Goal: Transaction & Acquisition: Book appointment/travel/reservation

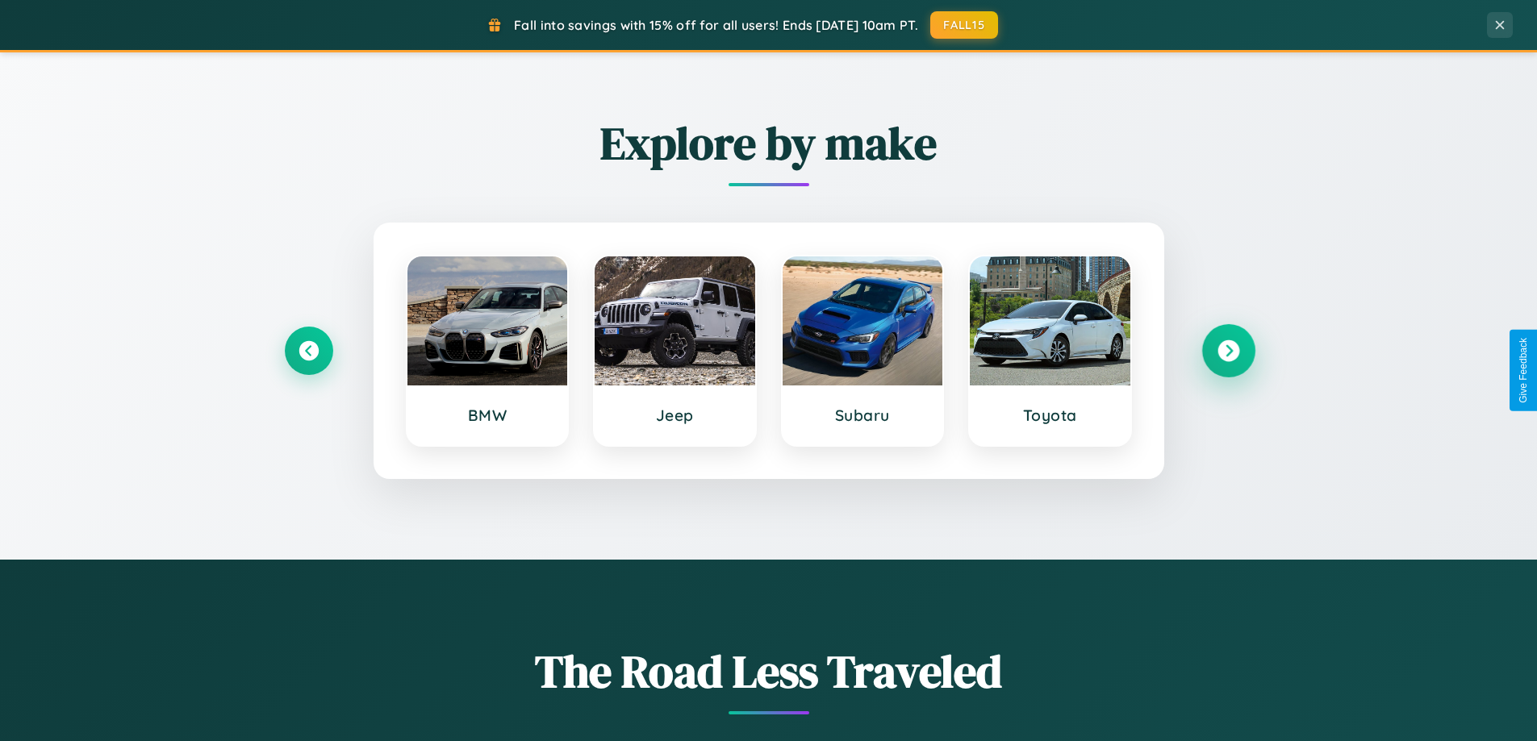
scroll to position [695, 0]
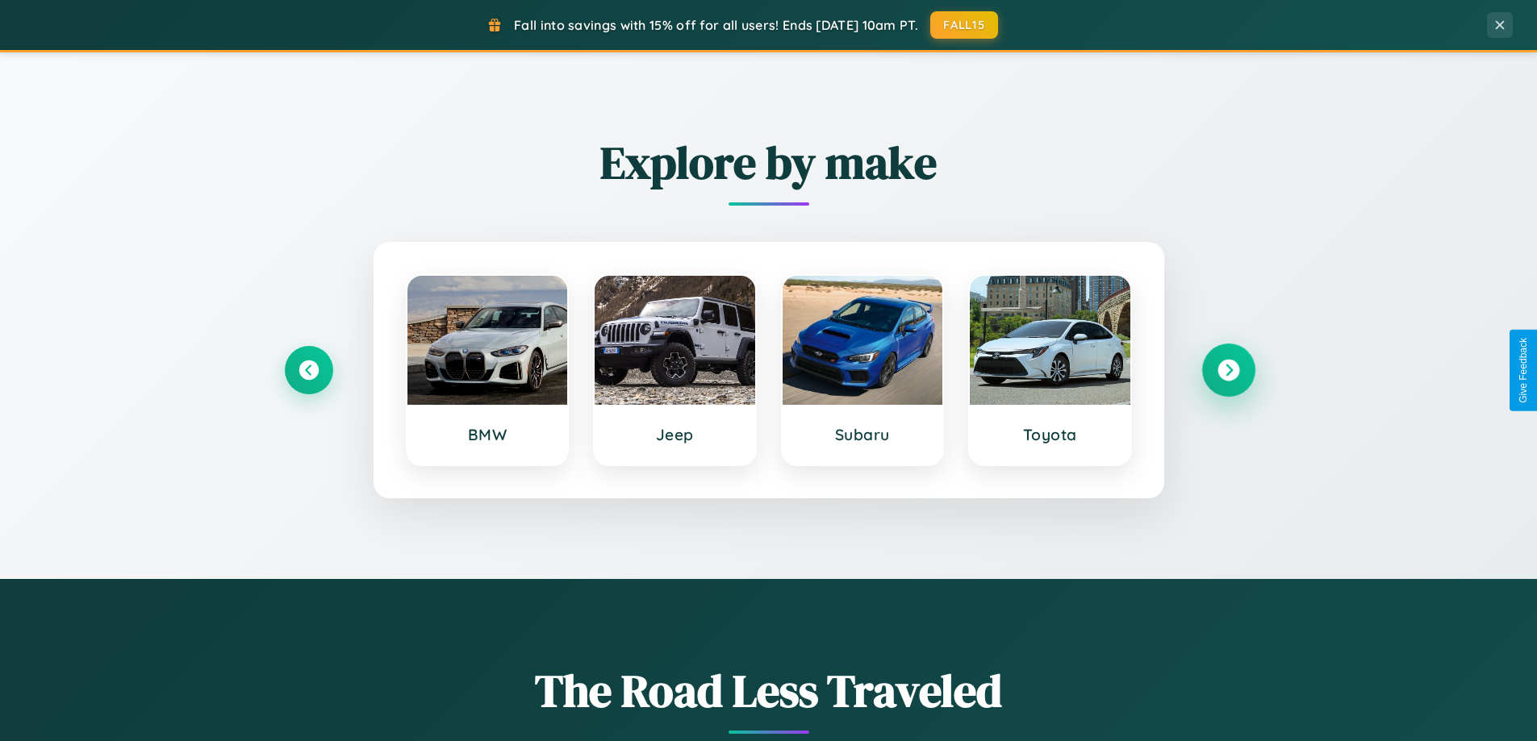
click at [1228, 370] on icon at bounding box center [1228, 371] width 22 height 22
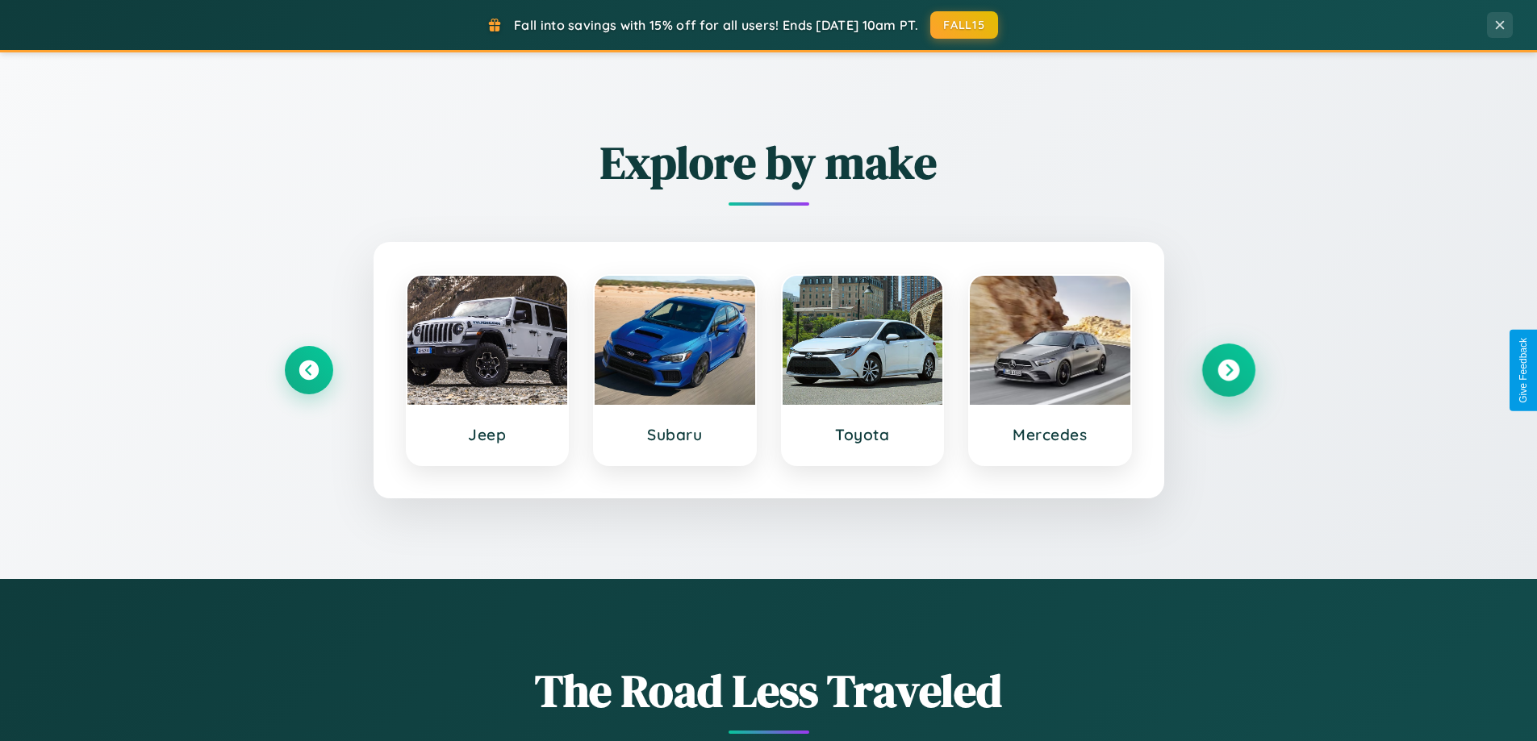
click at [1228, 370] on icon at bounding box center [1228, 371] width 22 height 22
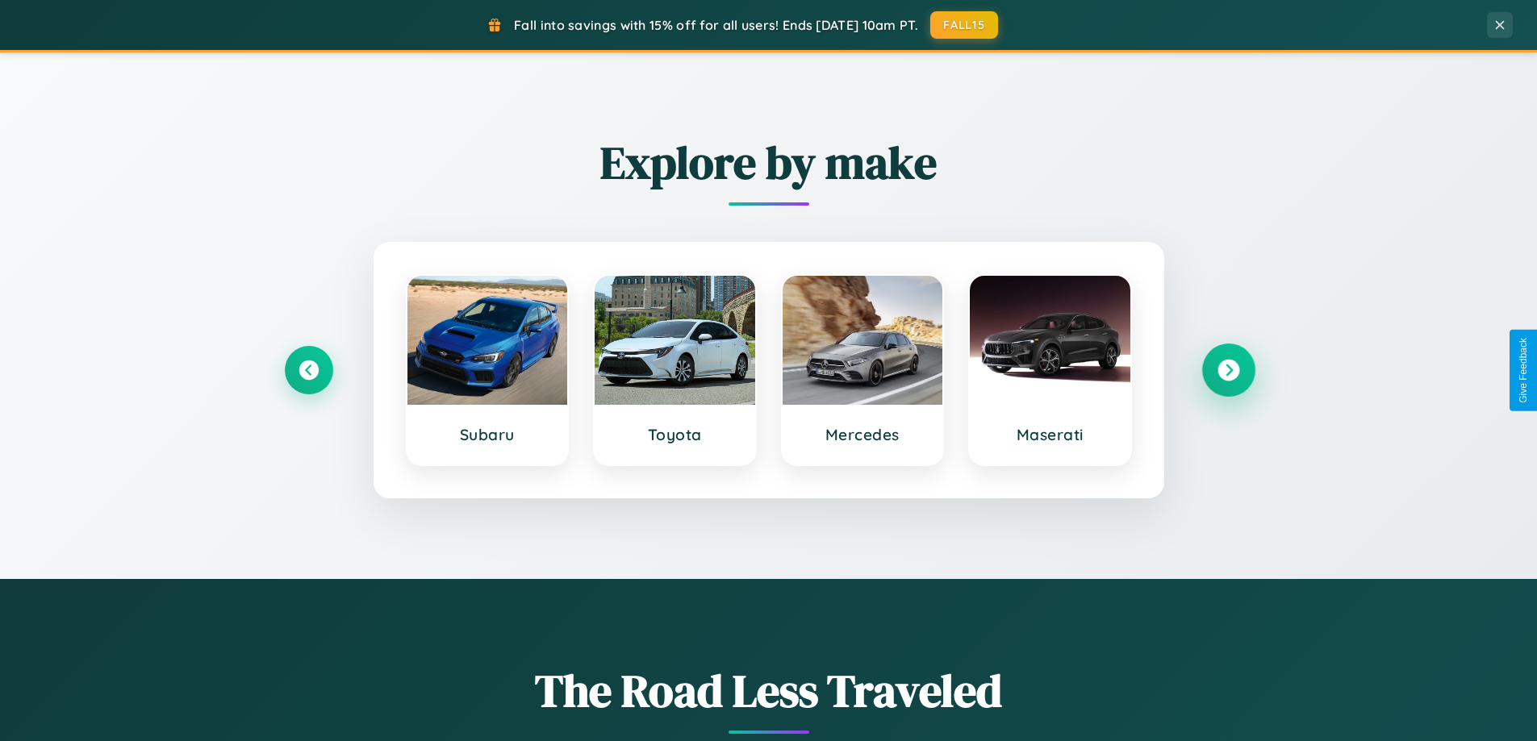
click at [1228, 370] on icon at bounding box center [1228, 371] width 22 height 22
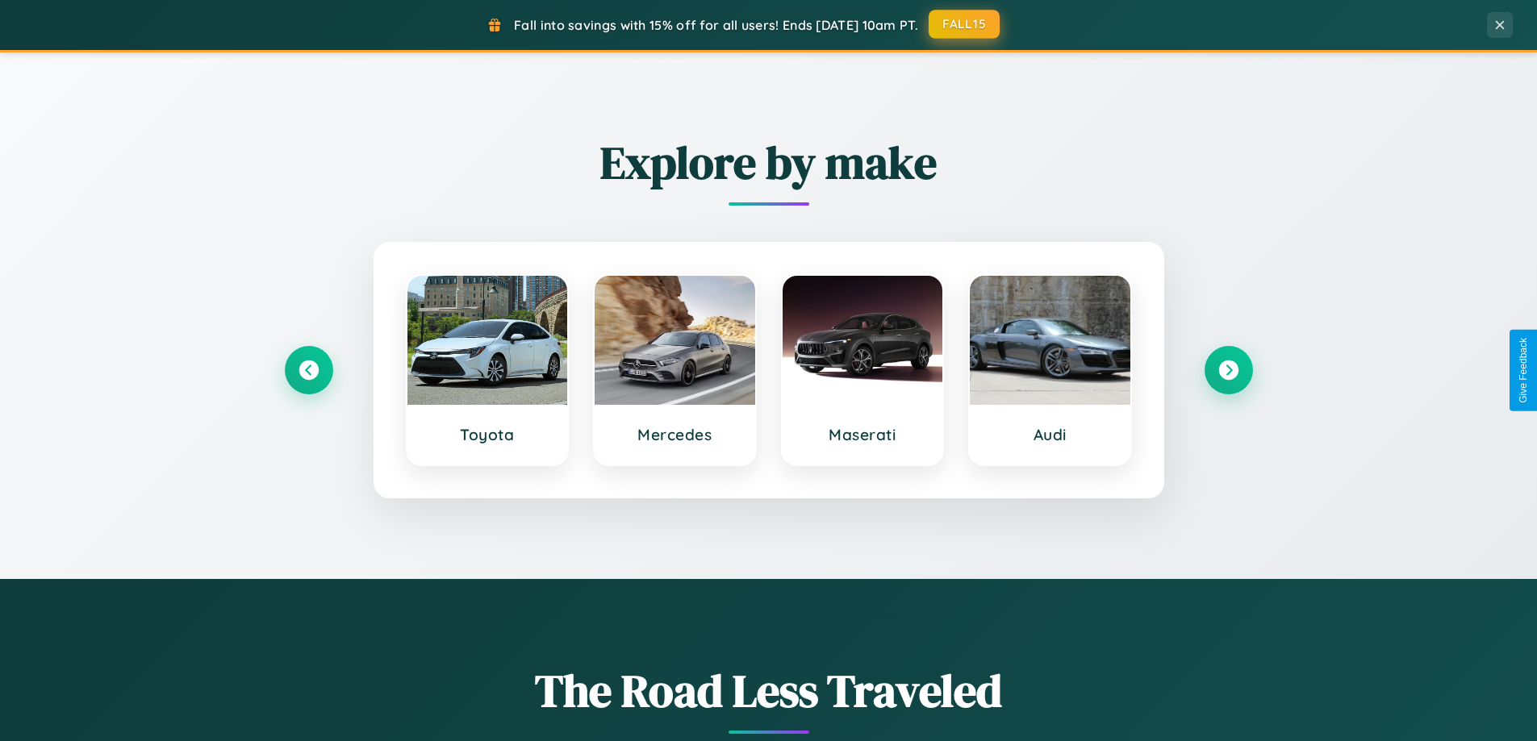
click at [965, 24] on button "FALL15" at bounding box center [964, 24] width 71 height 29
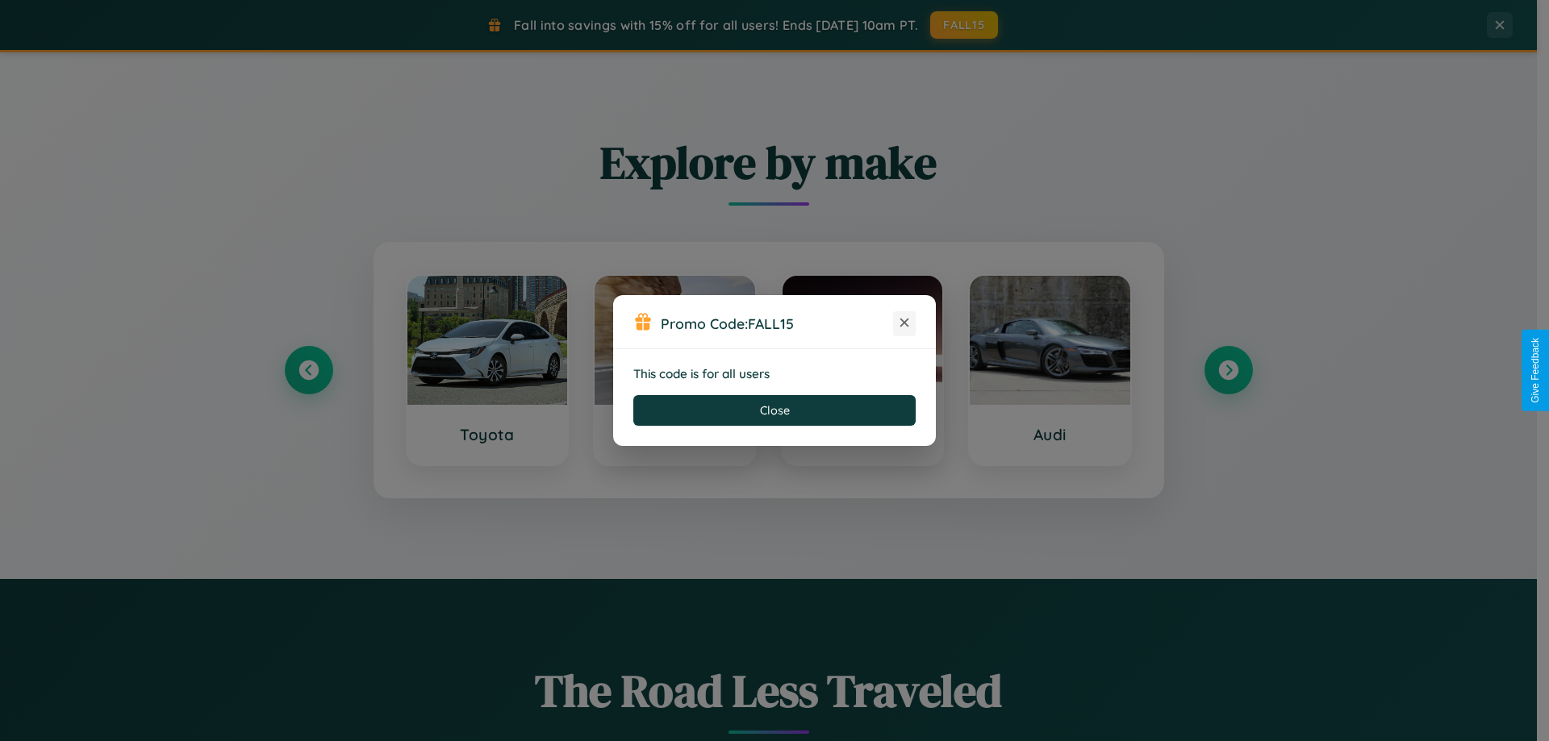
click at [904, 323] on icon at bounding box center [904, 323] width 16 height 16
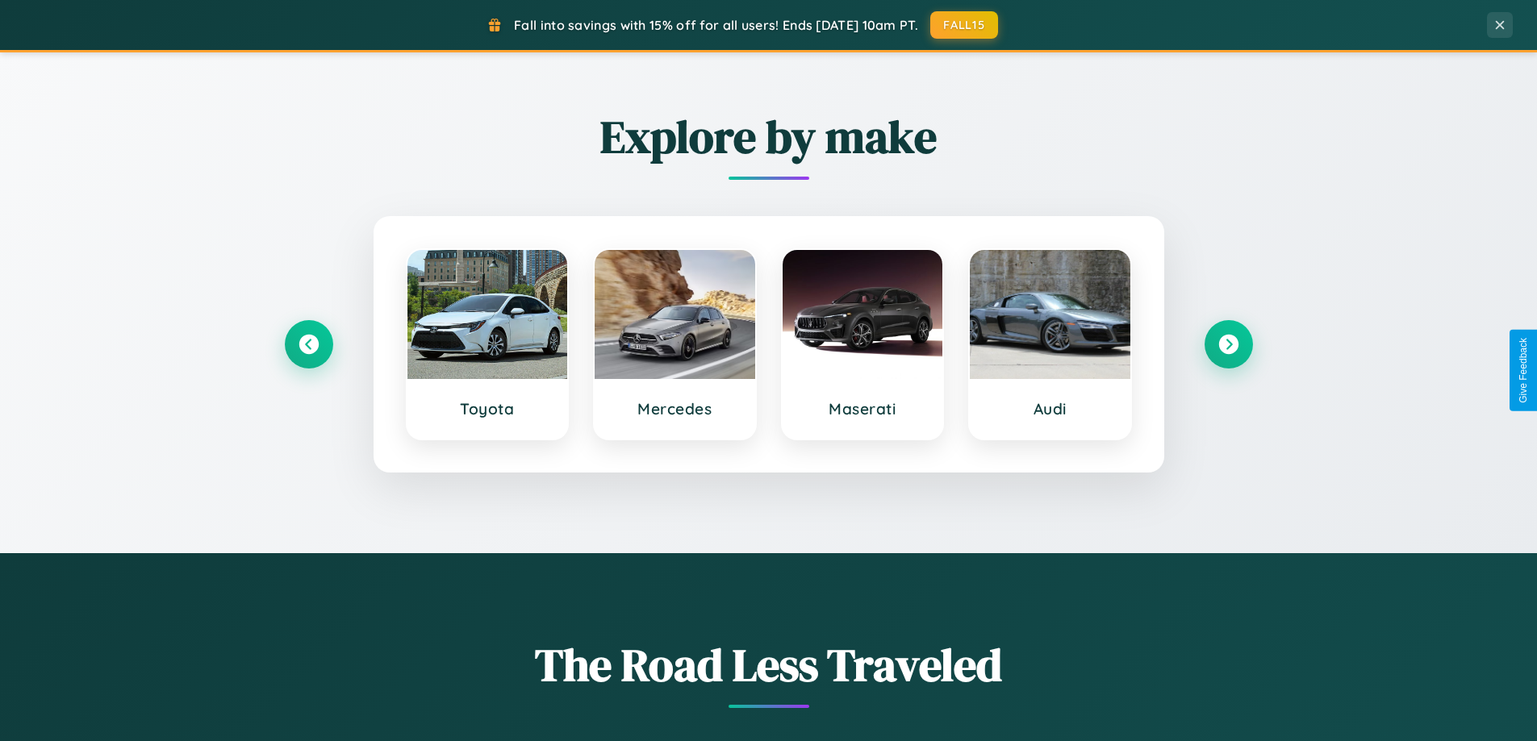
scroll to position [1110, 0]
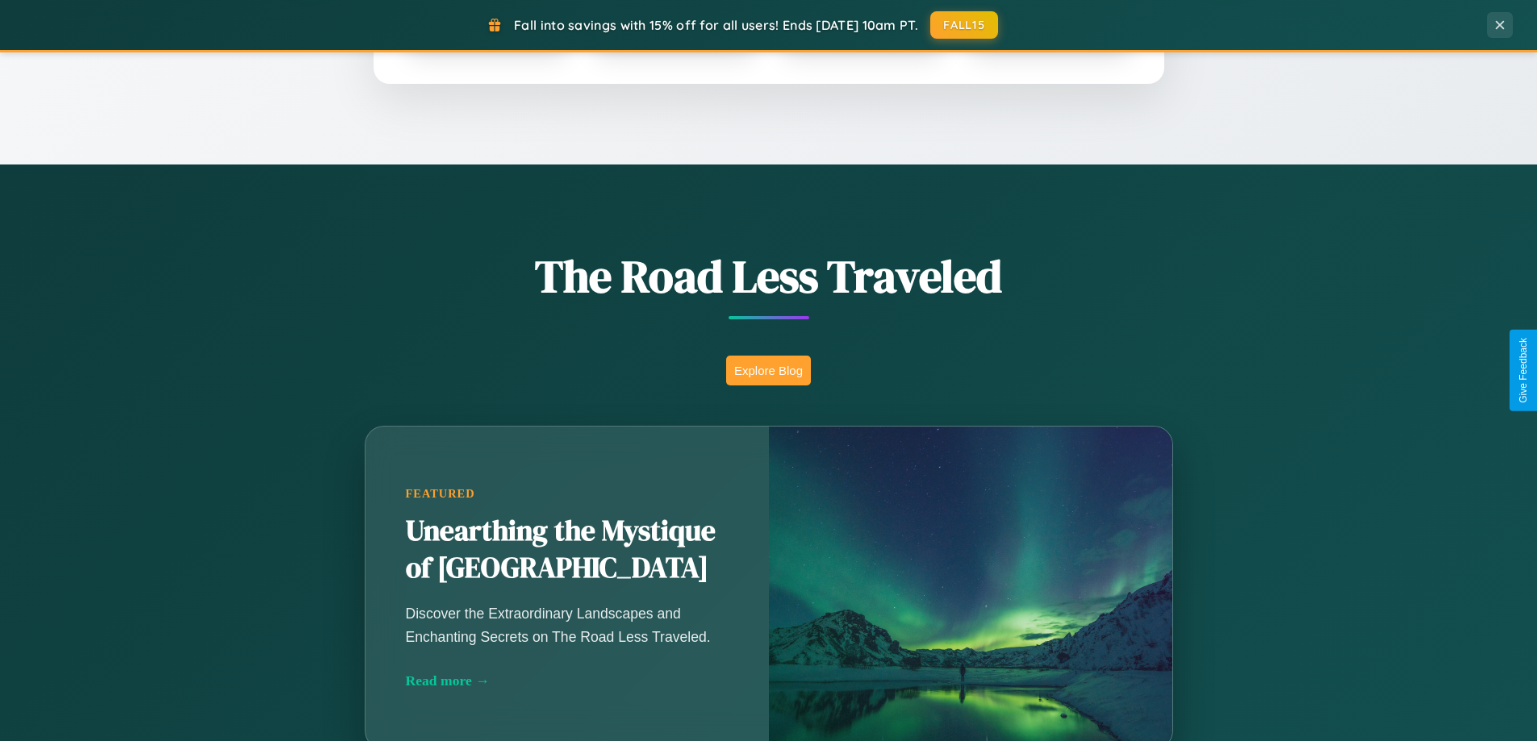
click at [768, 370] on button "Explore Blog" at bounding box center [768, 371] width 85 height 30
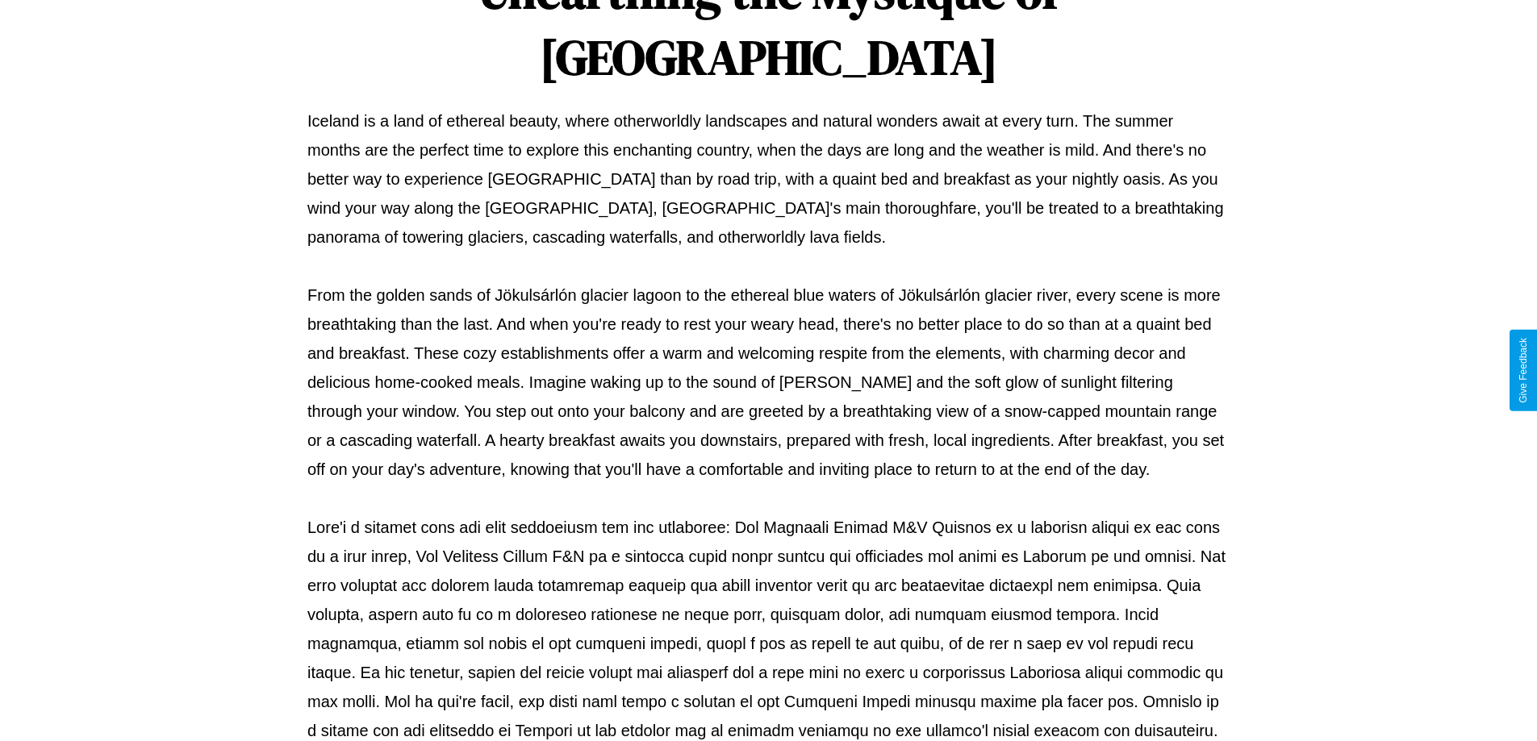
scroll to position [522, 0]
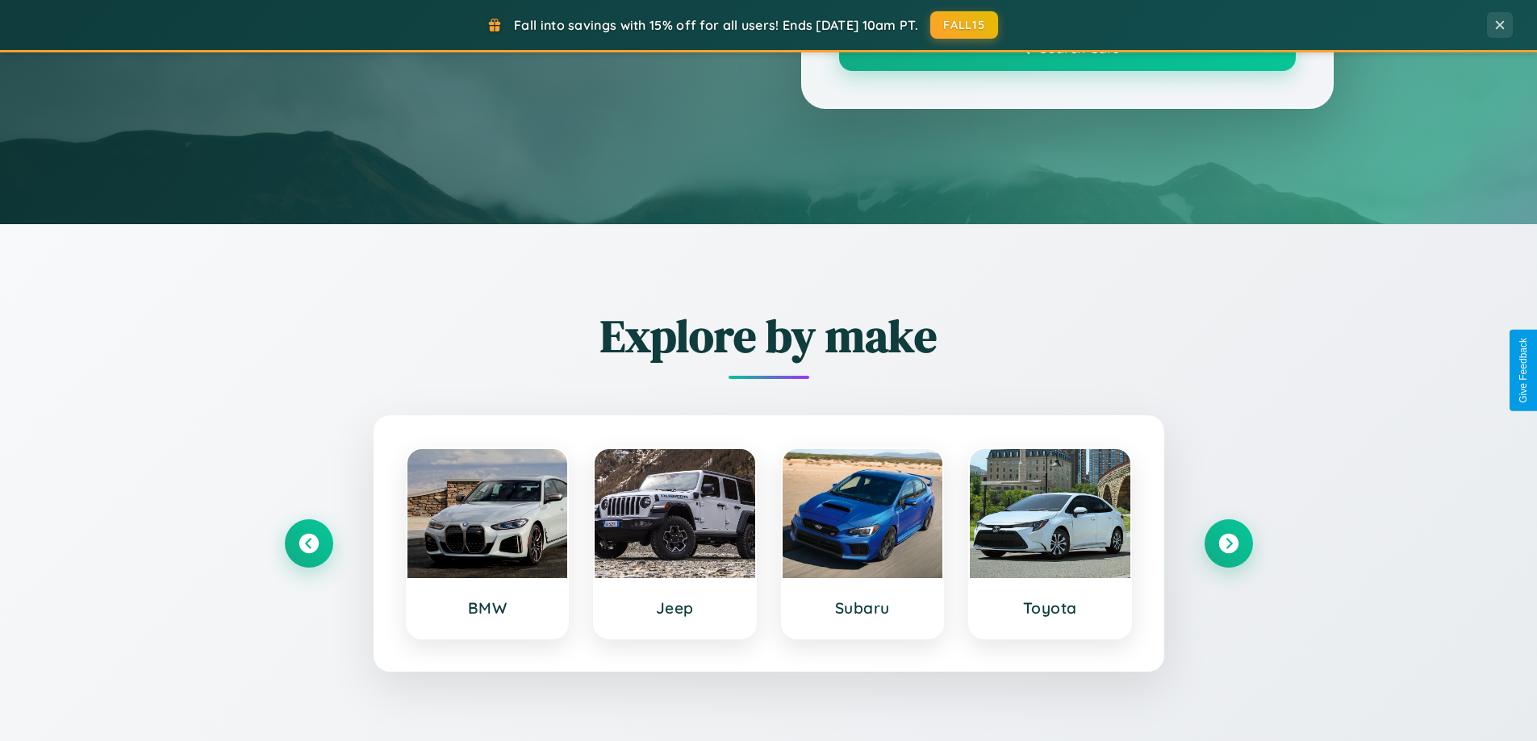
scroll to position [1110, 0]
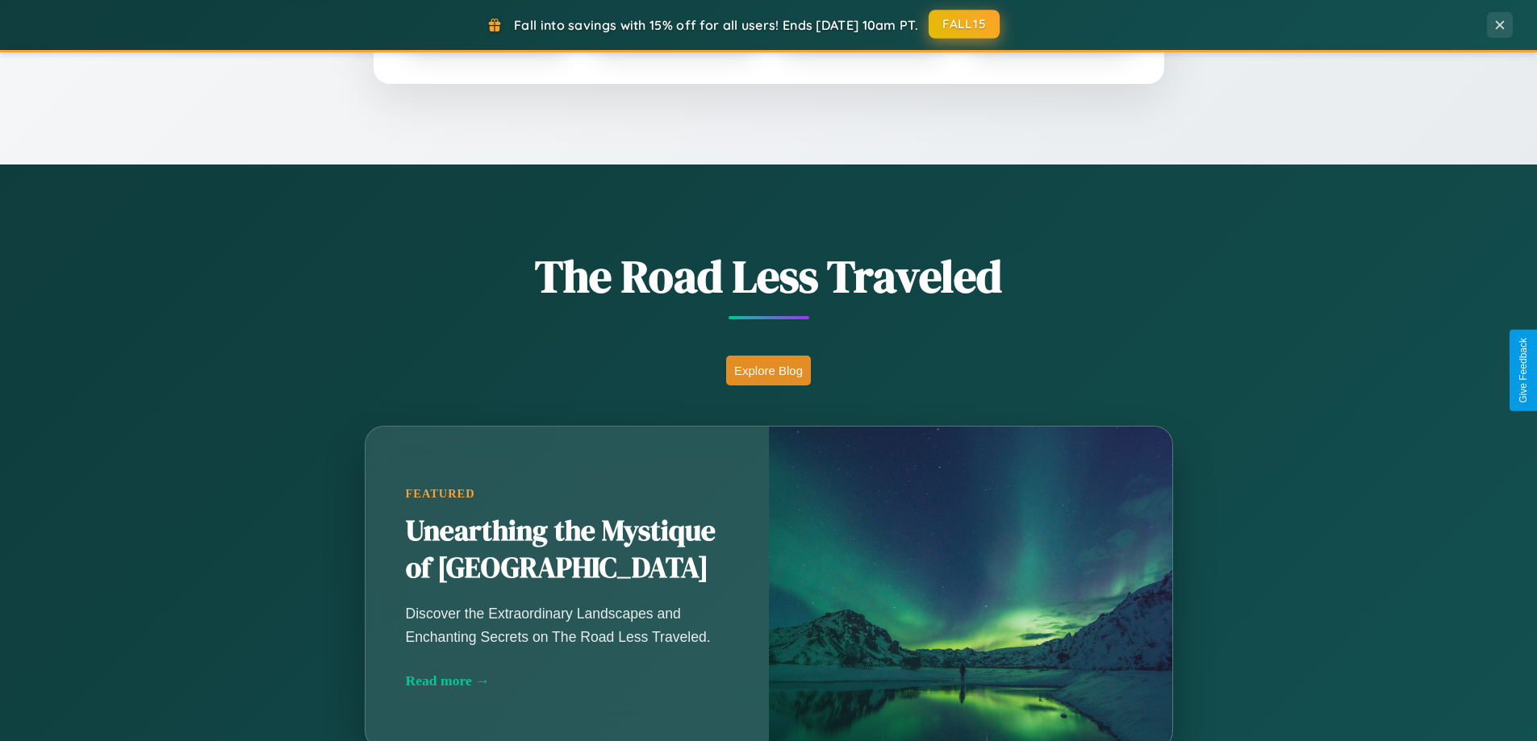
click at [965, 24] on button "FALL15" at bounding box center [964, 24] width 71 height 29
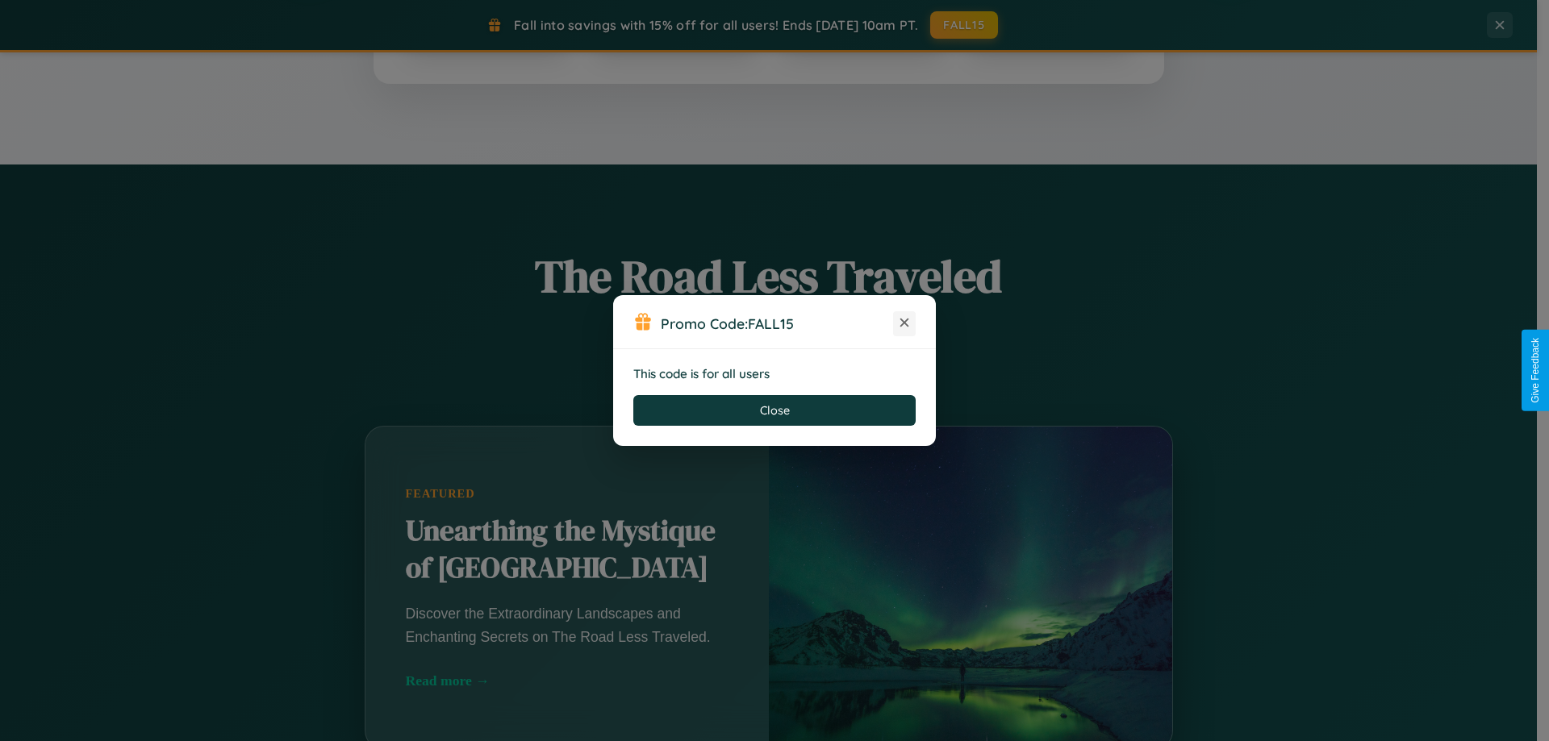
click at [904, 323] on icon at bounding box center [904, 323] width 16 height 16
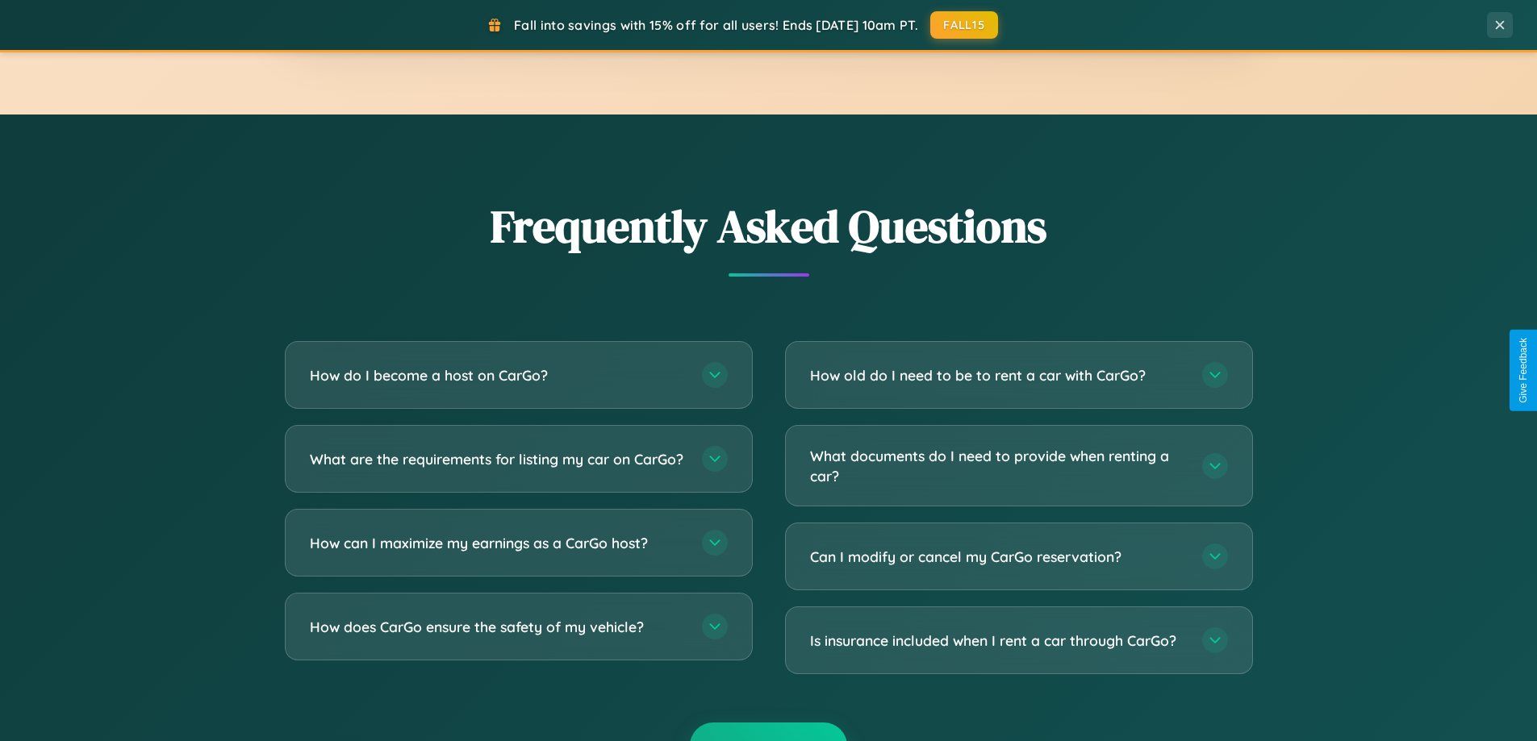
scroll to position [3104, 0]
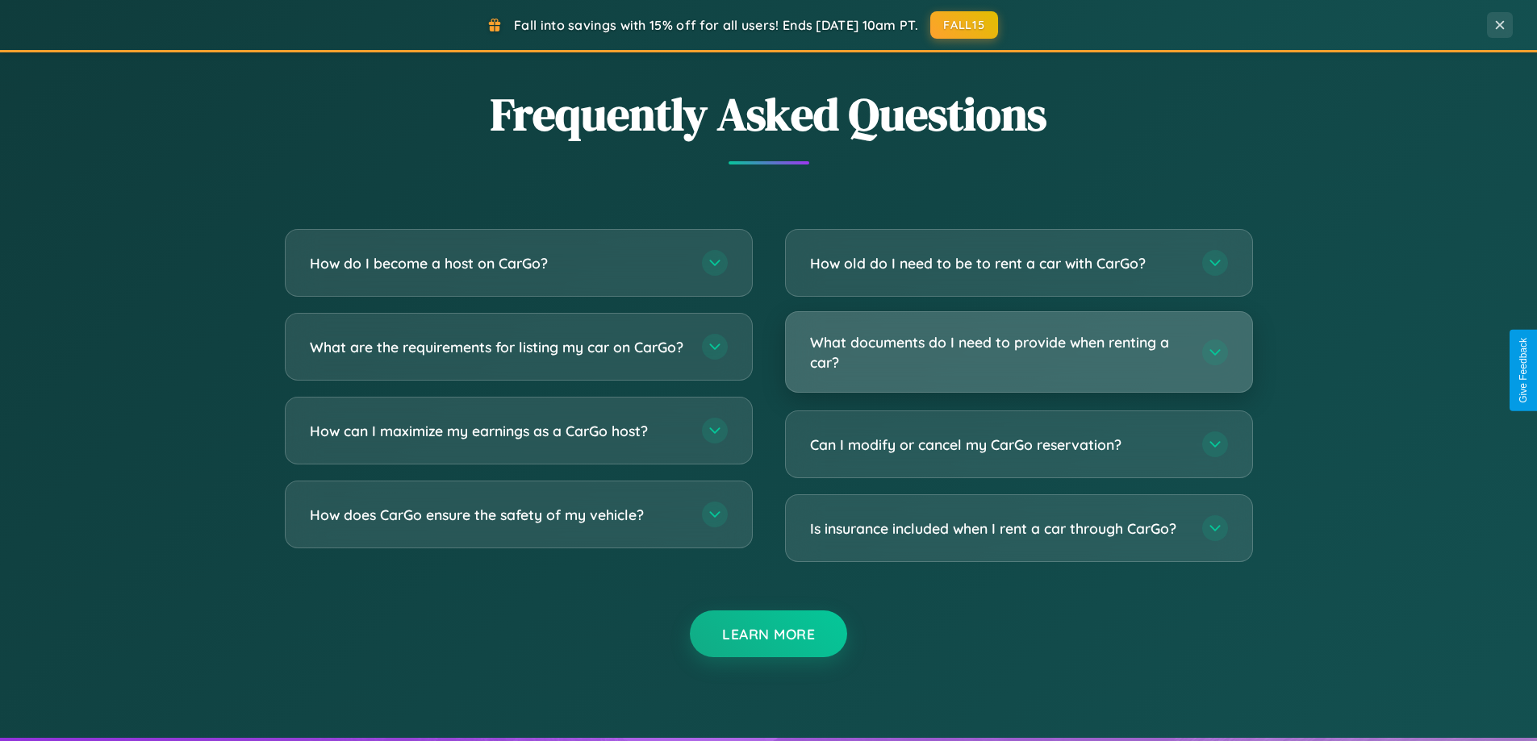
click at [1018, 352] on h3 "What documents do I need to provide when renting a car?" at bounding box center [998, 352] width 376 height 40
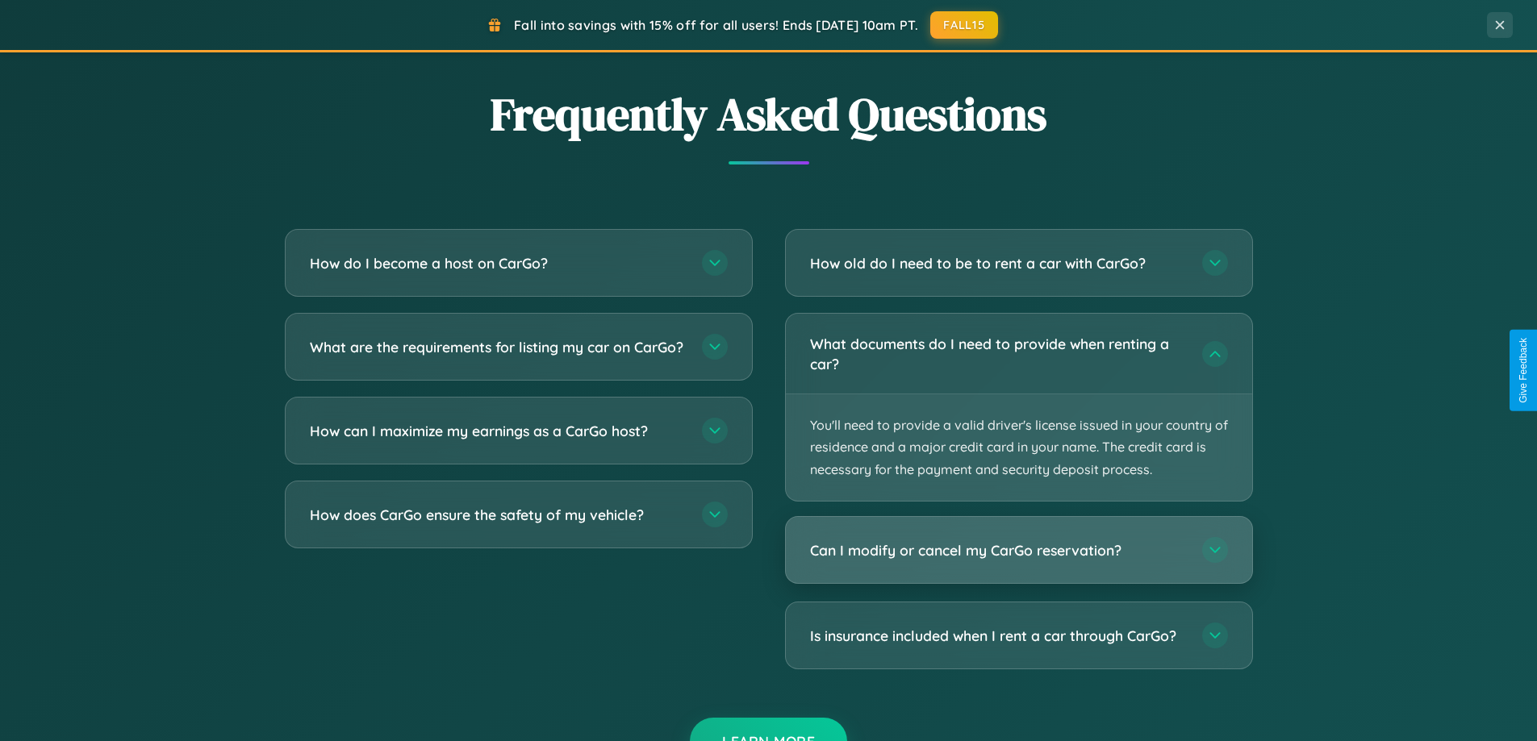
click at [1018, 550] on h3 "Can I modify or cancel my CarGo reservation?" at bounding box center [998, 551] width 376 height 20
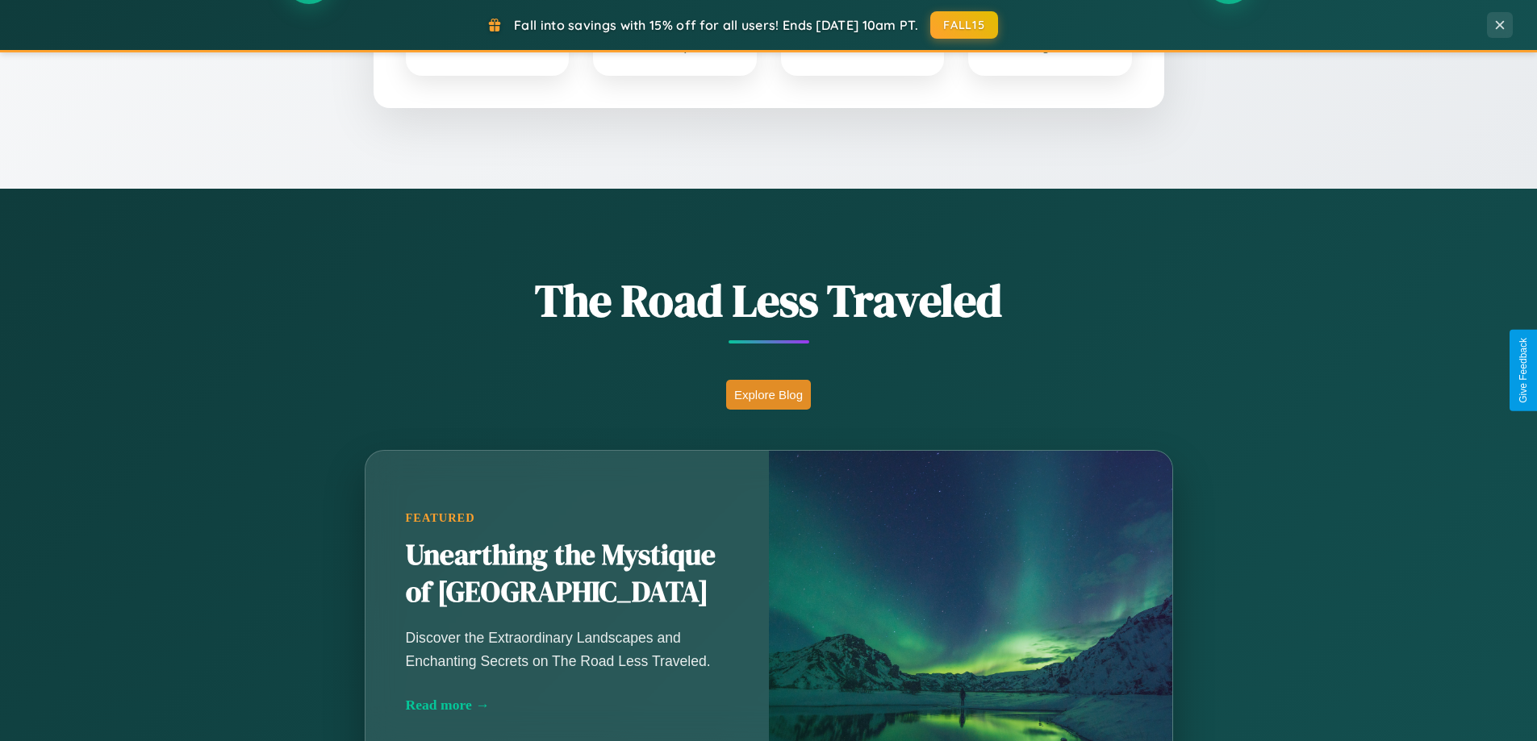
scroll to position [48, 0]
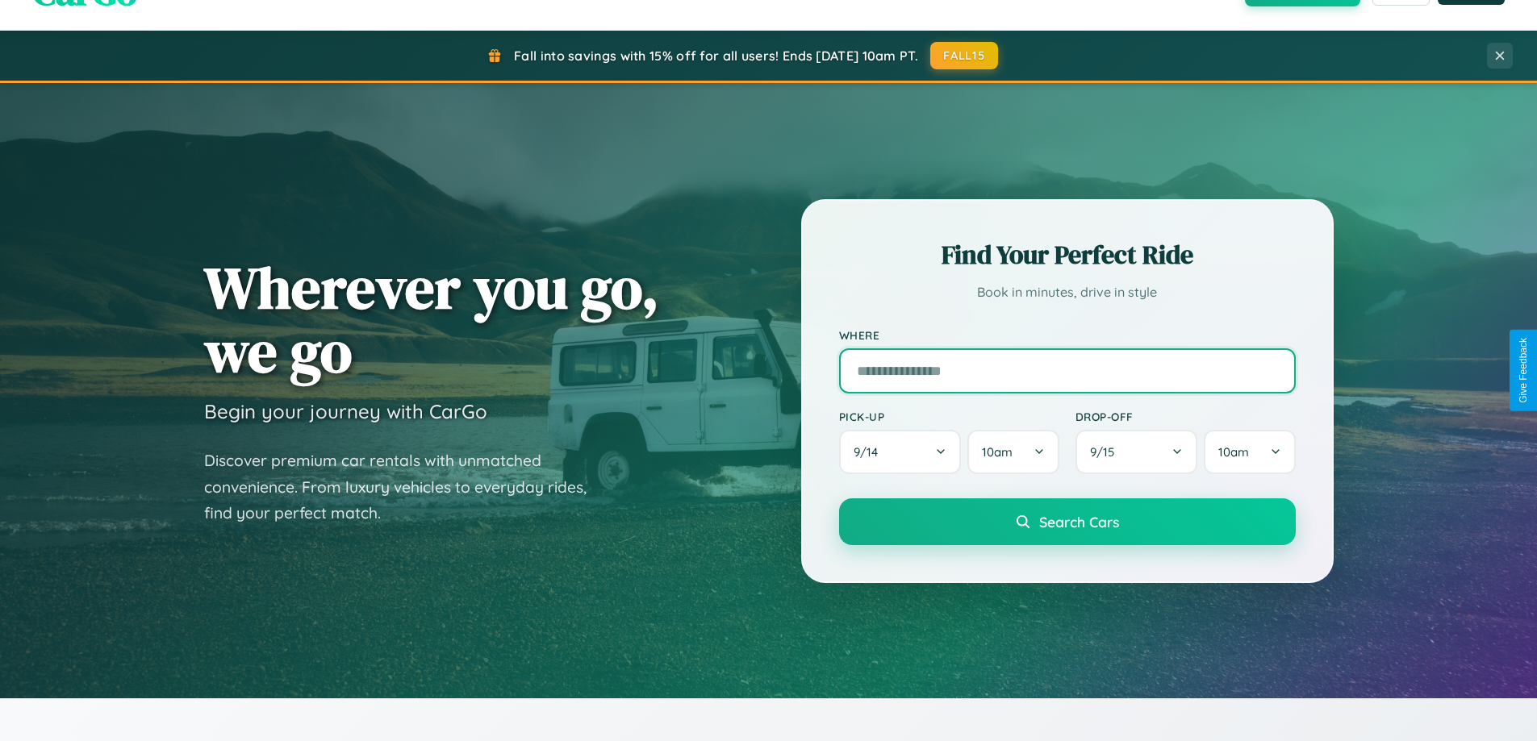
click at [1066, 370] on input "text" at bounding box center [1067, 371] width 457 height 45
type input "**********"
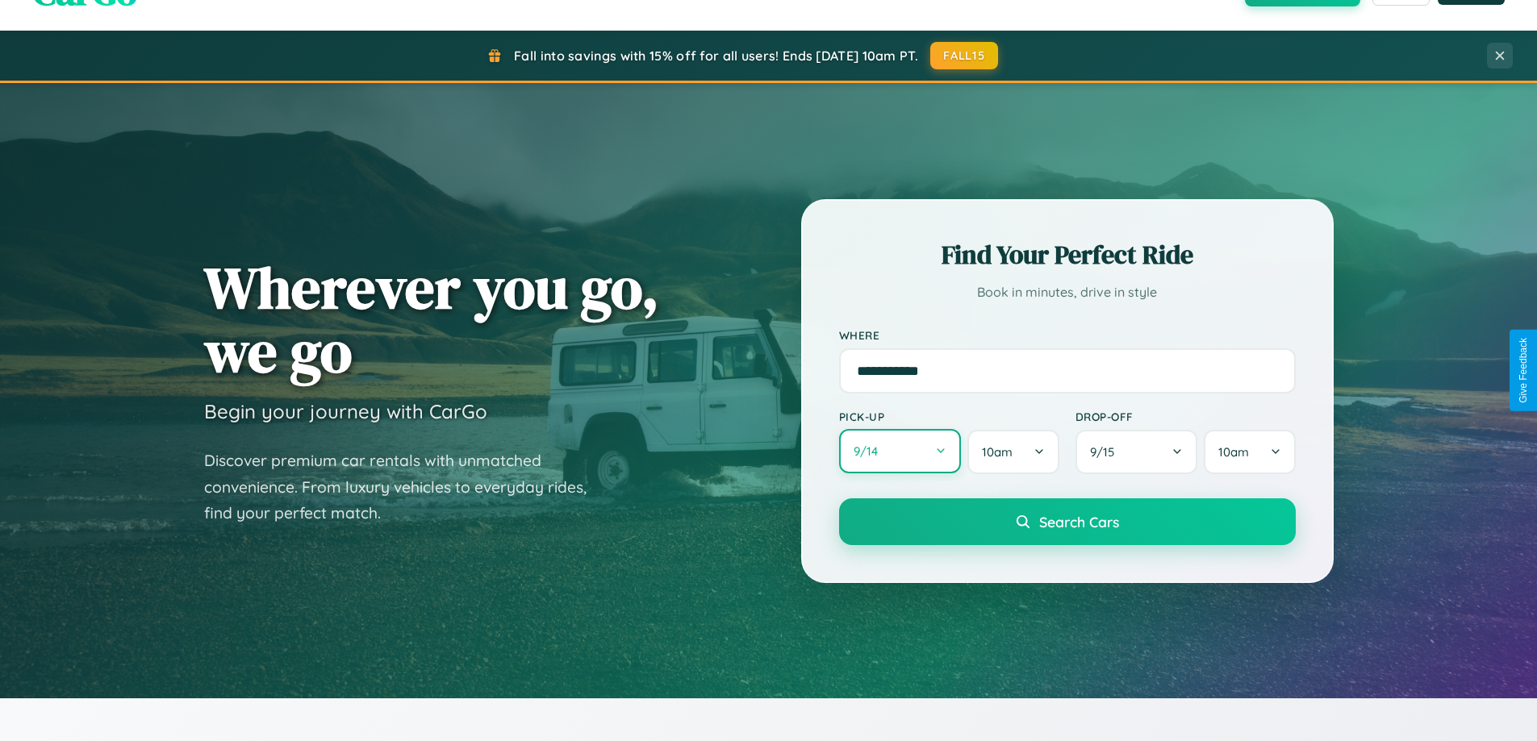
click at [899, 453] on button "9 / 14" at bounding box center [900, 451] width 123 height 44
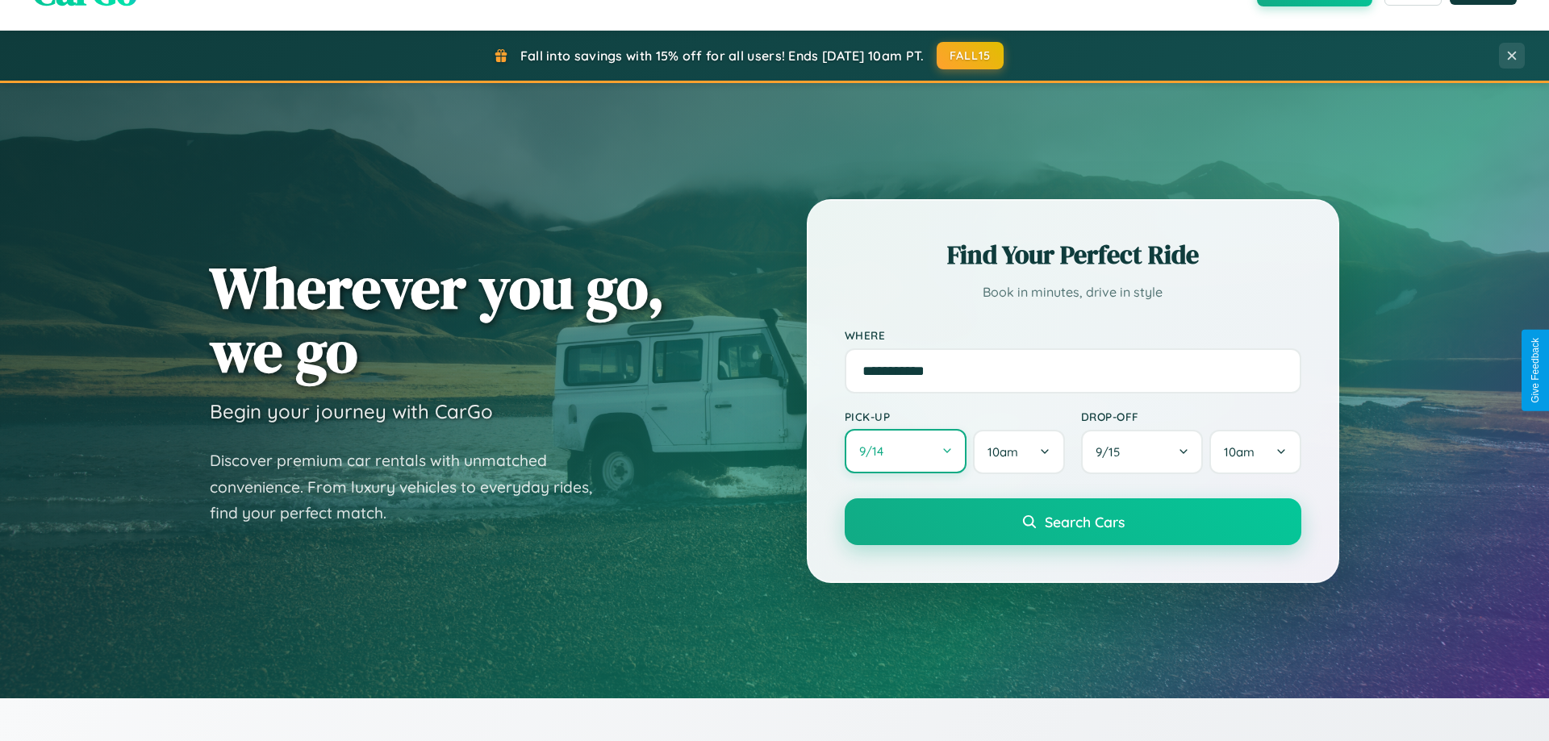
select select "*"
select select "****"
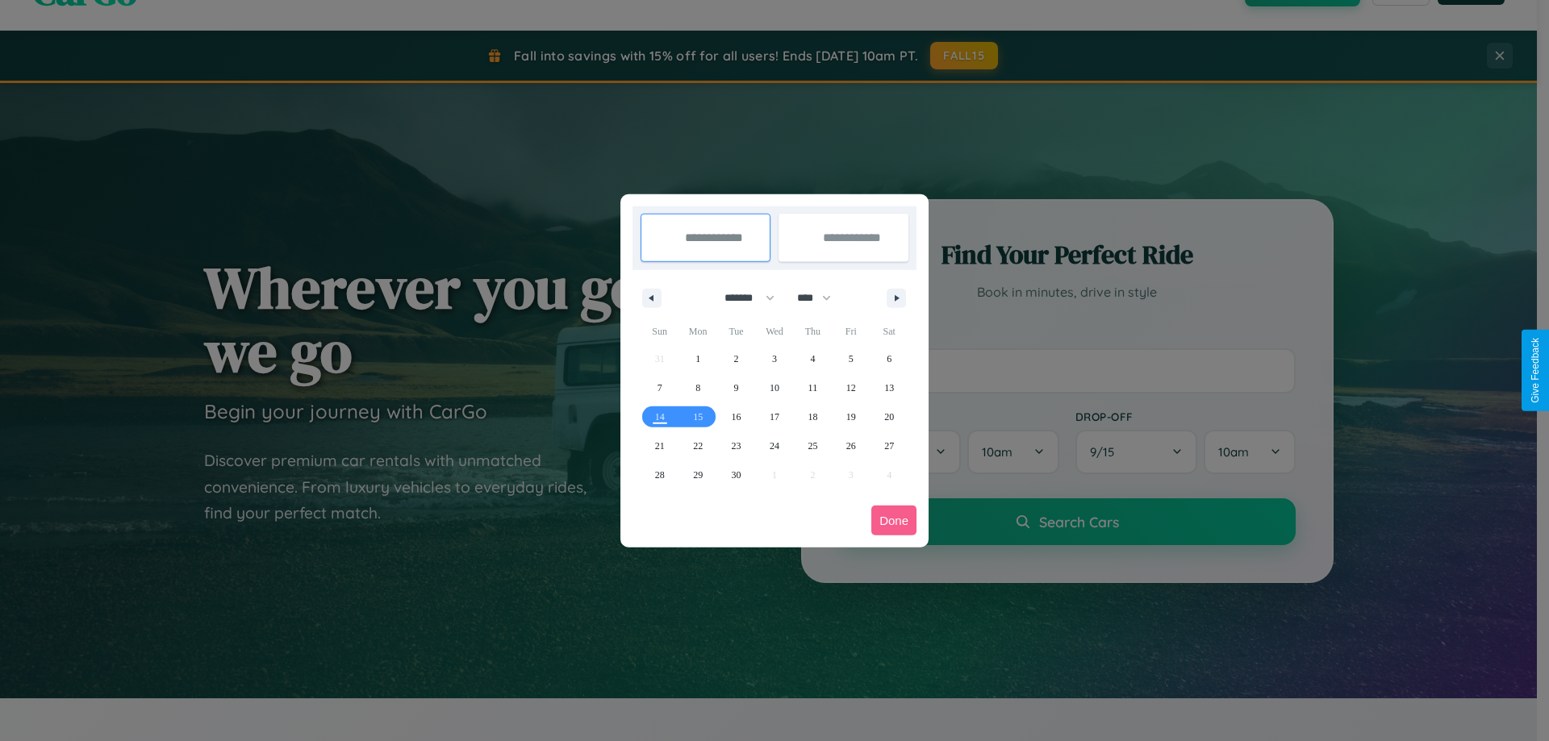
drag, startPoint x: 742, startPoint y: 298, endPoint x: 774, endPoint y: 323, distance: 41.3
click at [742, 298] on select "******* ******** ***** ***** *** **** **** ****** ********* ******* ******** **…" at bounding box center [746, 298] width 69 height 27
select select "*"
drag, startPoint x: 821, startPoint y: 298, endPoint x: 774, endPoint y: 323, distance: 53.4
click at [821, 298] on select "**** **** **** **** **** **** **** **** **** **** **** **** **** **** **** ****…" at bounding box center [813, 298] width 48 height 27
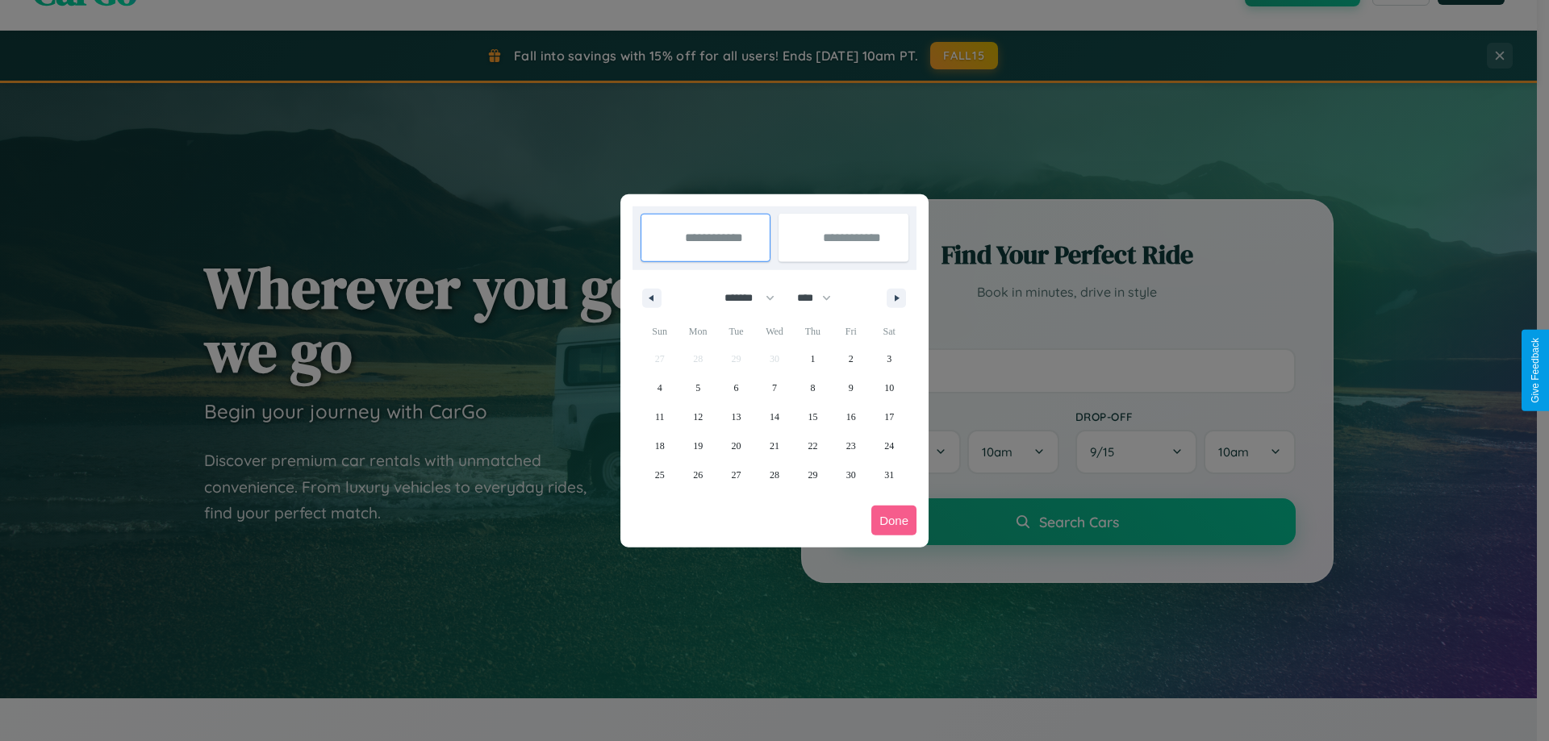
select select "****"
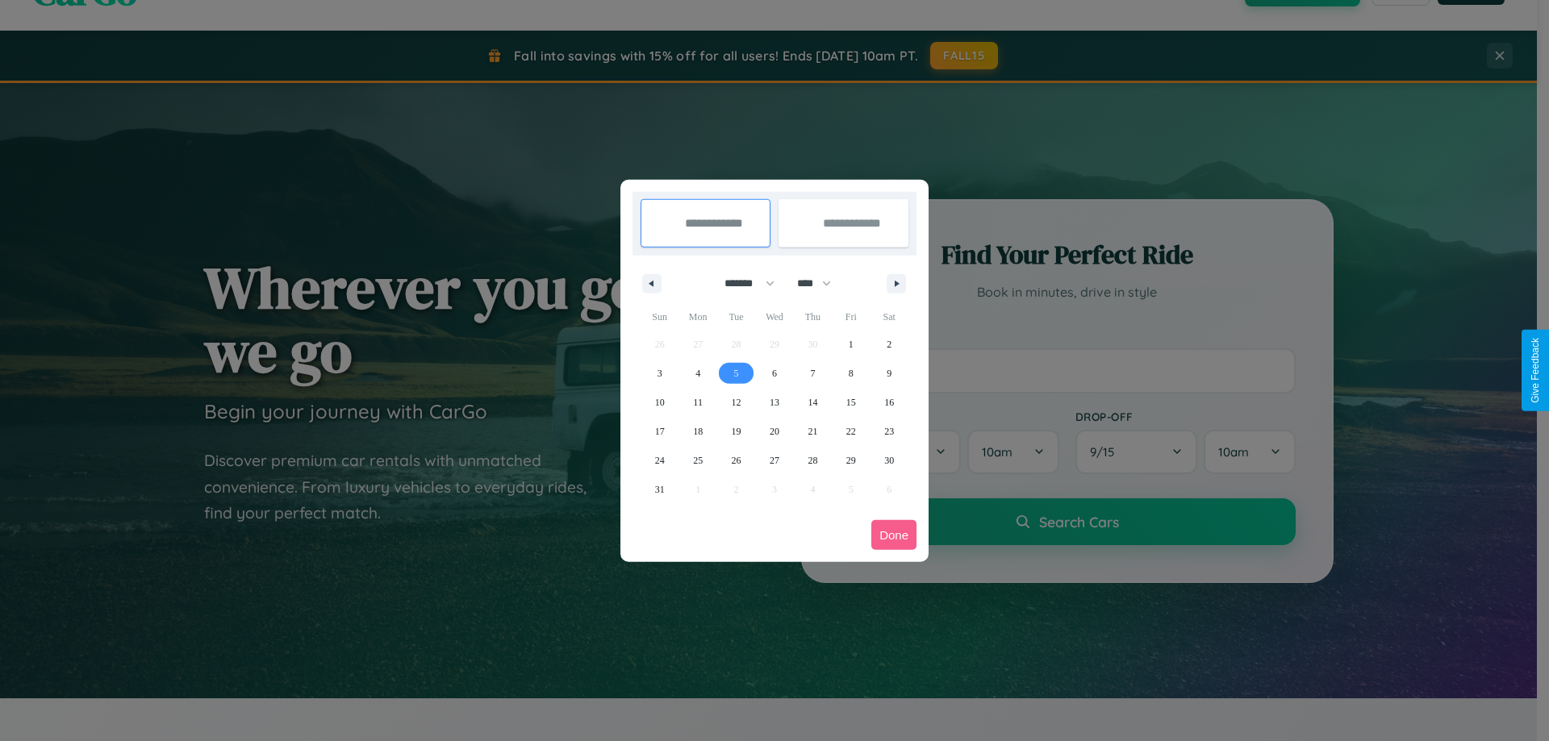
click at [736, 373] on span "5" at bounding box center [736, 373] width 5 height 29
type input "**********"
click at [889, 373] on span "9" at bounding box center [889, 373] width 5 height 29
type input "**********"
click at [894, 535] on button "Done" at bounding box center [893, 535] width 45 height 30
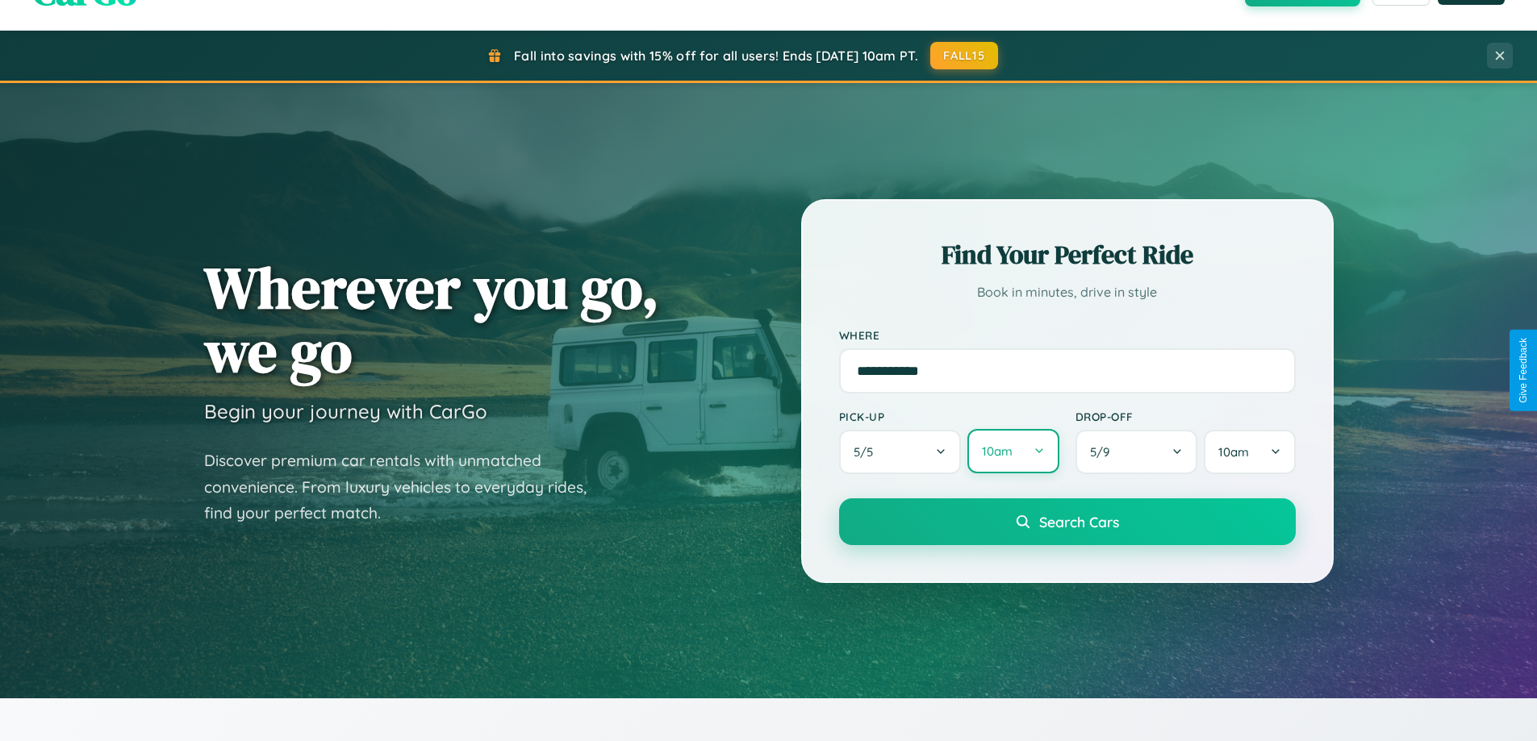
click at [1012, 452] on button "10am" at bounding box center [1012, 451] width 91 height 44
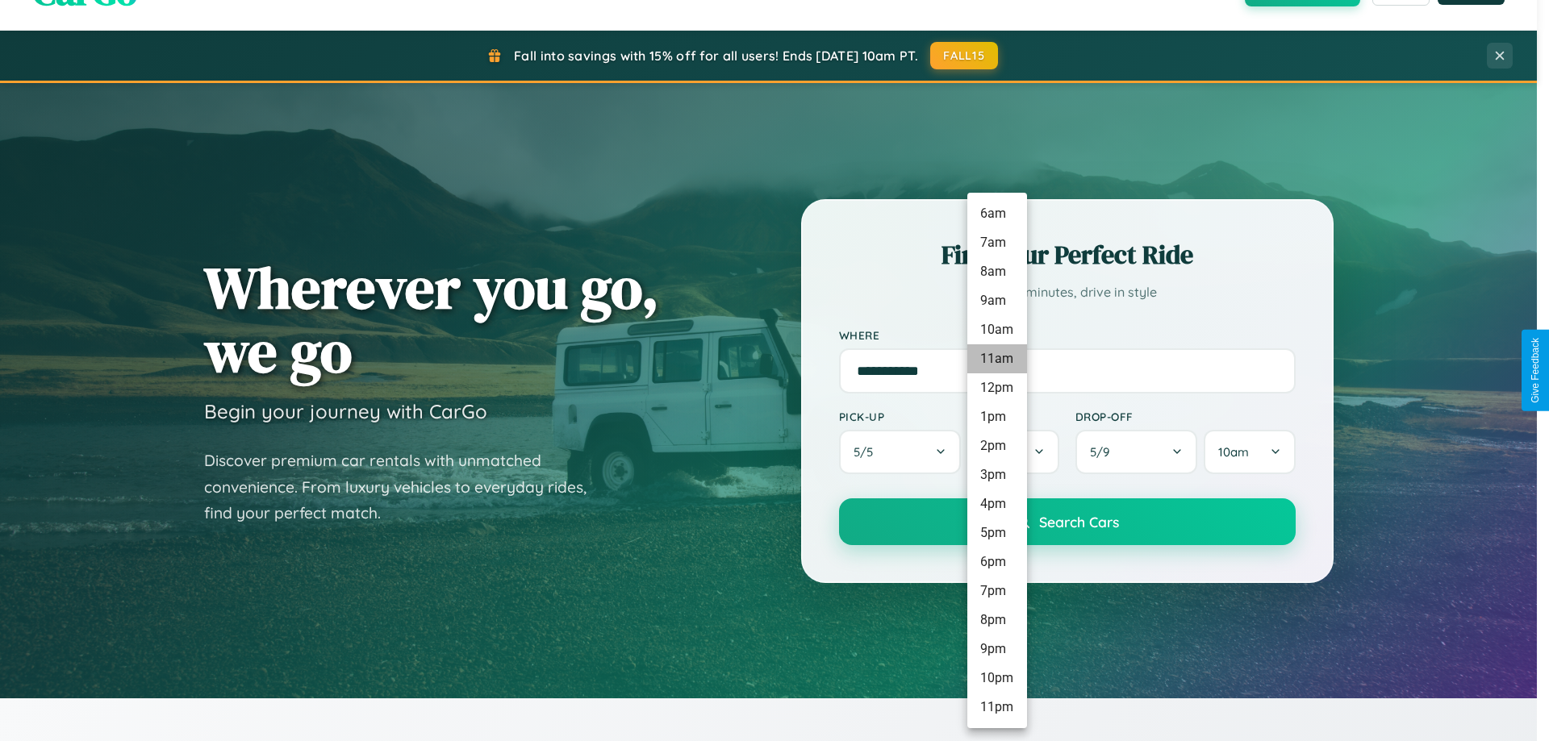
click at [996, 359] on li "11am" at bounding box center [997, 358] width 60 height 29
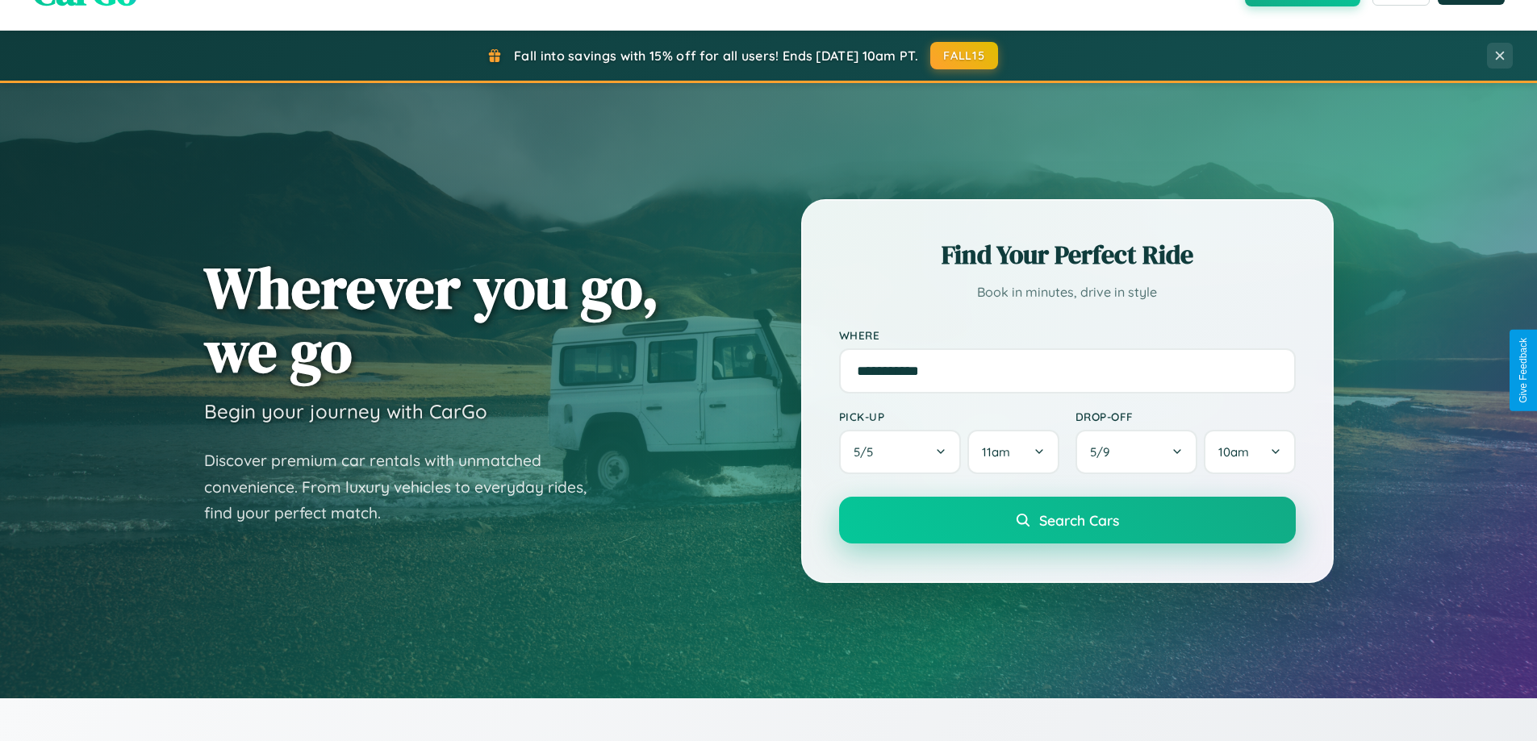
click at [1066, 522] on span "Search Cars" at bounding box center [1079, 520] width 80 height 18
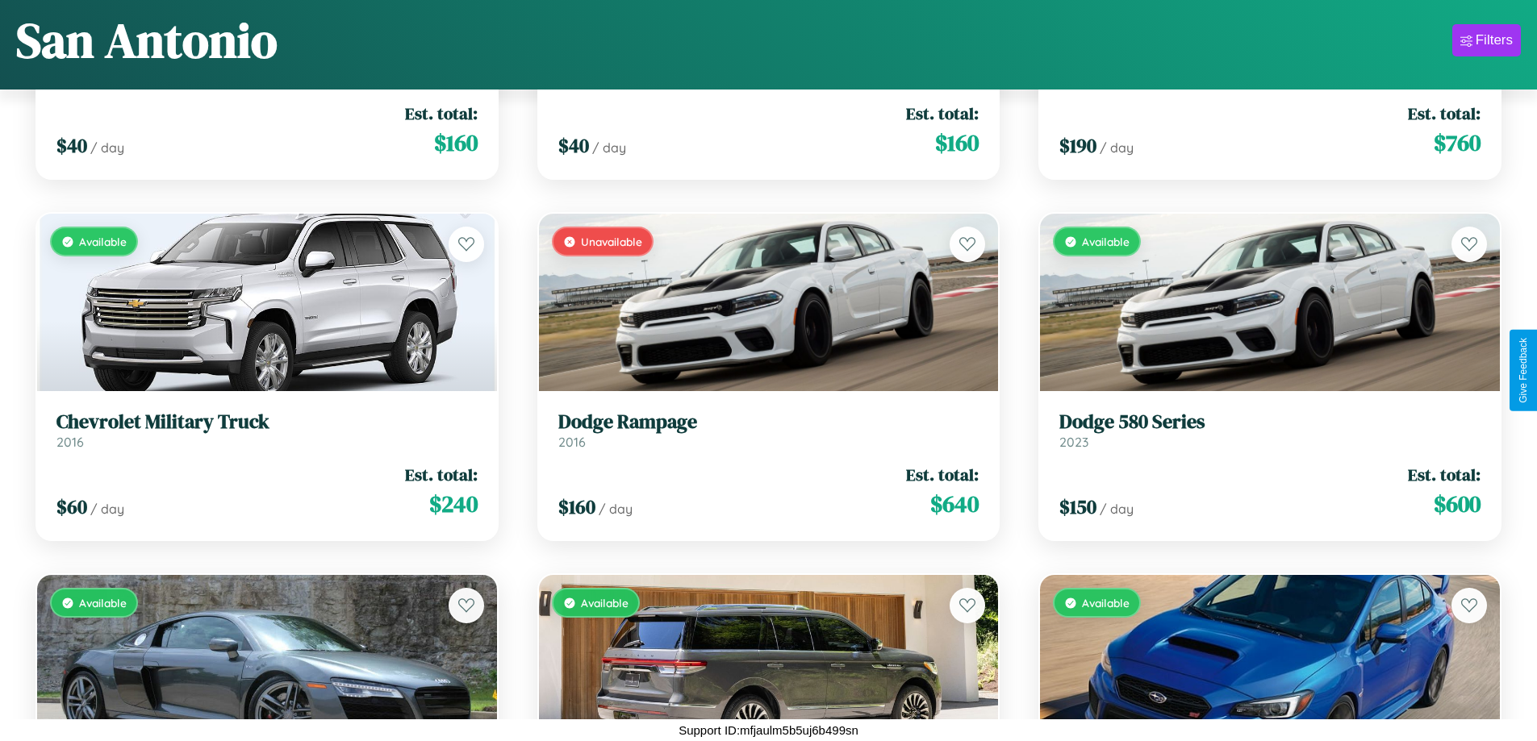
scroll to position [3478, 0]
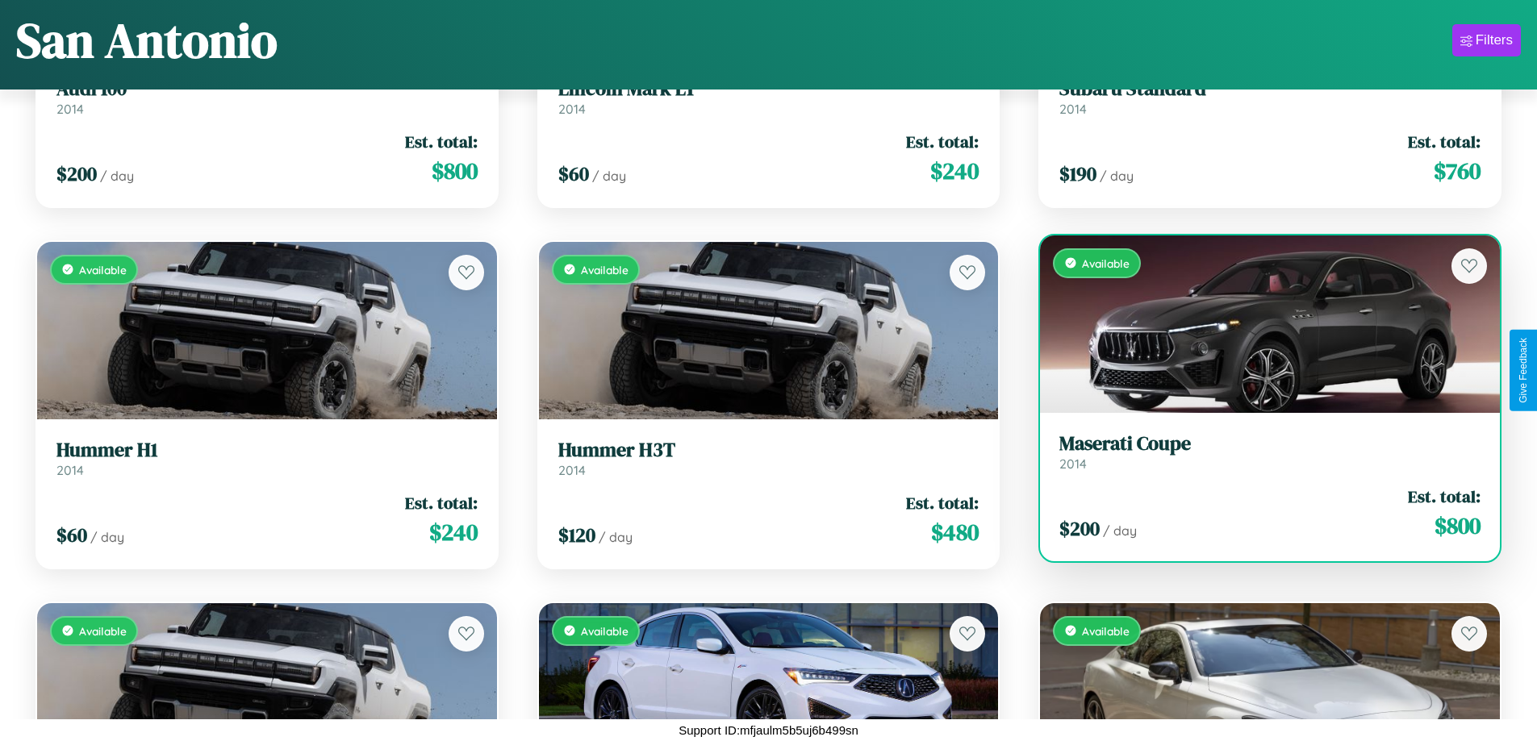
click at [1259, 452] on h3 "Maserati Coupe" at bounding box center [1269, 443] width 421 height 23
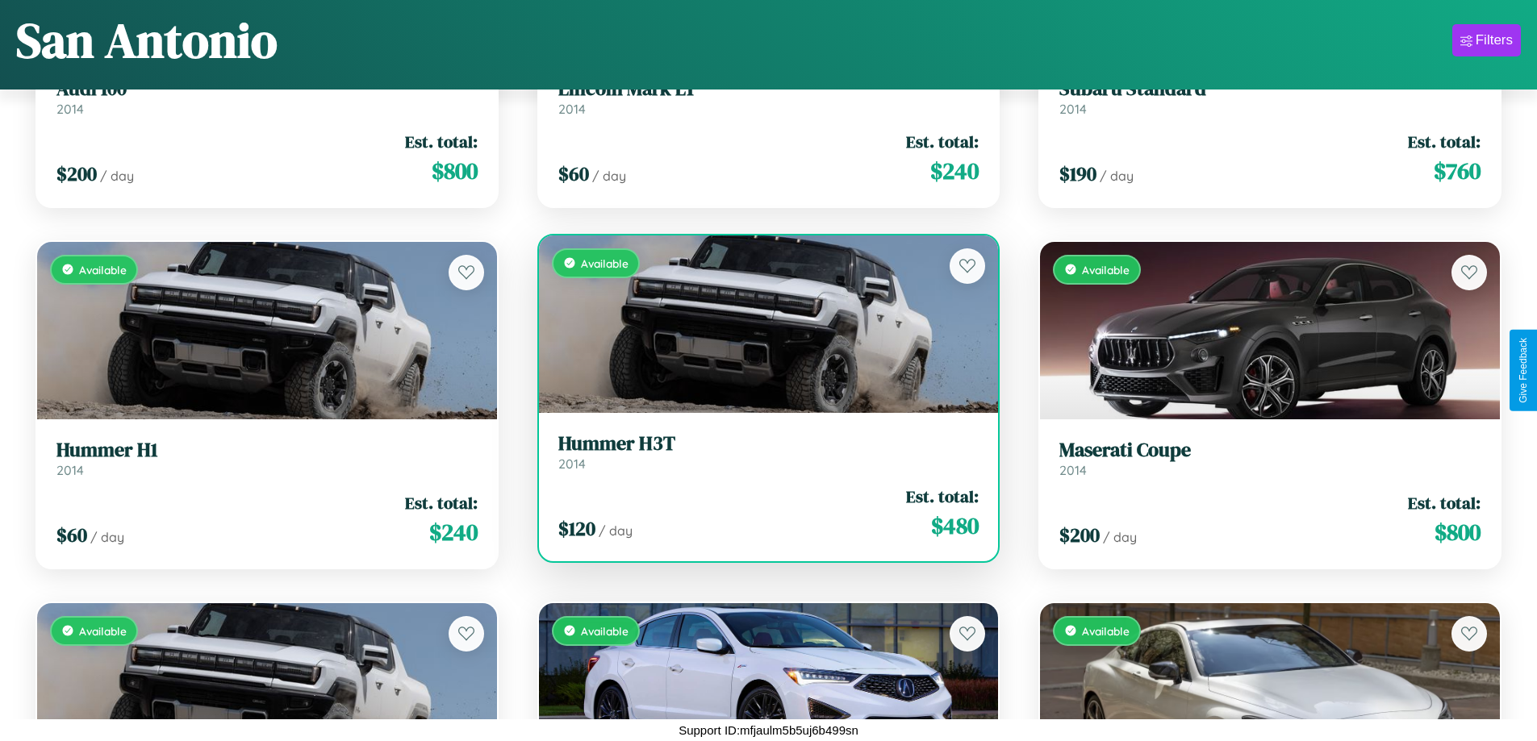
scroll to position [17566, 0]
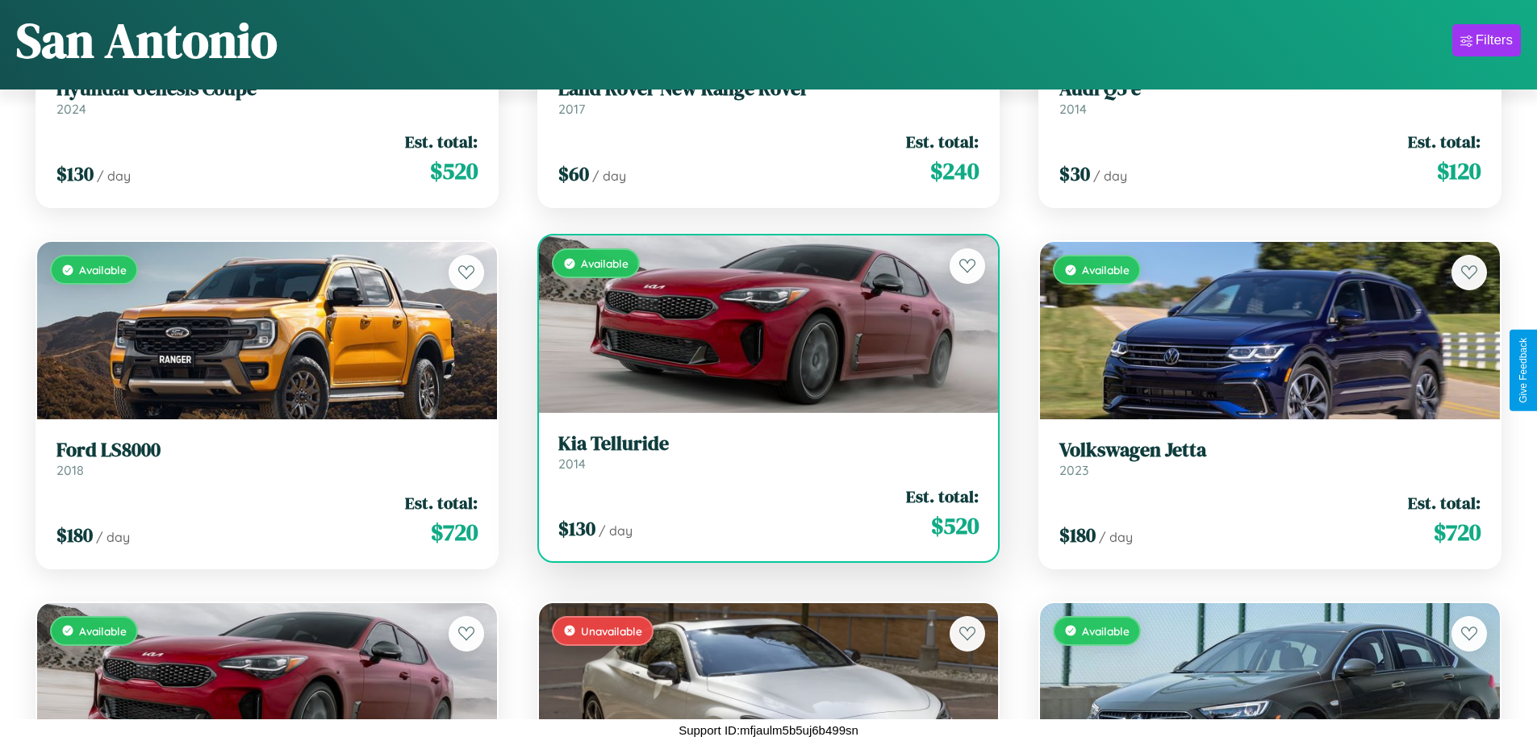
click at [762, 452] on h3 "Kia Telluride" at bounding box center [768, 443] width 421 height 23
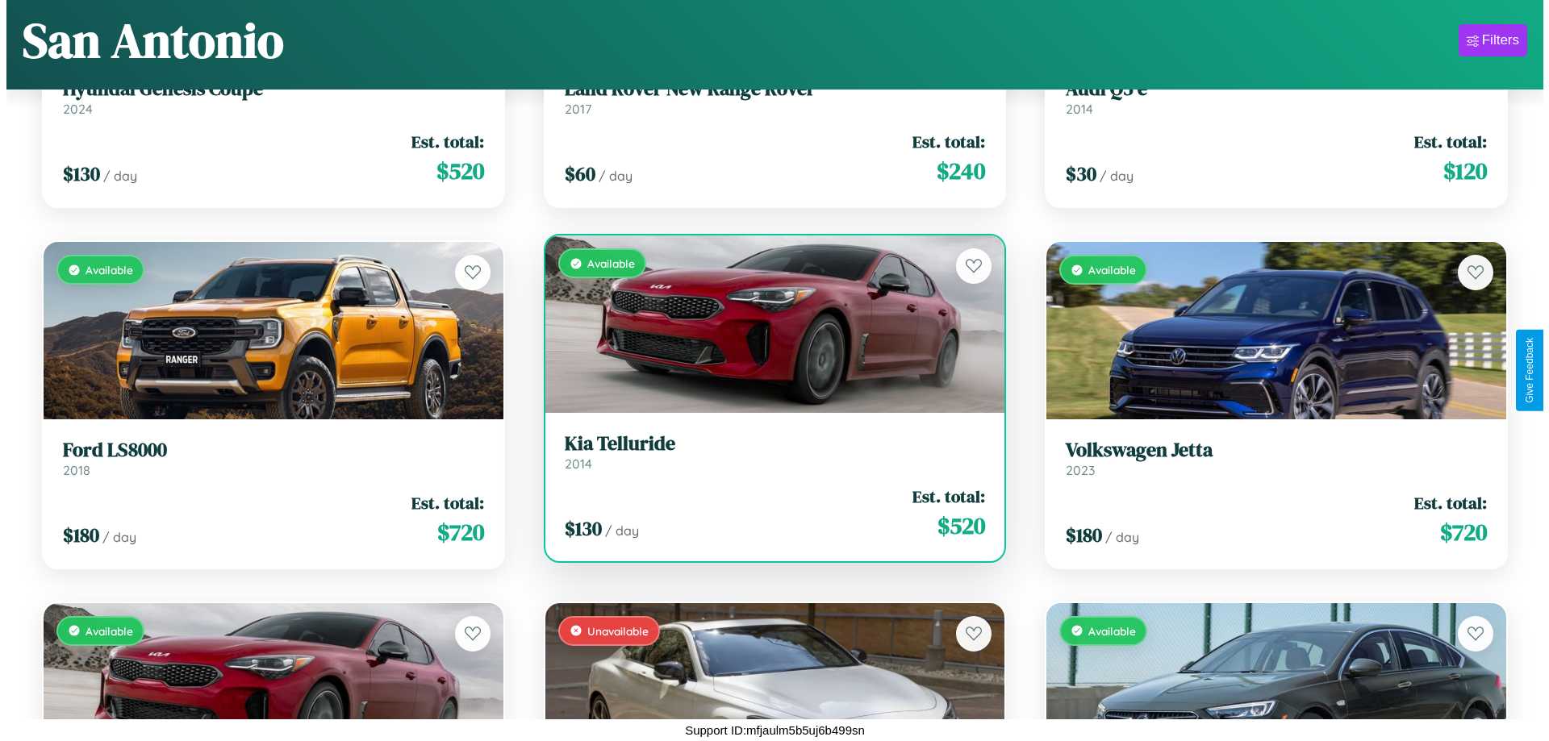
scroll to position [0, 0]
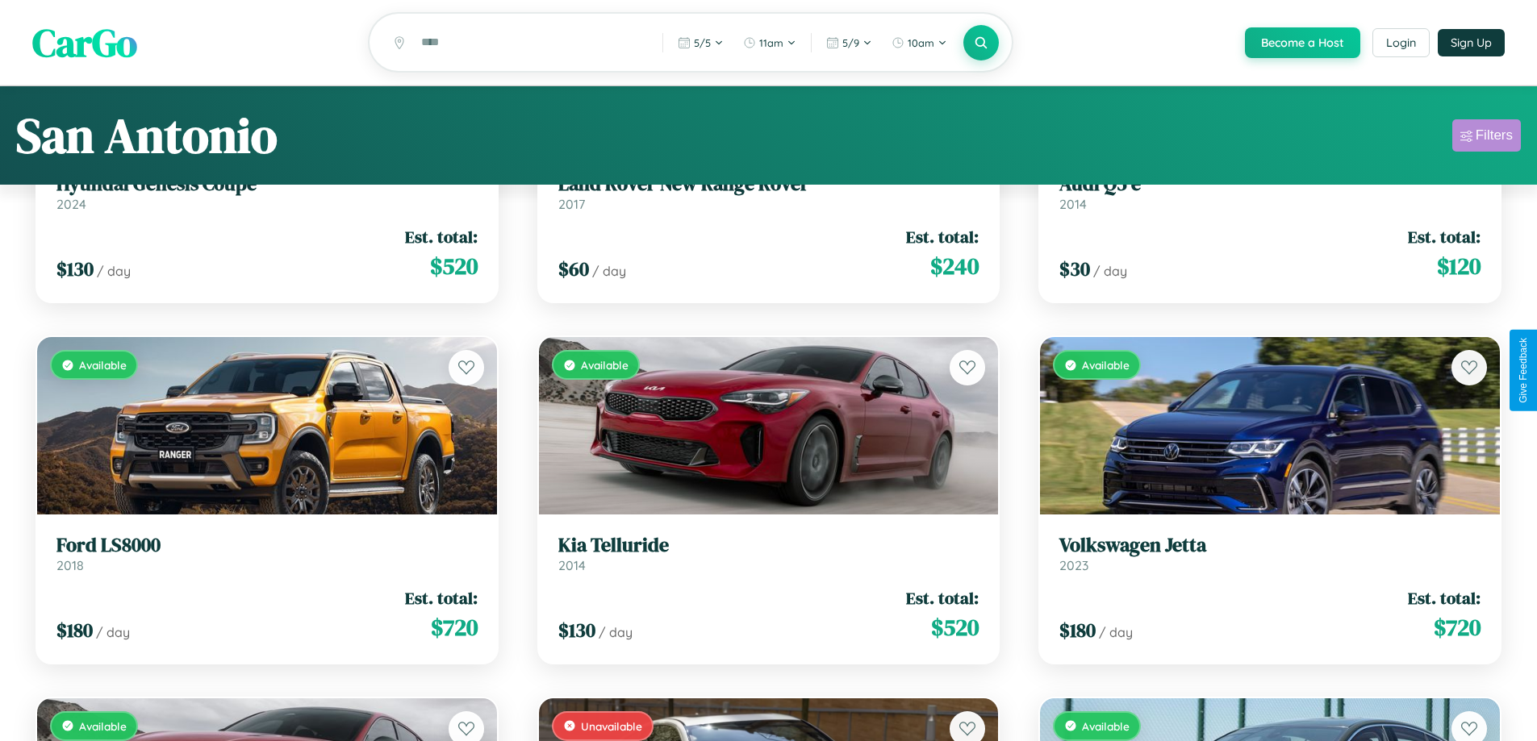
click at [1486, 138] on div "Filters" at bounding box center [1493, 135] width 37 height 16
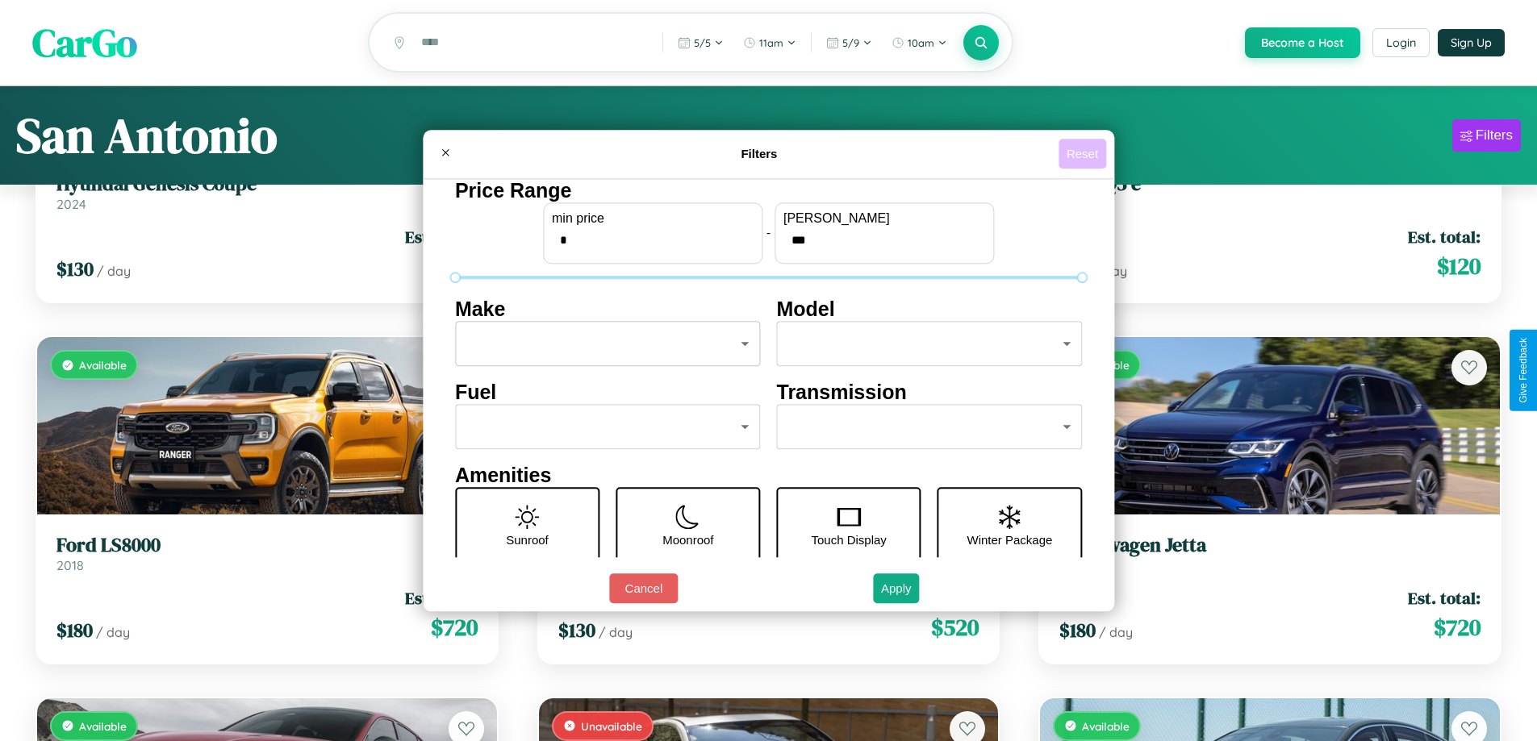
click at [1084, 153] on button "Reset" at bounding box center [1082, 154] width 48 height 30
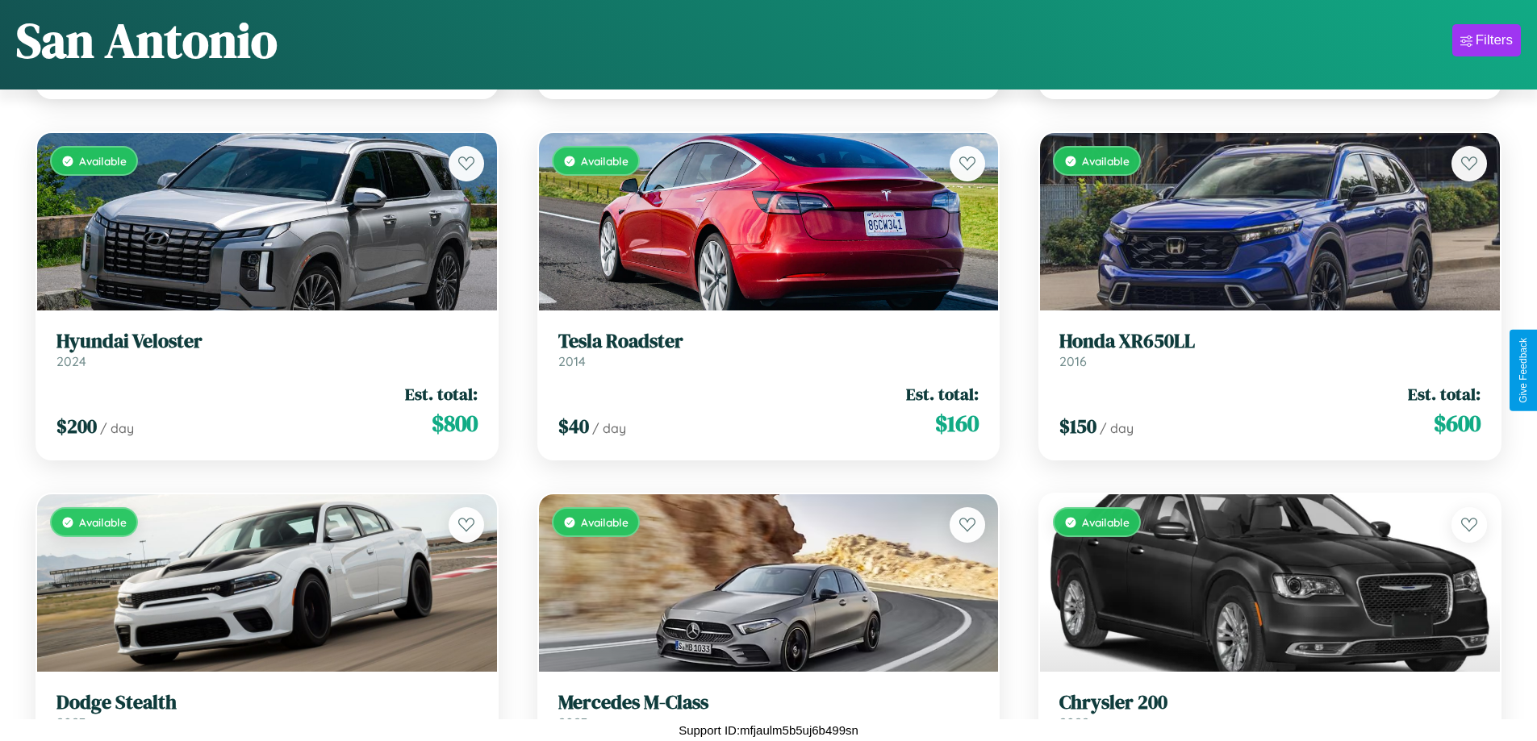
scroll to position [18651, 0]
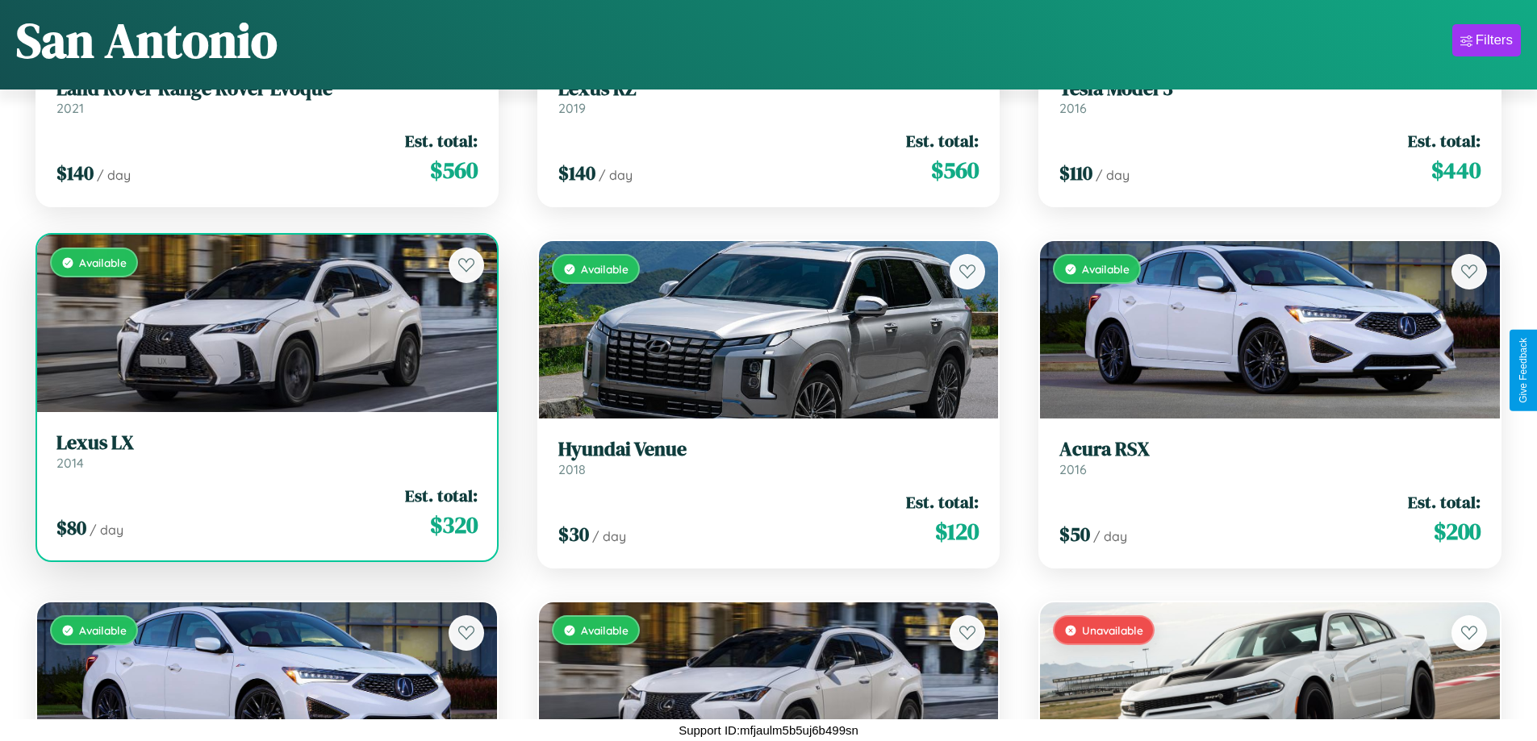
click at [265, 457] on link "Lexus LX 2014" at bounding box center [266, 452] width 421 height 40
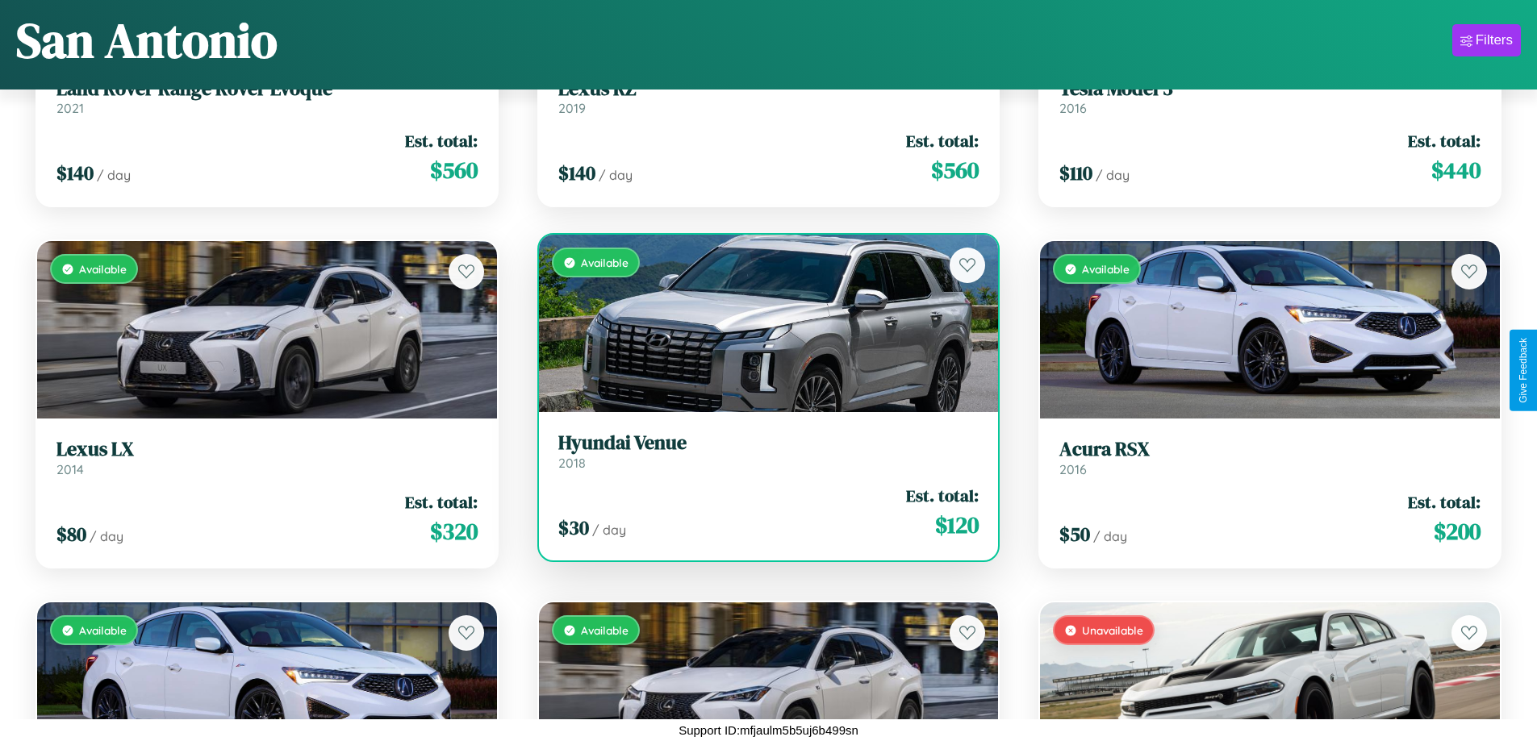
scroll to position [9619, 0]
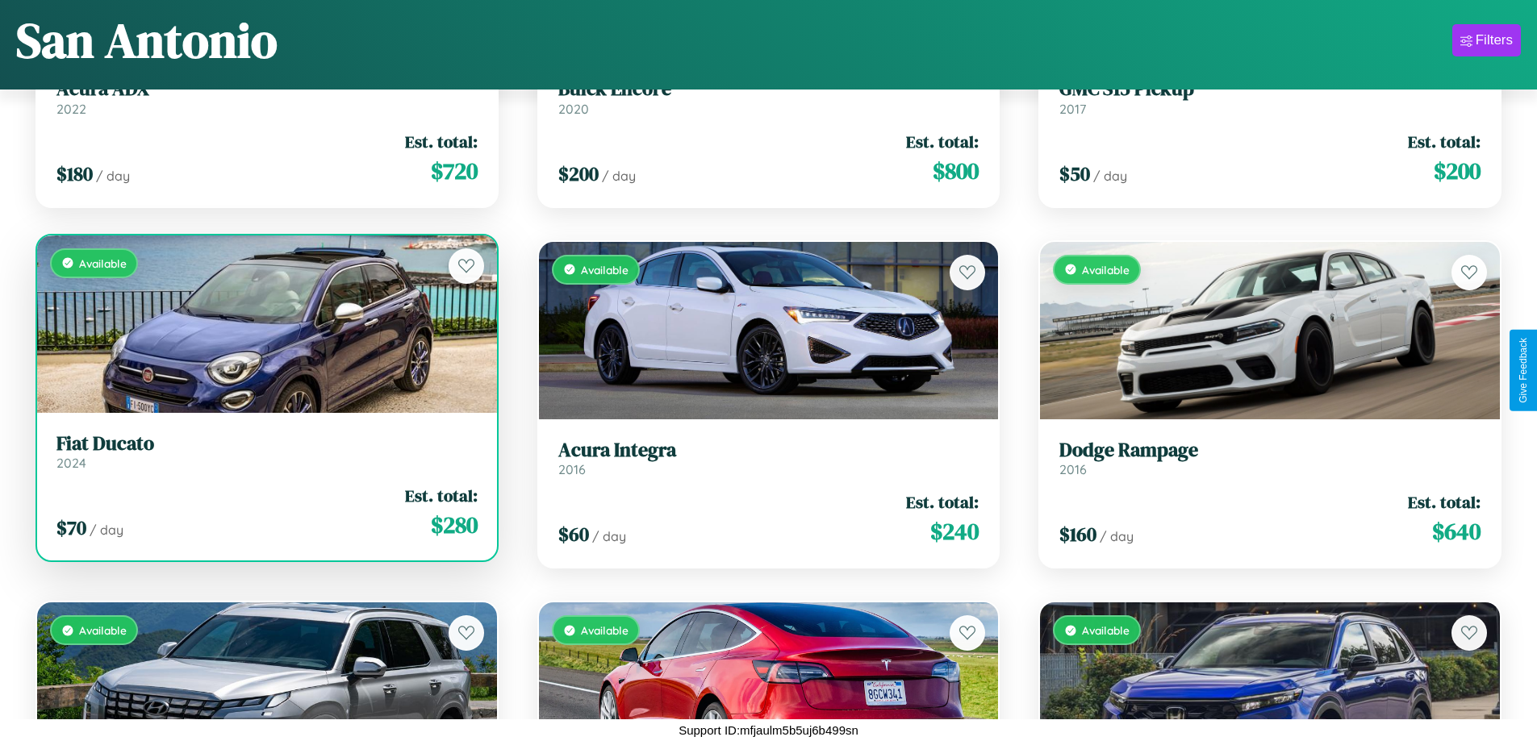
click at [265, 457] on link "Fiat Ducato 2024" at bounding box center [266, 452] width 421 height 40
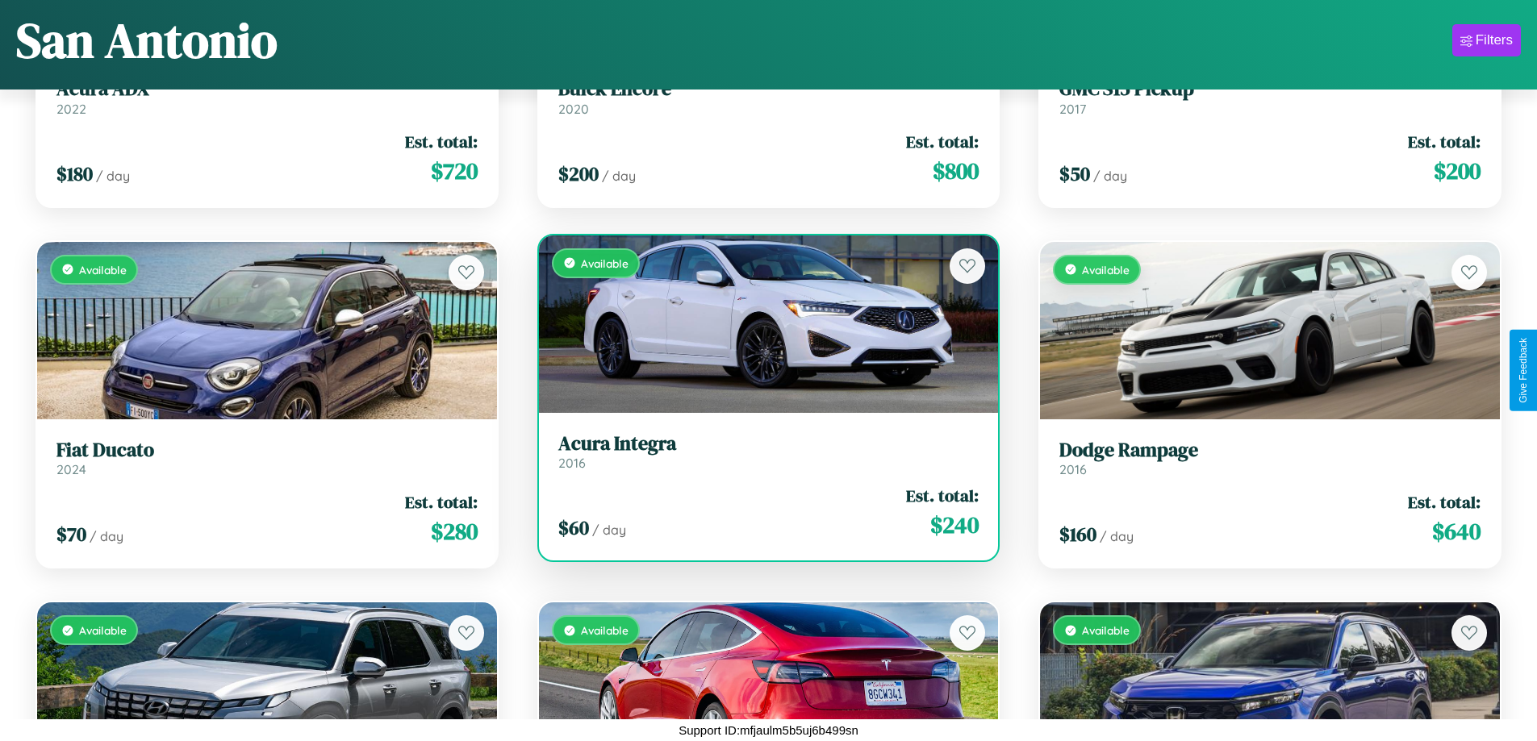
scroll to position [4923, 0]
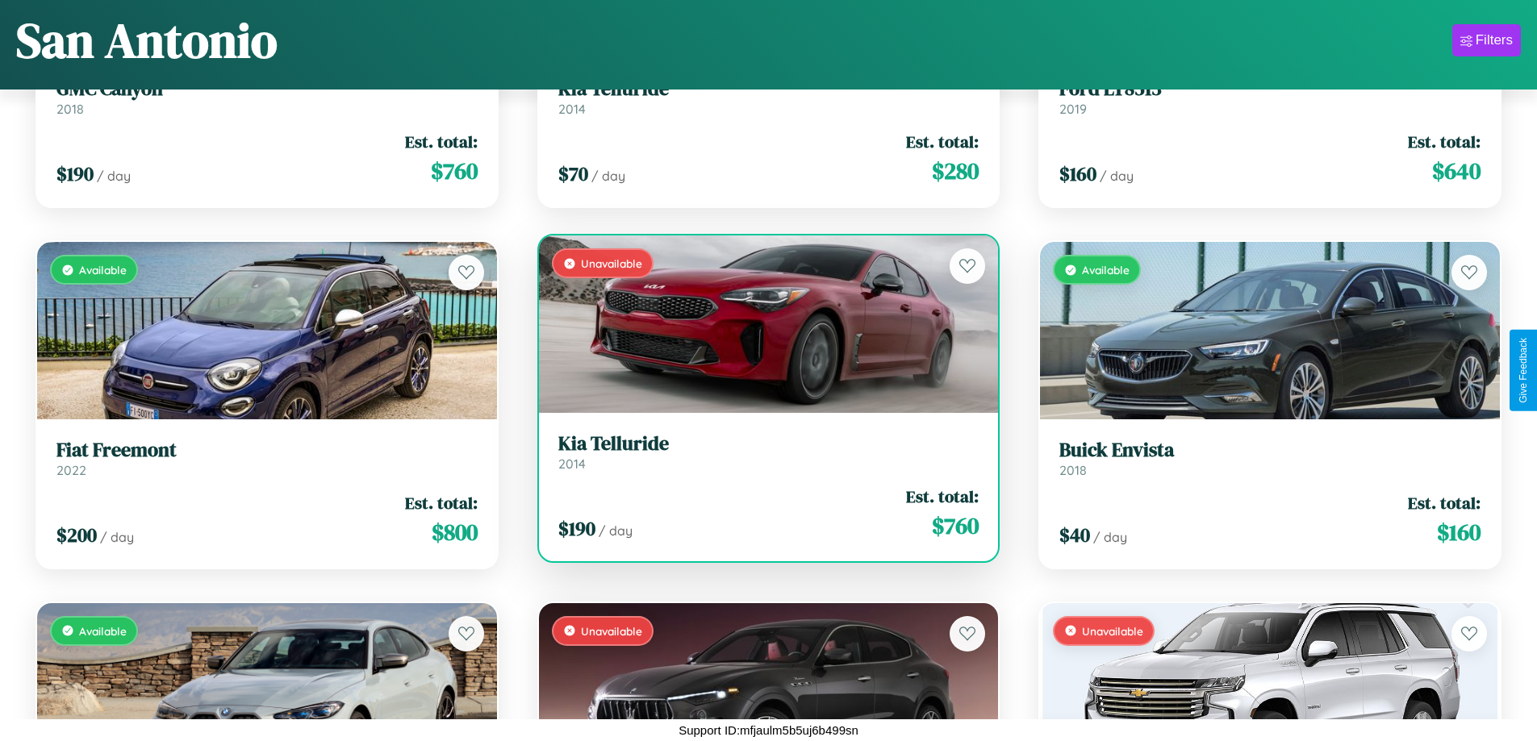
click at [762, 458] on link "Kia Telluride 2014" at bounding box center [768, 452] width 421 height 40
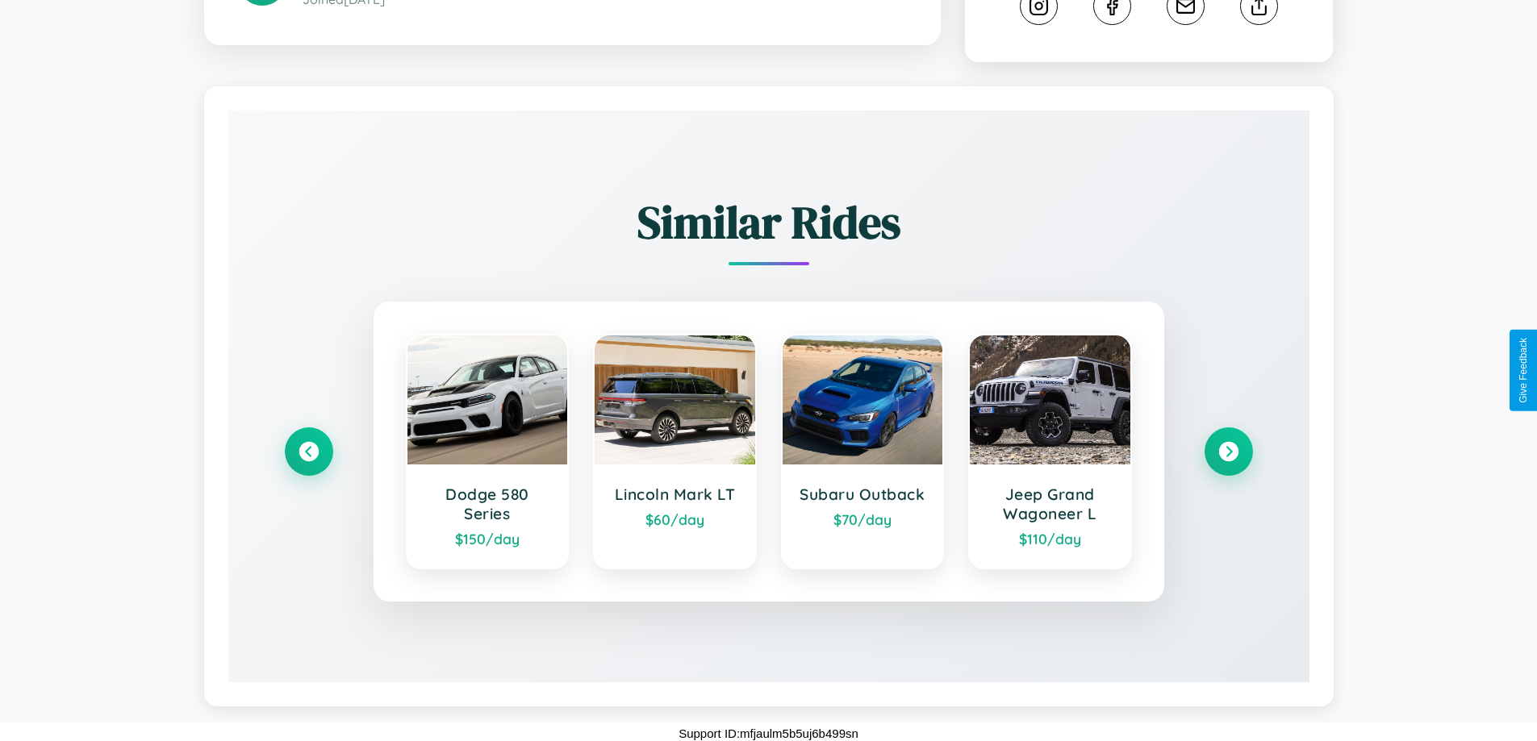
scroll to position [914, 0]
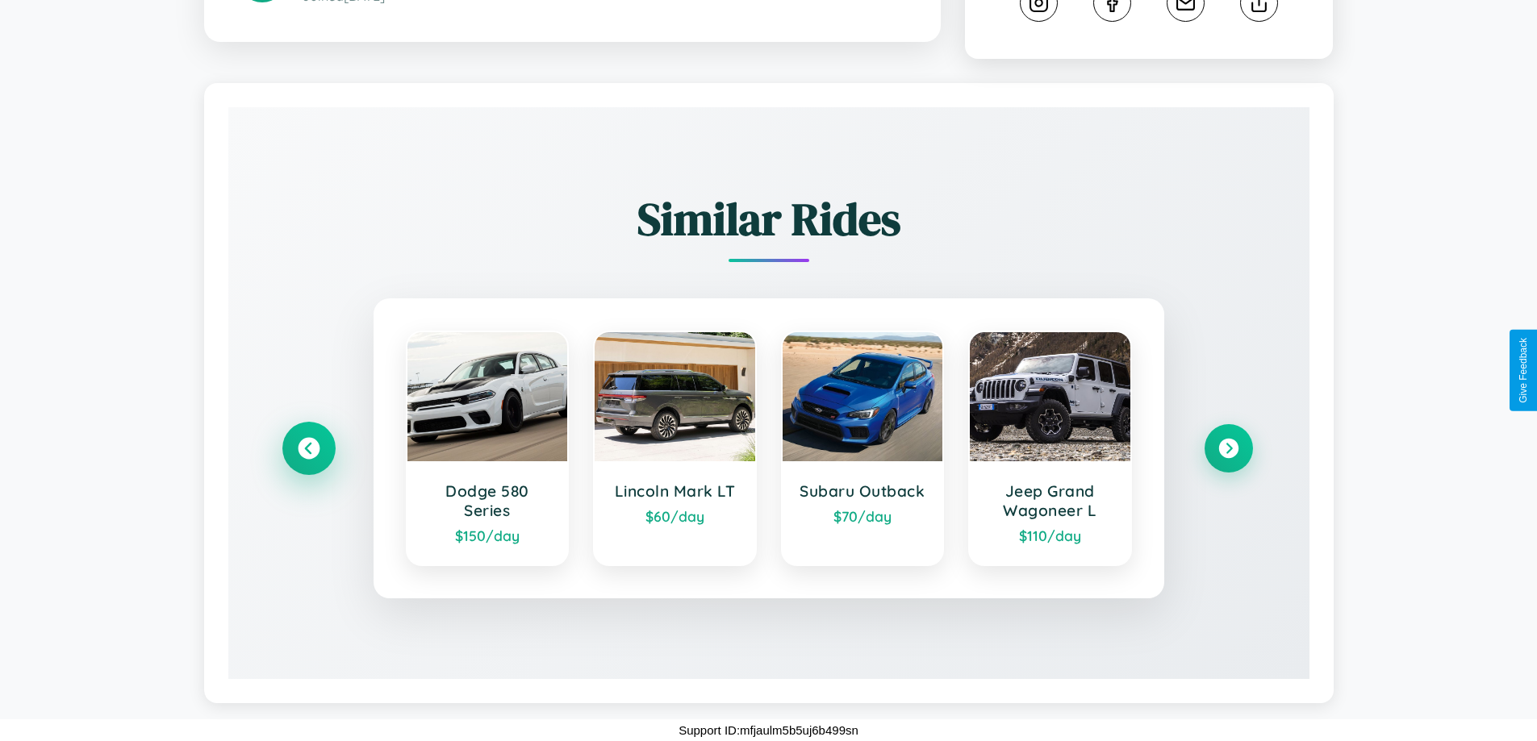
click at [308, 449] on icon at bounding box center [309, 449] width 22 height 22
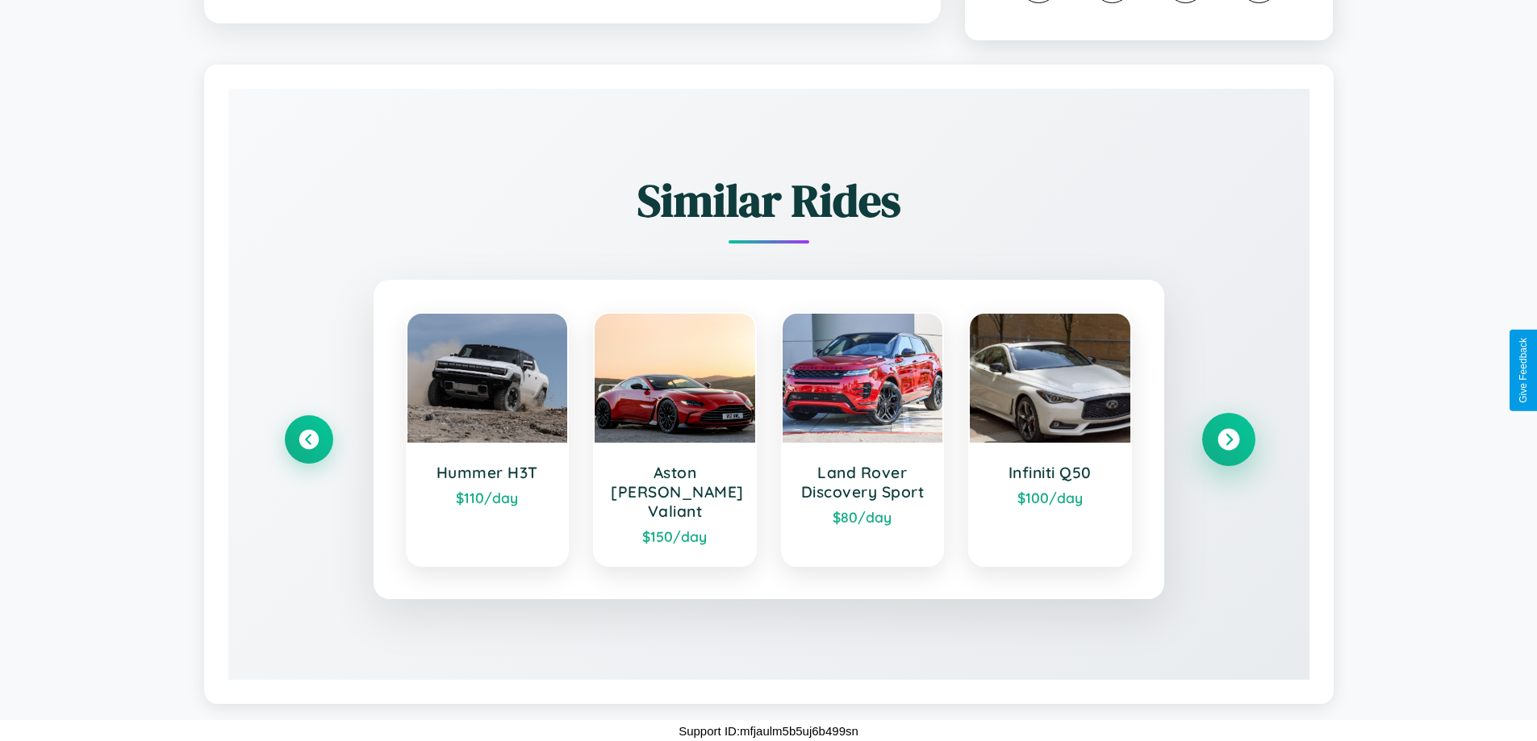
click at [1228, 449] on icon at bounding box center [1228, 440] width 22 height 22
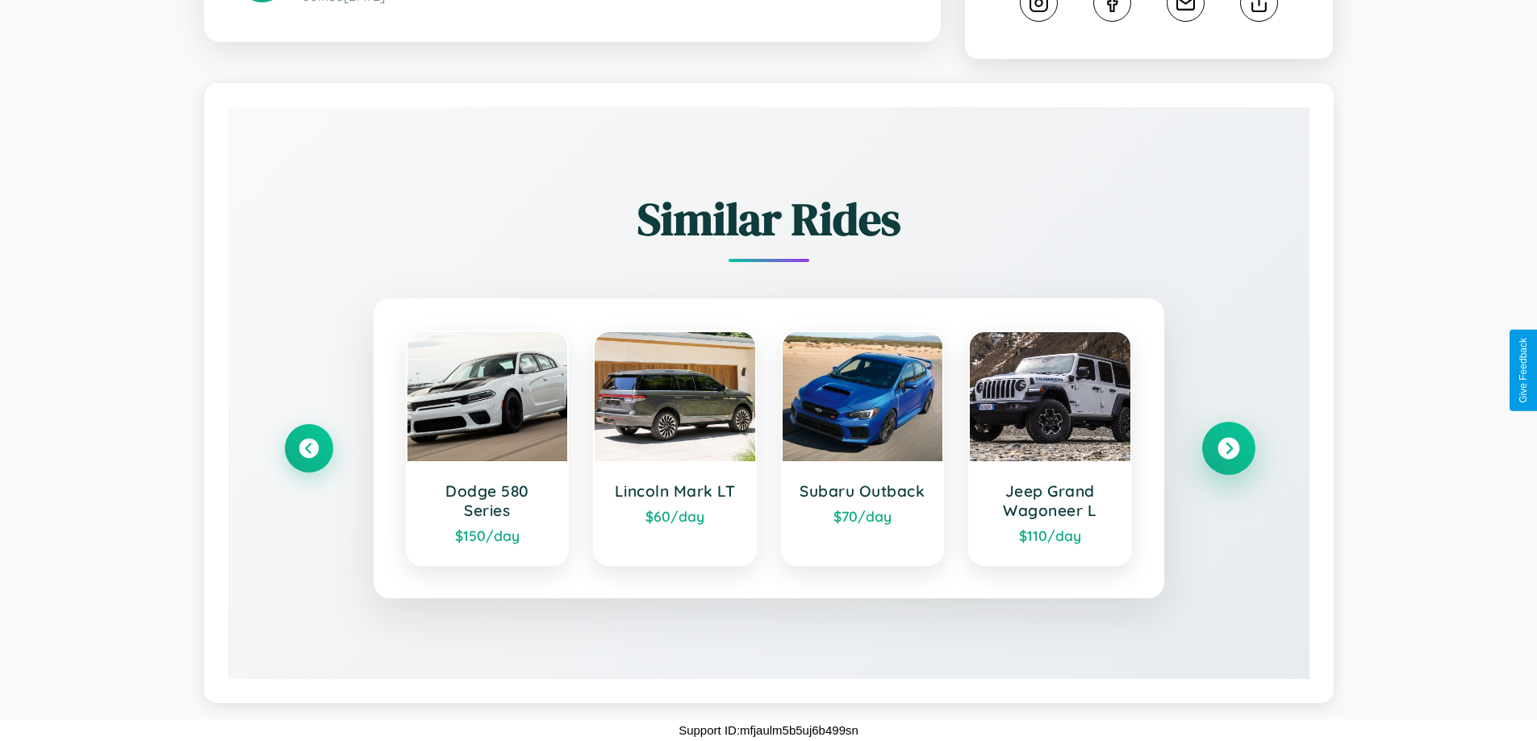
click at [1228, 449] on icon at bounding box center [1228, 449] width 22 height 22
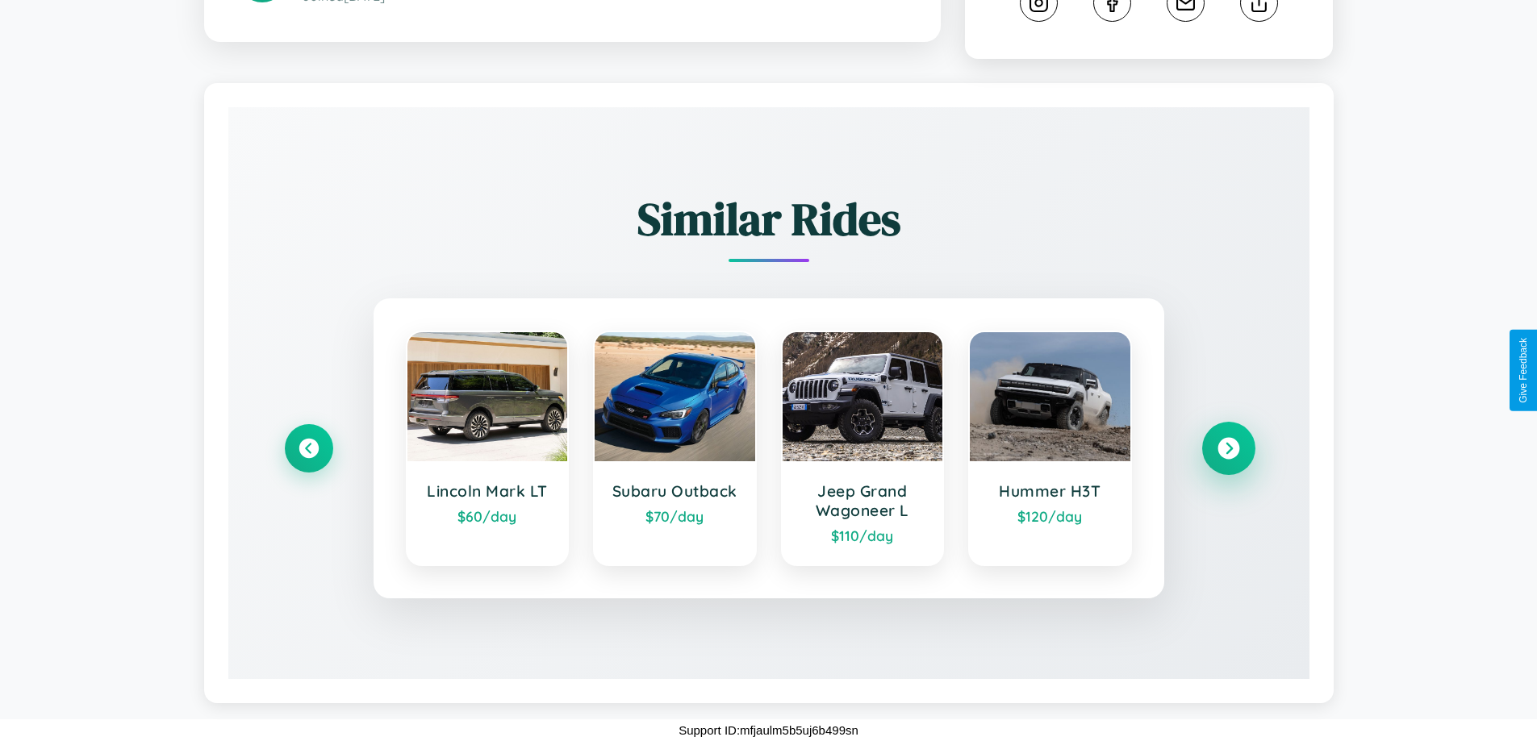
click at [1228, 449] on icon at bounding box center [1228, 449] width 22 height 22
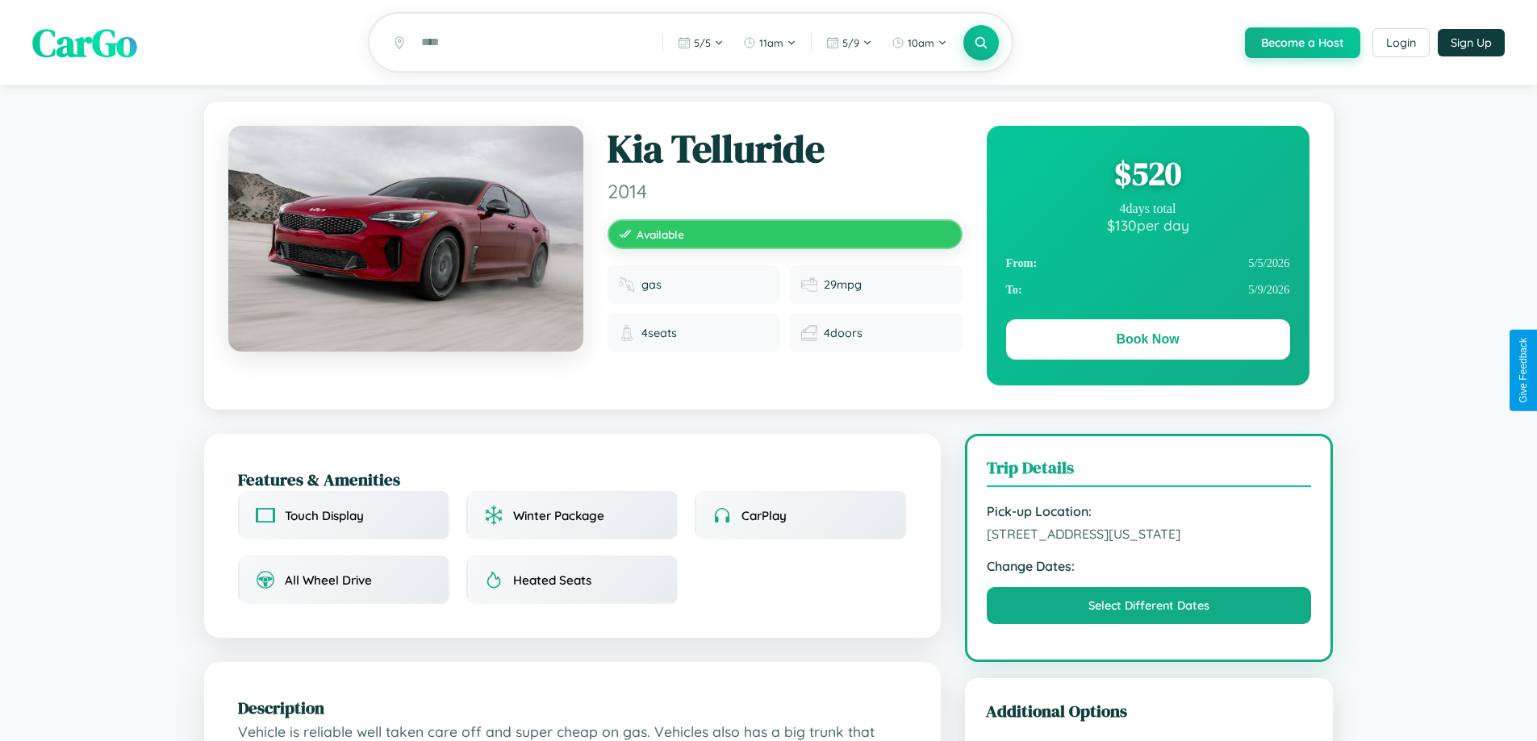
click at [1147, 176] on div "$ 520" at bounding box center [1148, 174] width 284 height 44
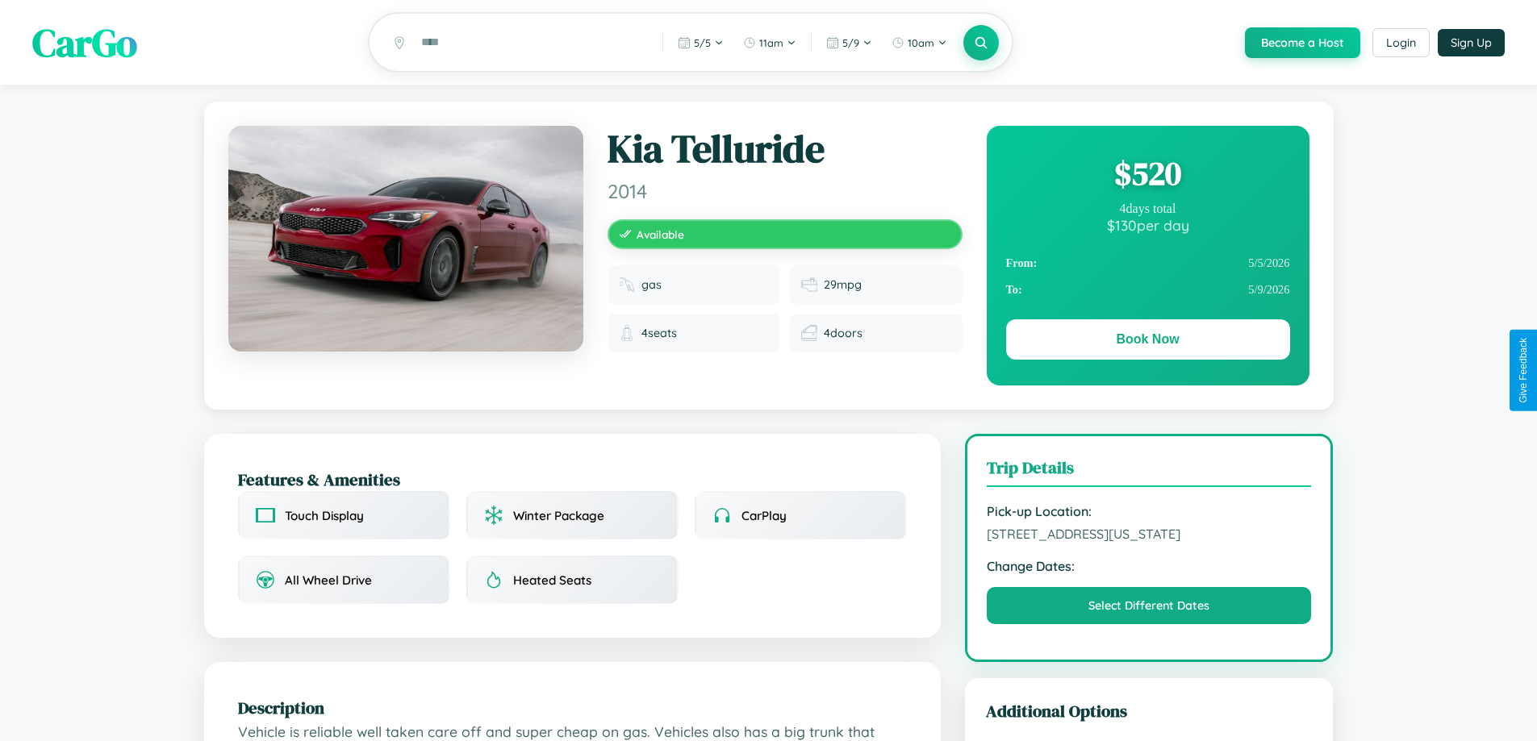
click at [1147, 176] on div "$ 520" at bounding box center [1148, 174] width 284 height 44
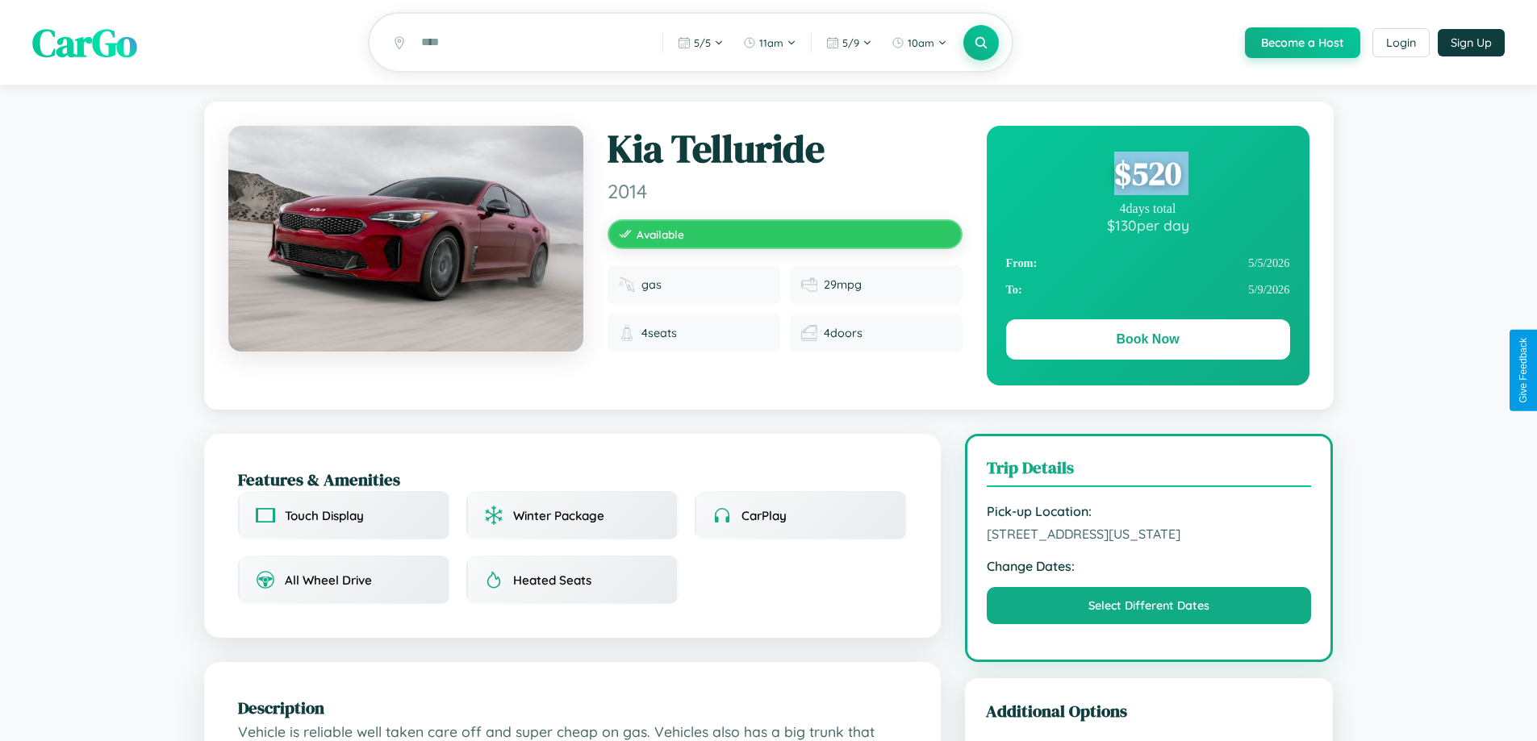
click at [1147, 176] on div "$ 520" at bounding box center [1148, 174] width 284 height 44
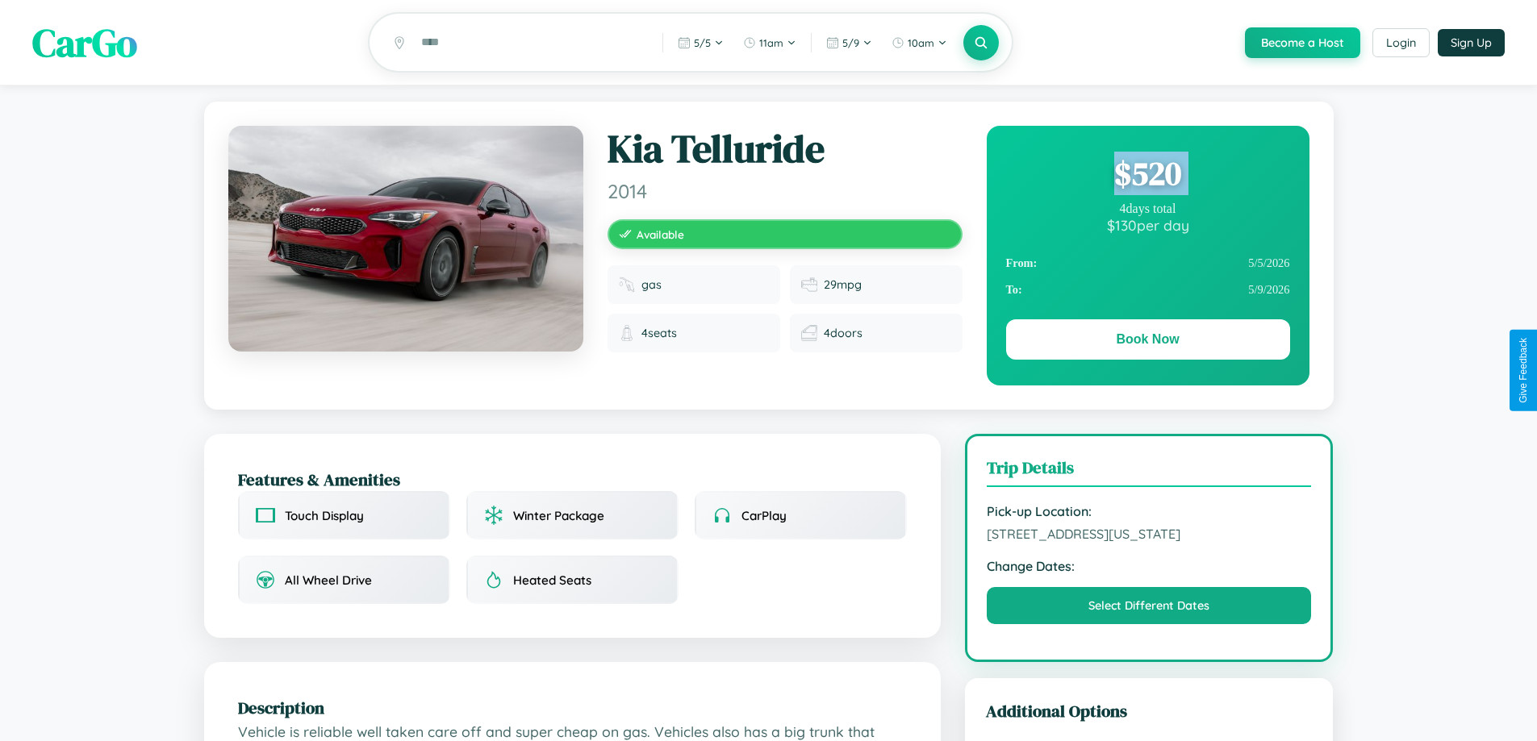
click at [1147, 176] on div "$ 520" at bounding box center [1148, 174] width 284 height 44
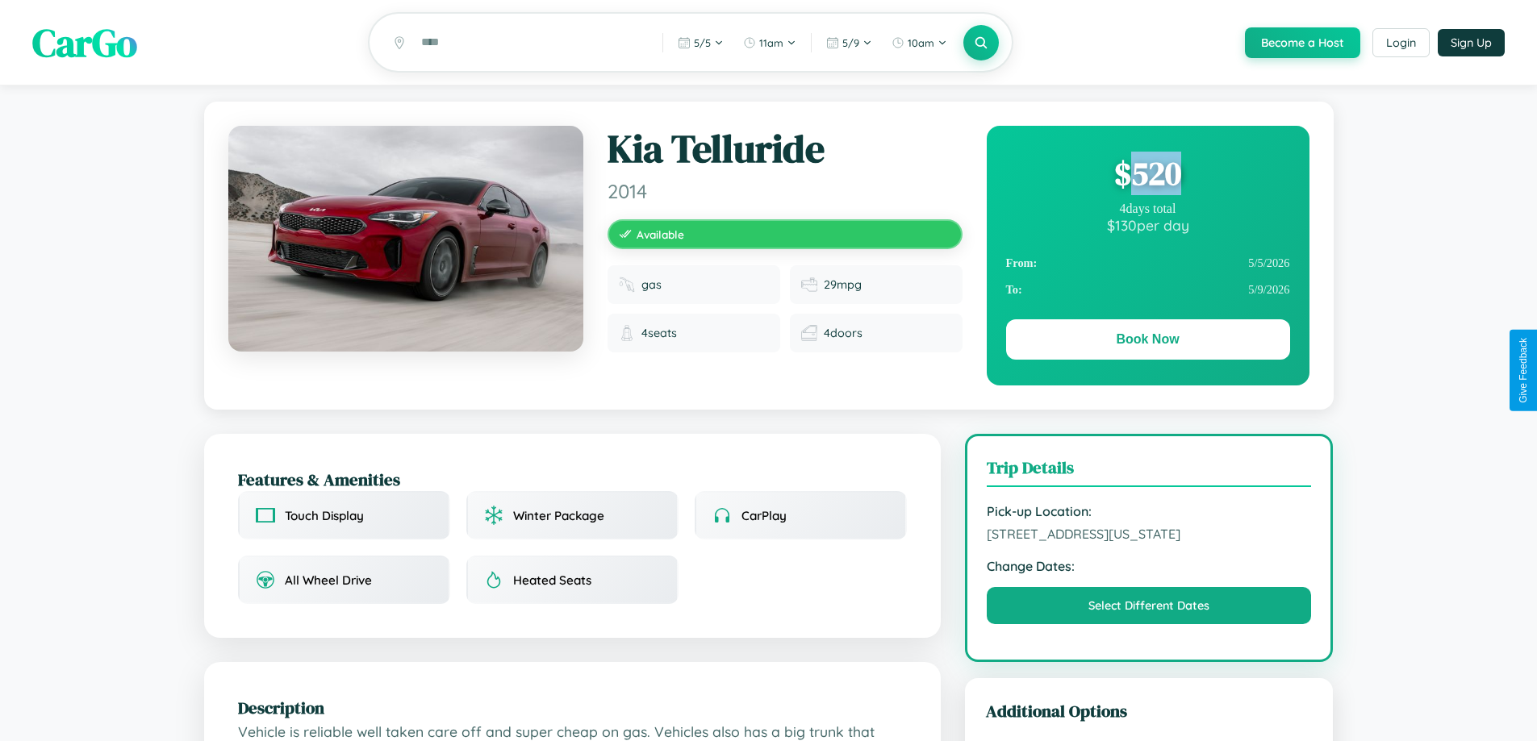
click at [1147, 176] on div "$ 520" at bounding box center [1148, 174] width 284 height 44
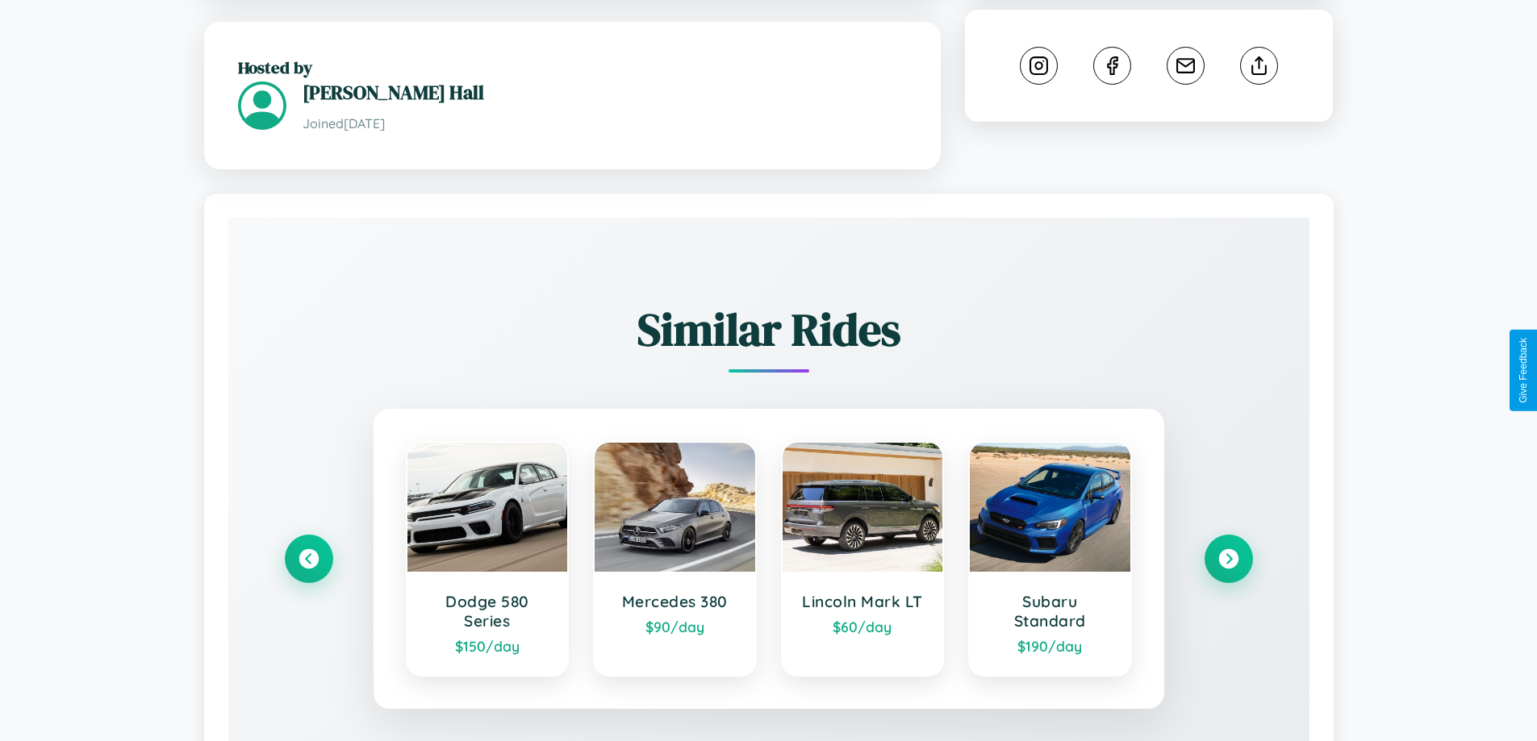
scroll to position [945, 0]
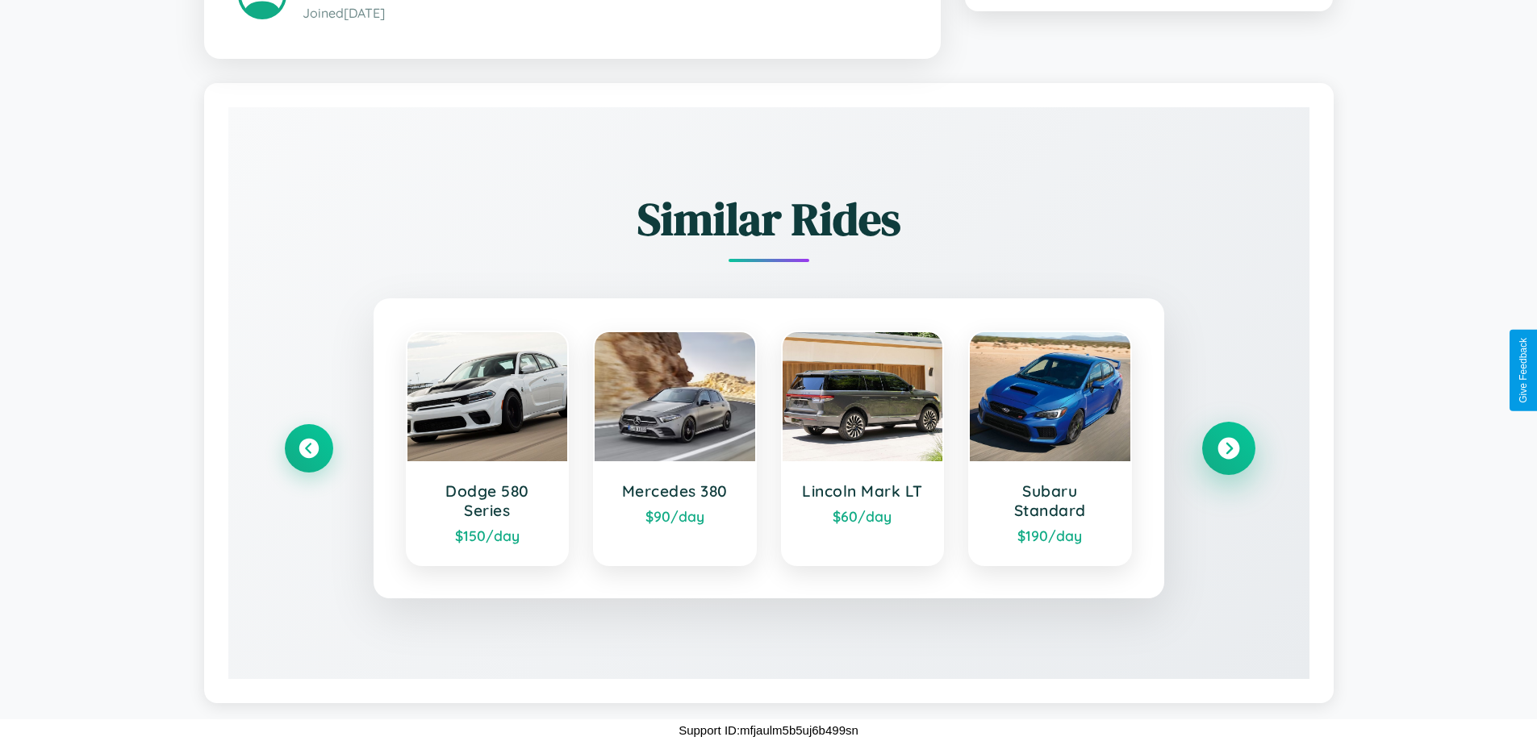
click at [1228, 448] on icon at bounding box center [1228, 448] width 22 height 22
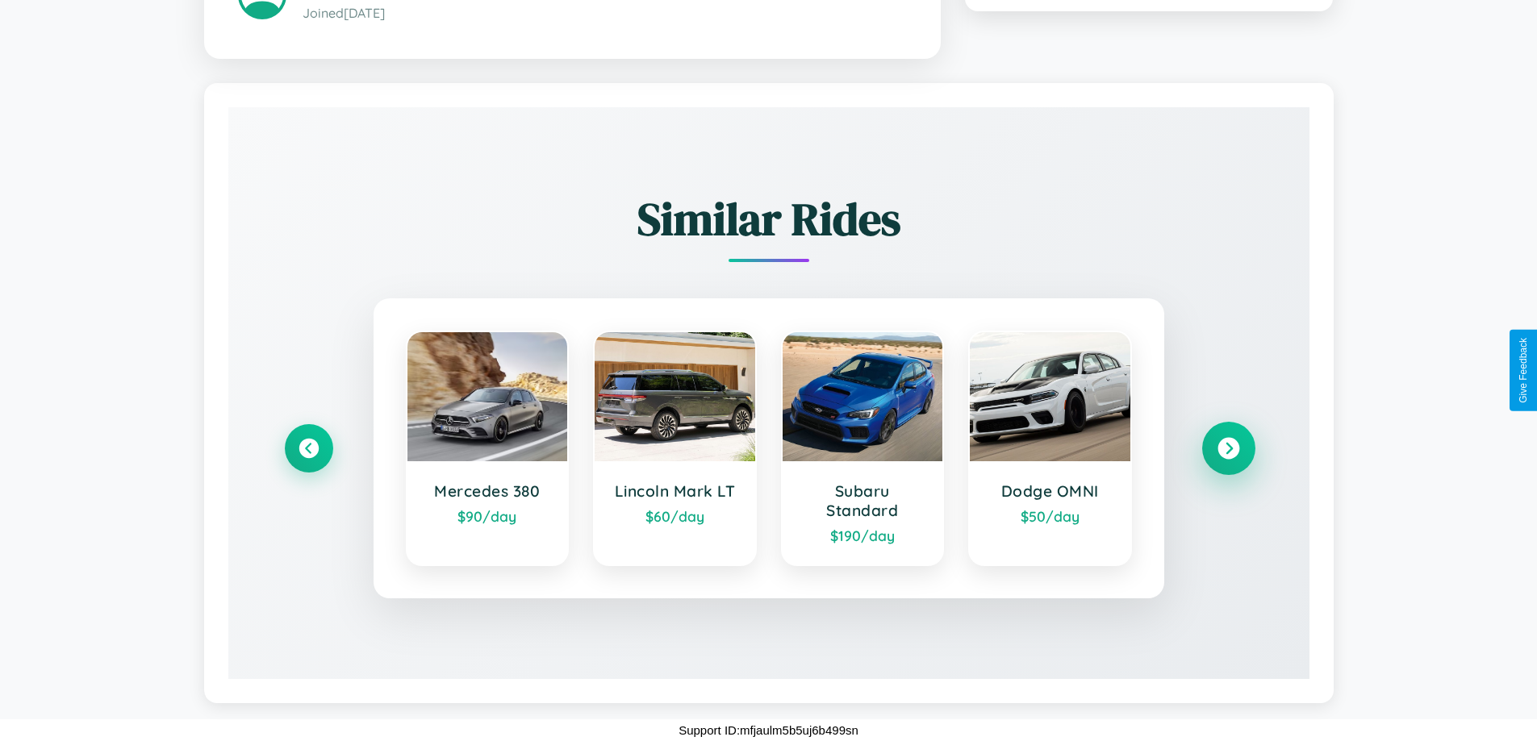
click at [1228, 448] on icon at bounding box center [1228, 448] width 22 height 22
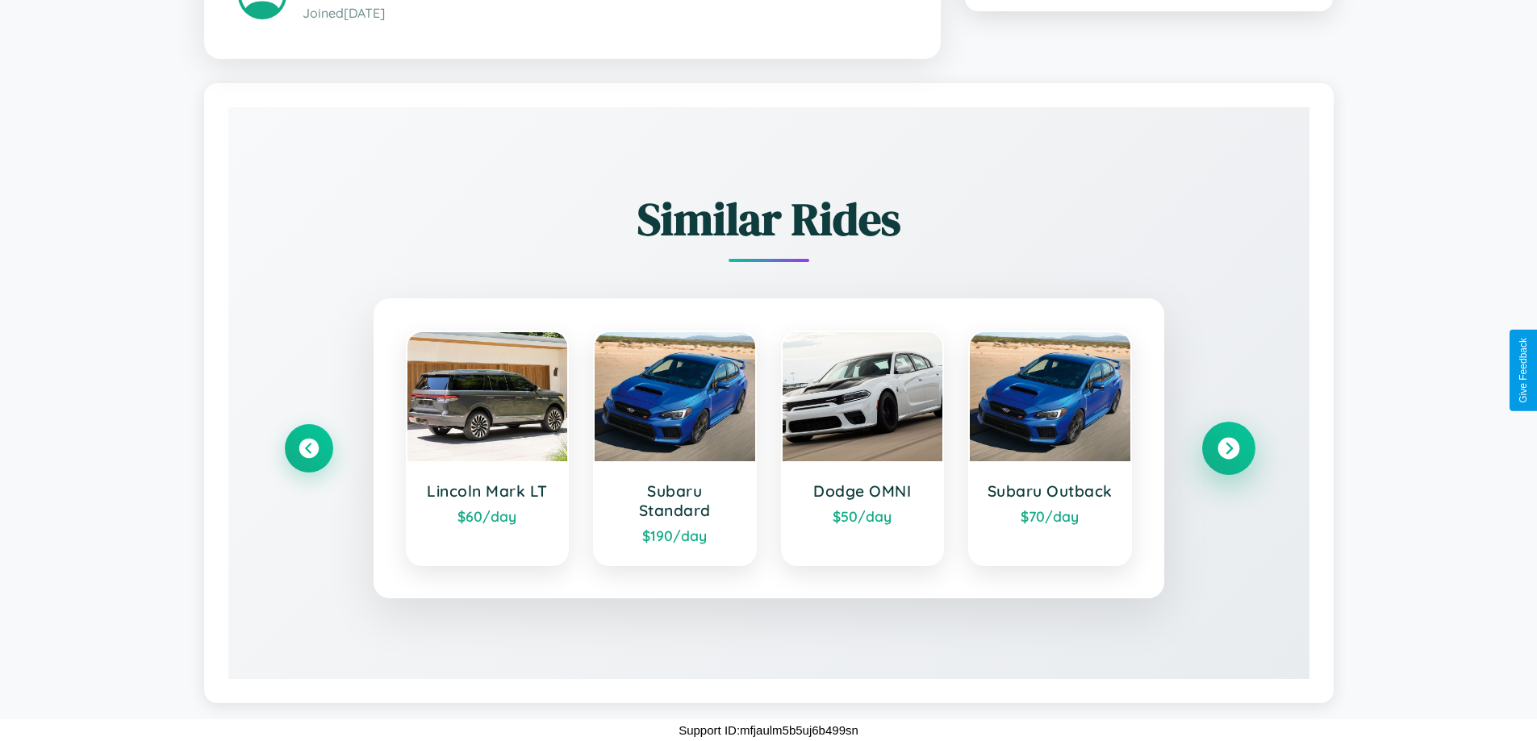
click at [1228, 448] on icon at bounding box center [1228, 448] width 22 height 22
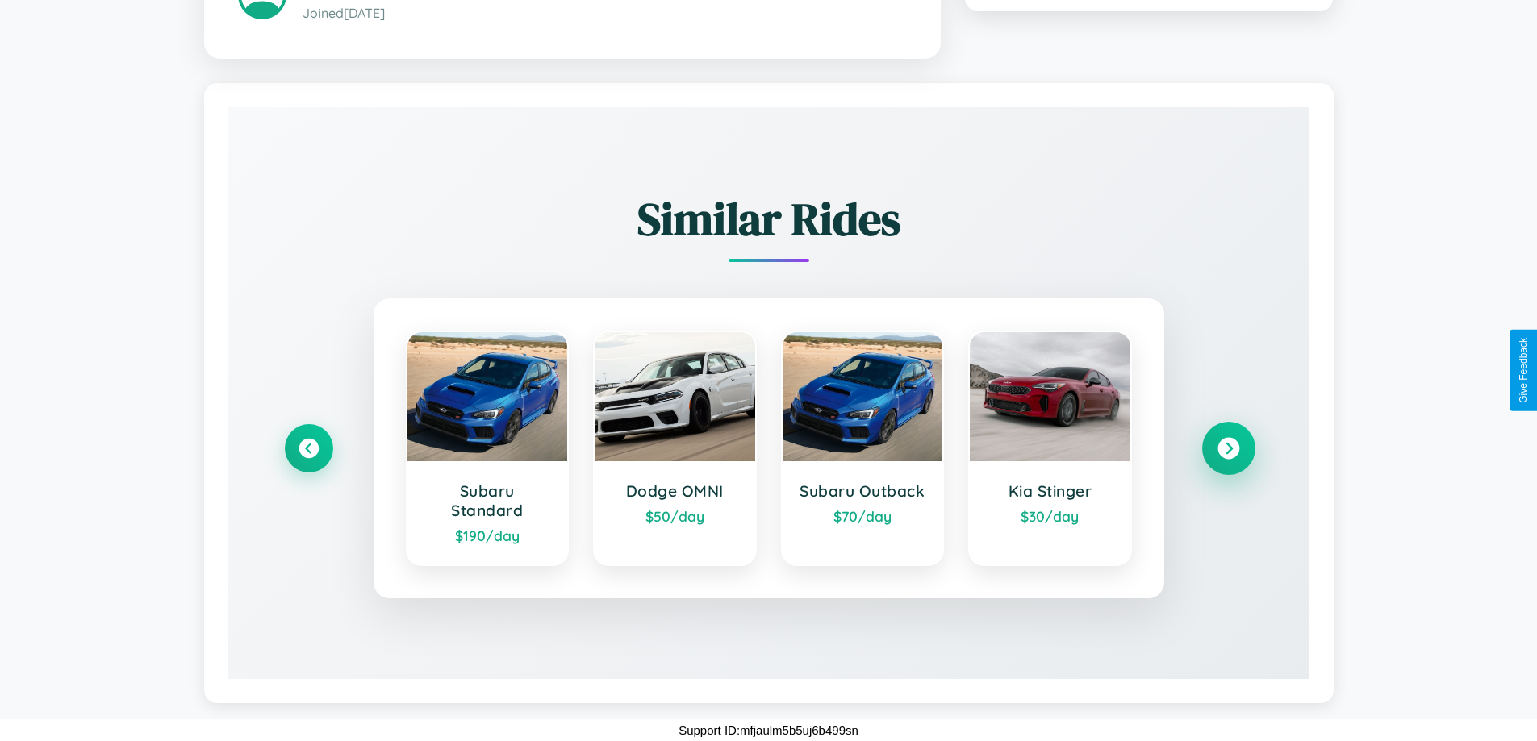
click at [1228, 448] on icon at bounding box center [1228, 448] width 22 height 22
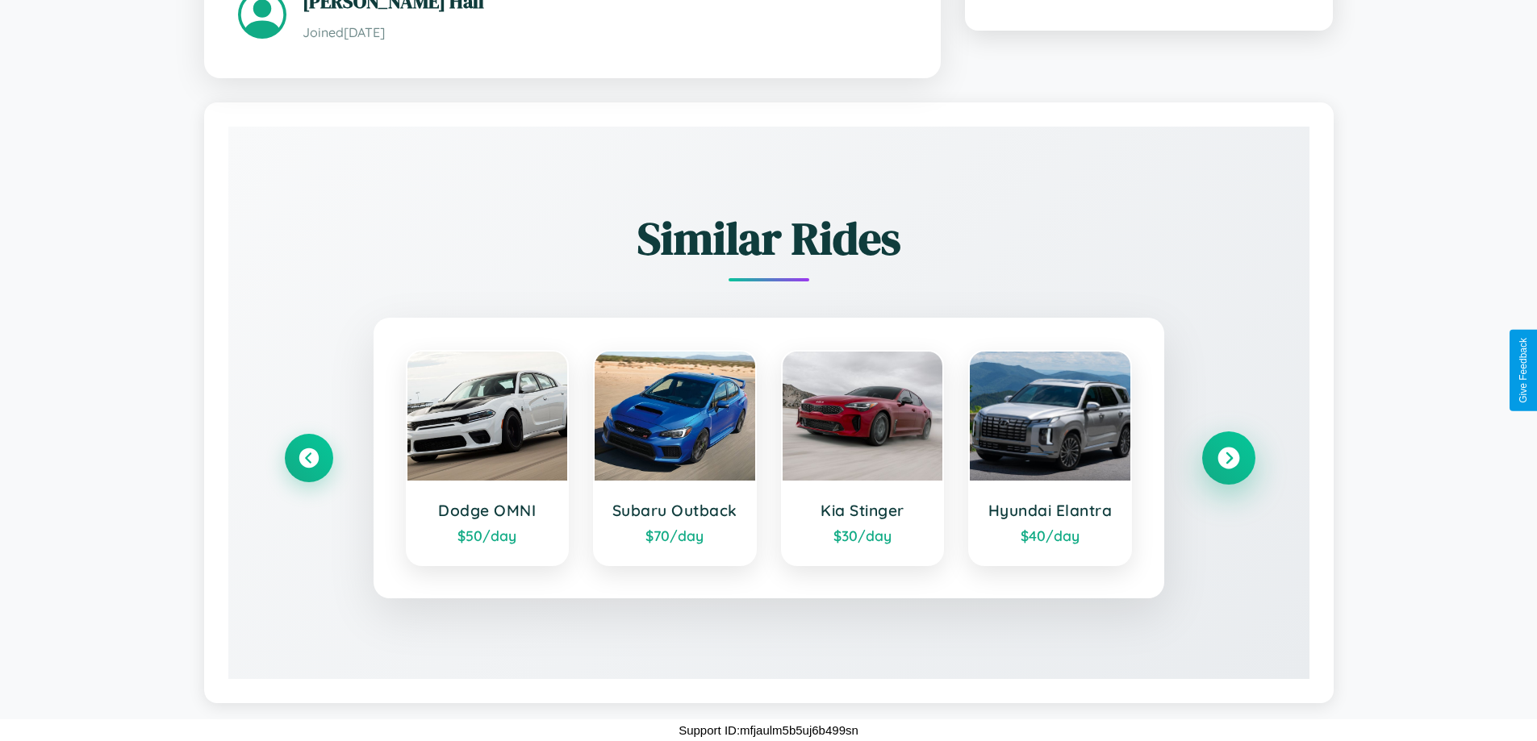
scroll to position [926, 0]
click at [1228, 457] on icon at bounding box center [1228, 458] width 22 height 22
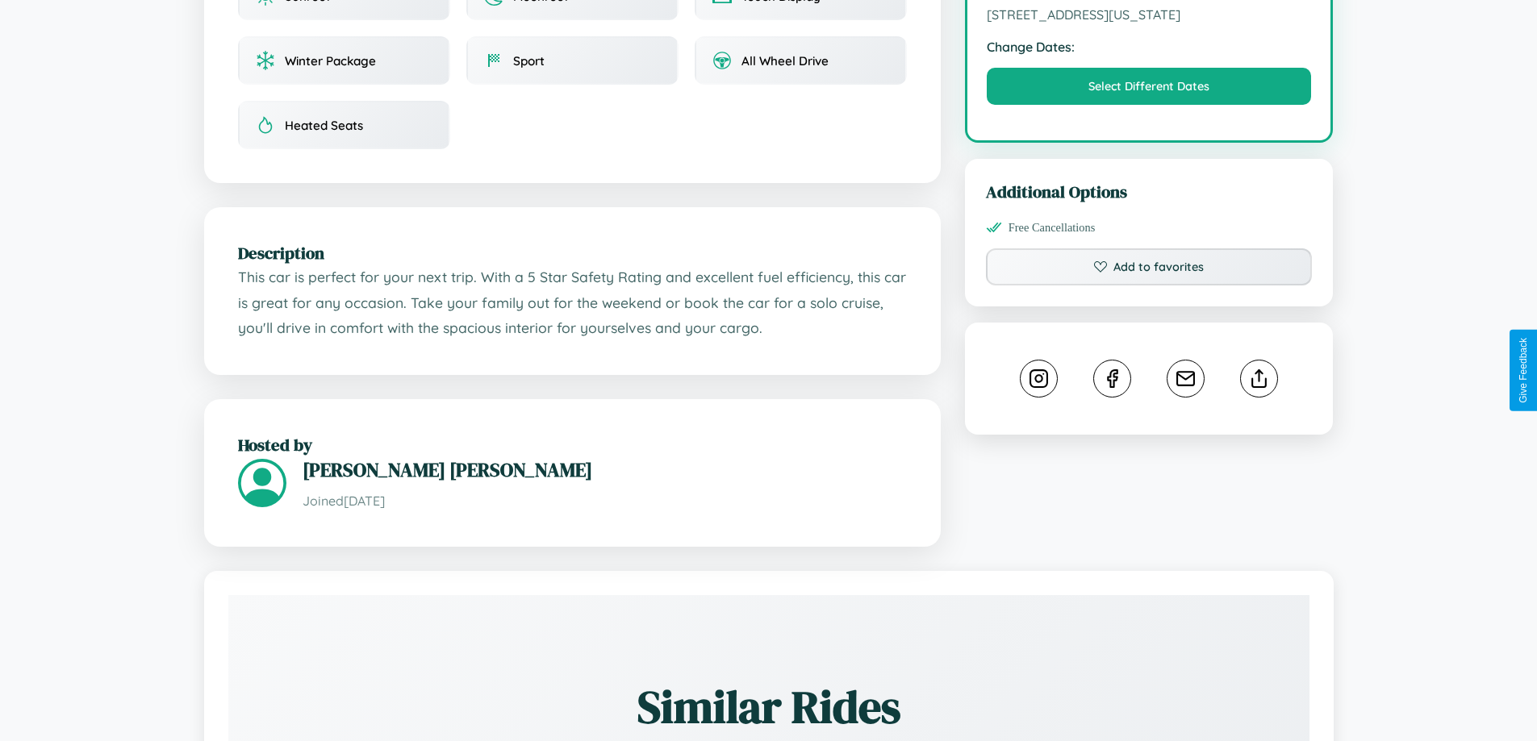
scroll to position [546, 0]
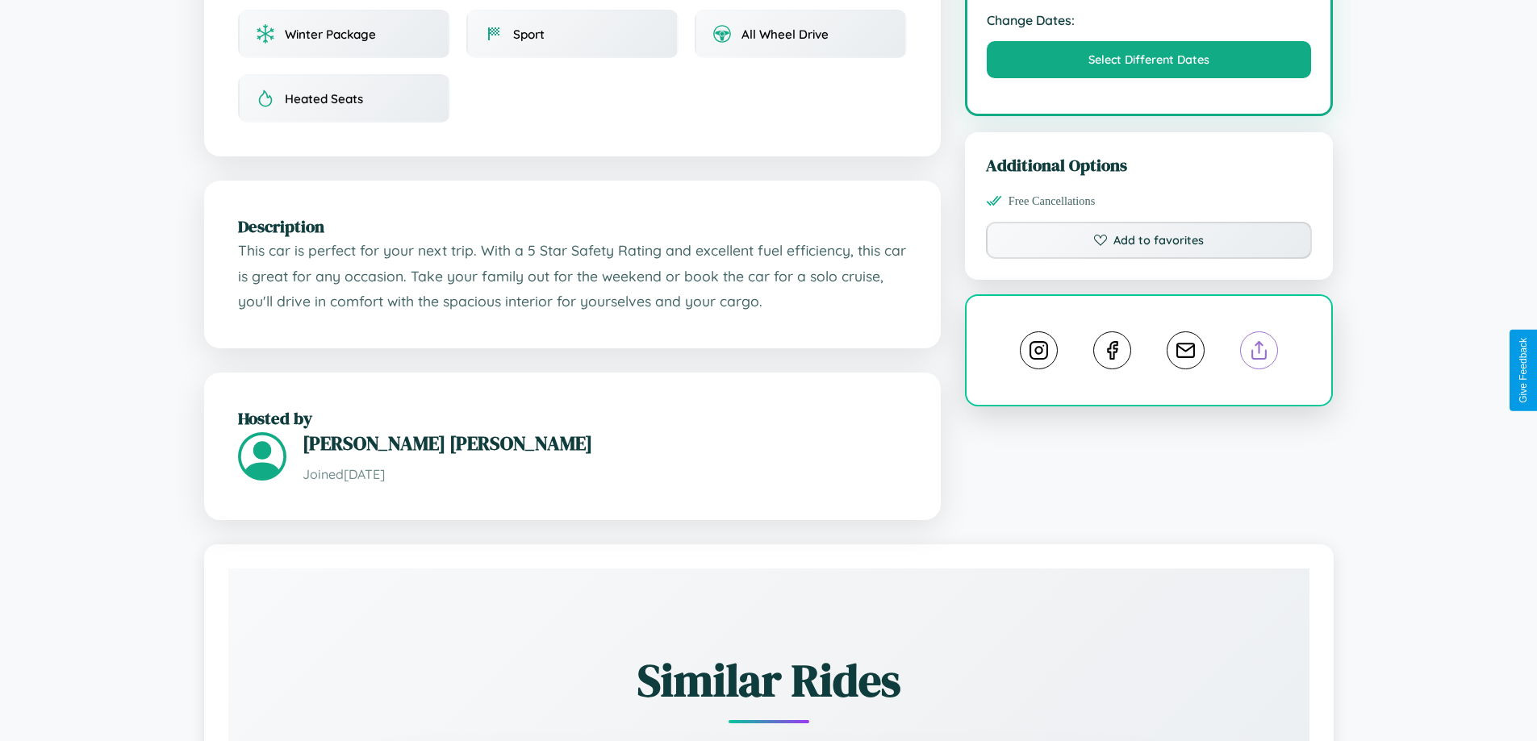
click at [1259, 353] on line at bounding box center [1259, 347] width 0 height 11
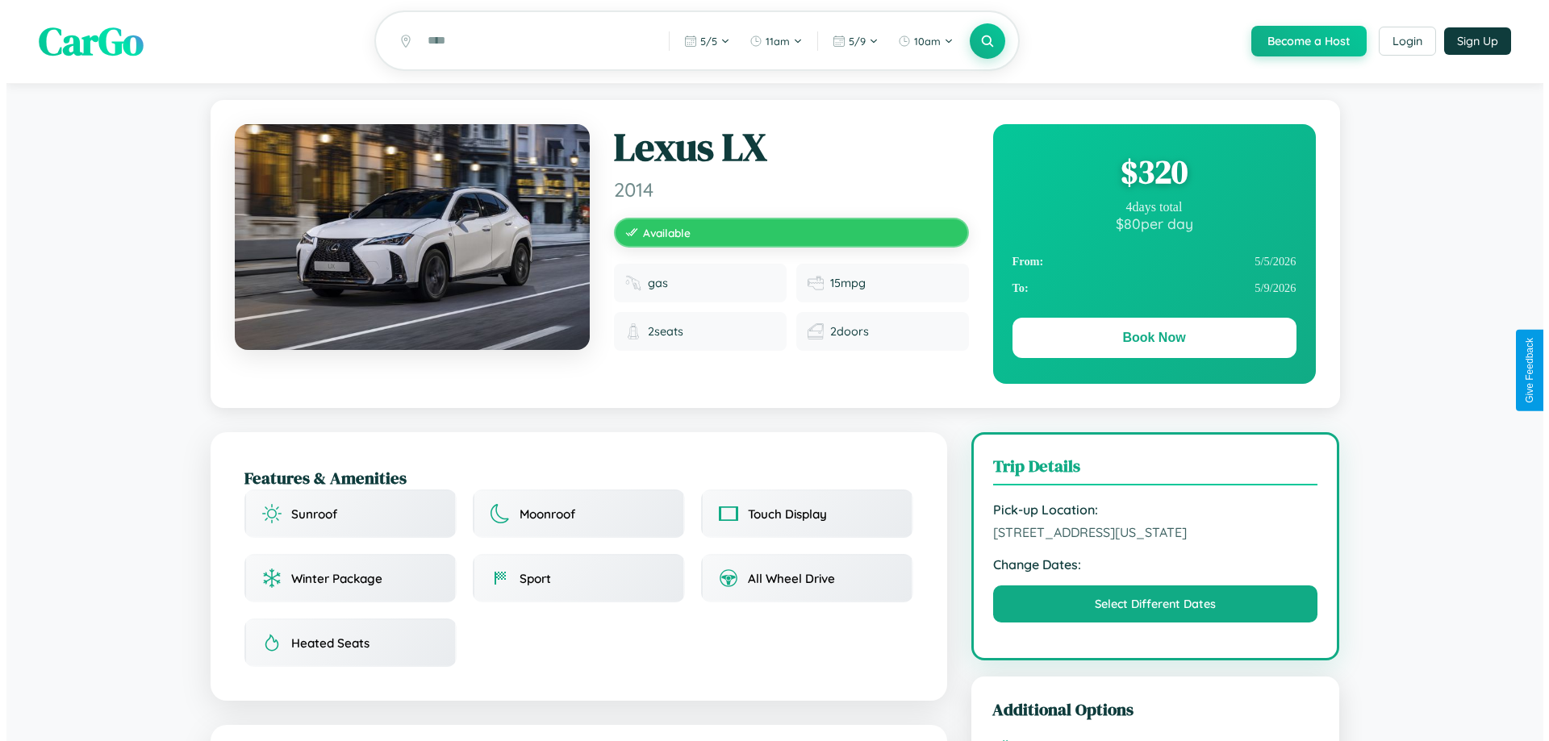
scroll to position [0, 0]
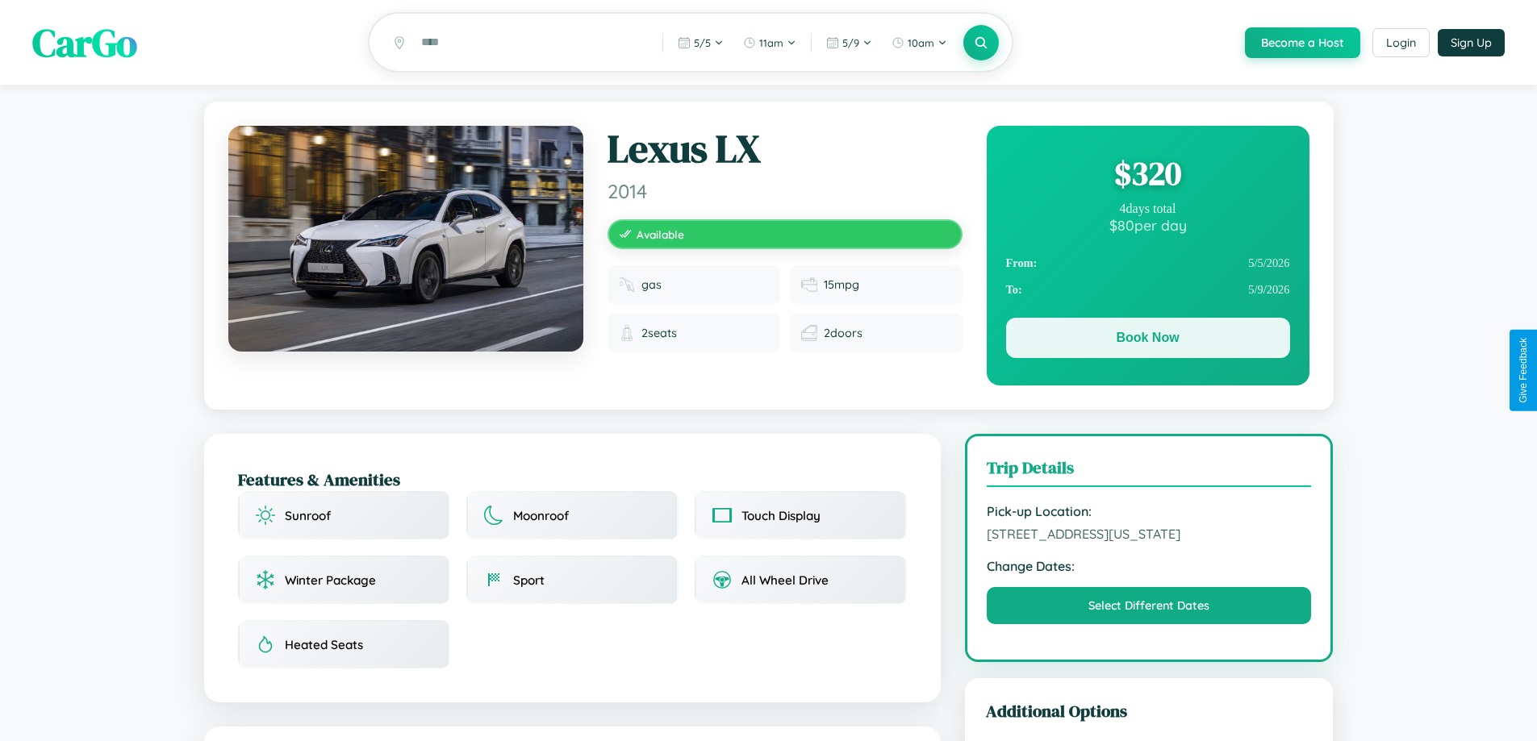
click at [1147, 341] on button "Book Now" at bounding box center [1148, 338] width 284 height 40
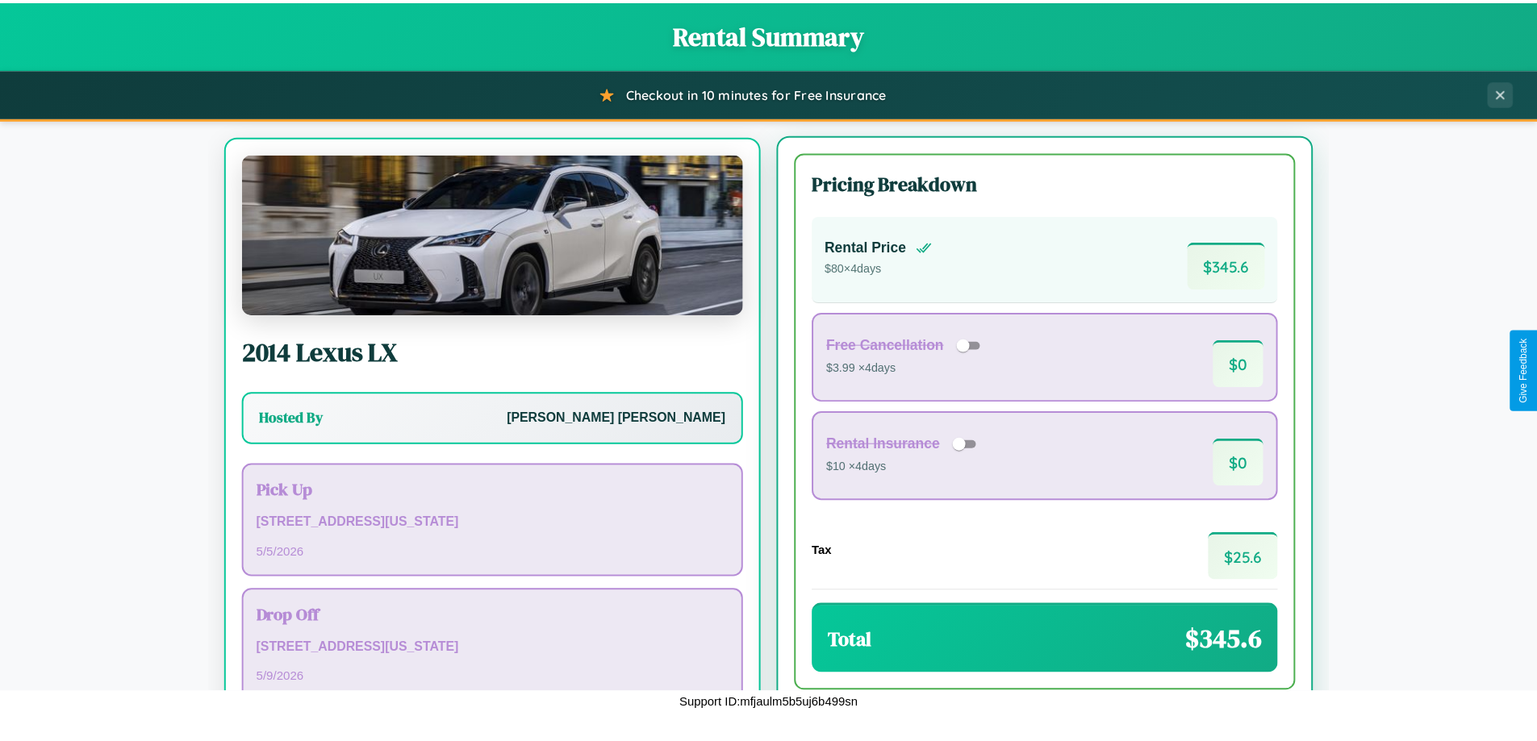
scroll to position [75, 0]
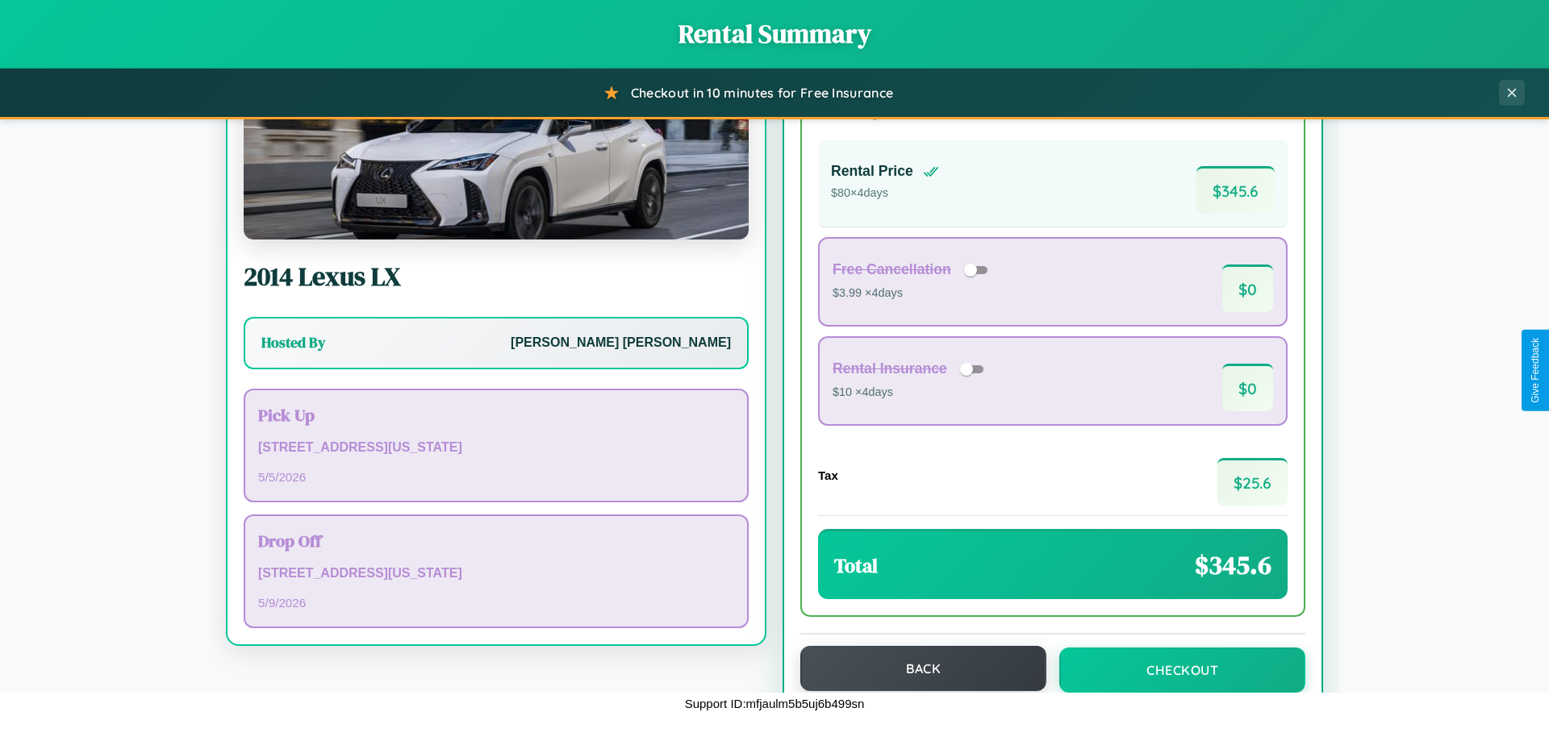
click at [916, 670] on button "Back" at bounding box center [923, 668] width 246 height 45
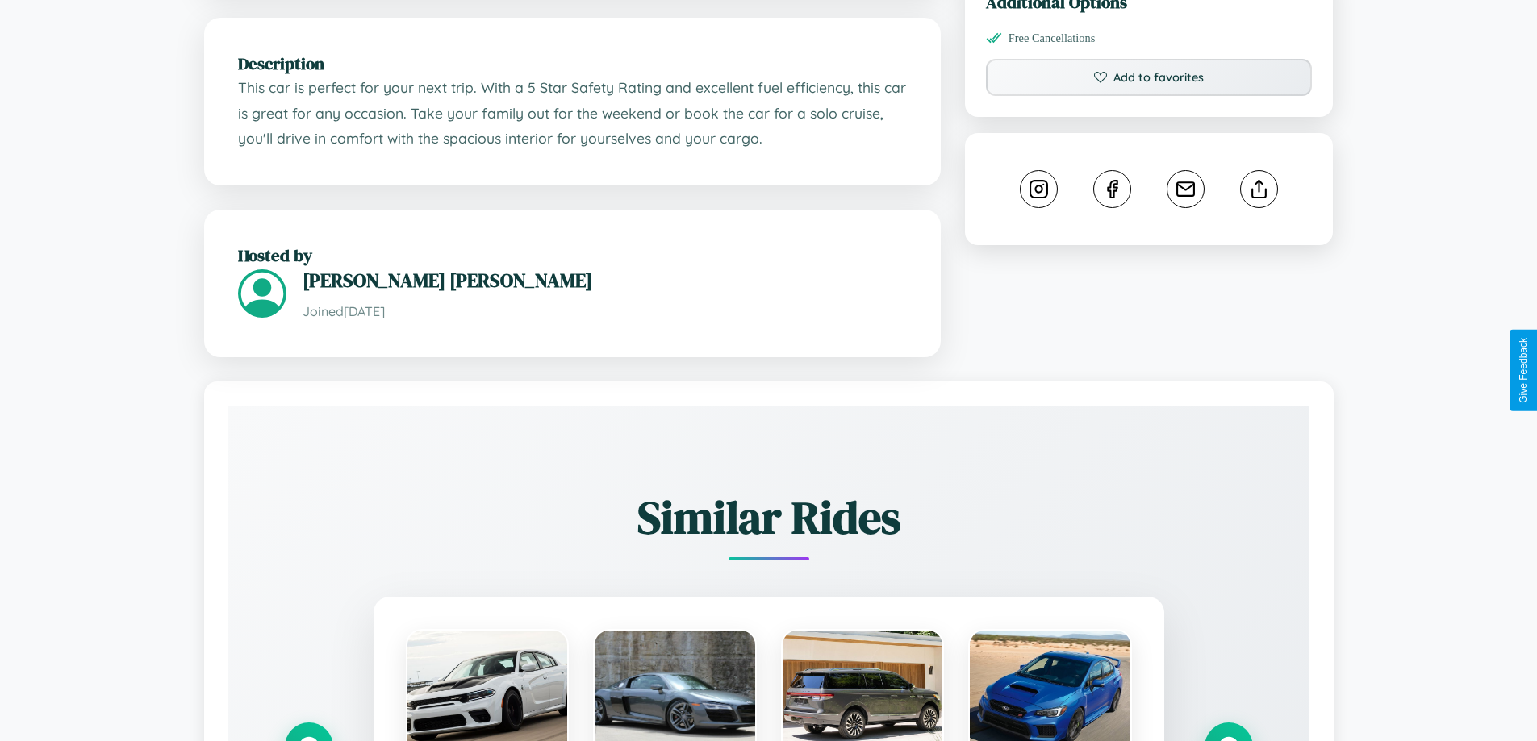
scroll to position [1010, 0]
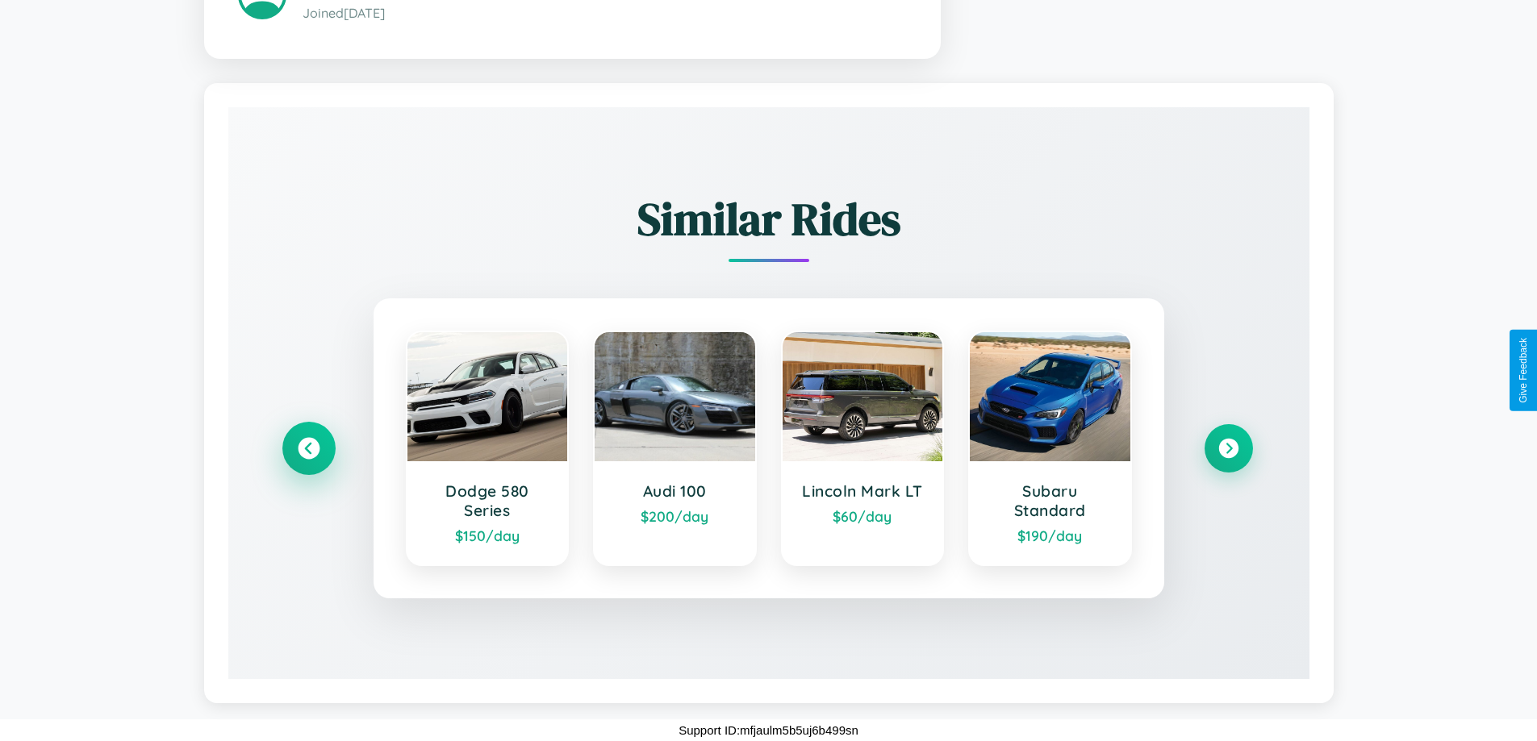
click at [308, 448] on icon at bounding box center [309, 448] width 22 height 22
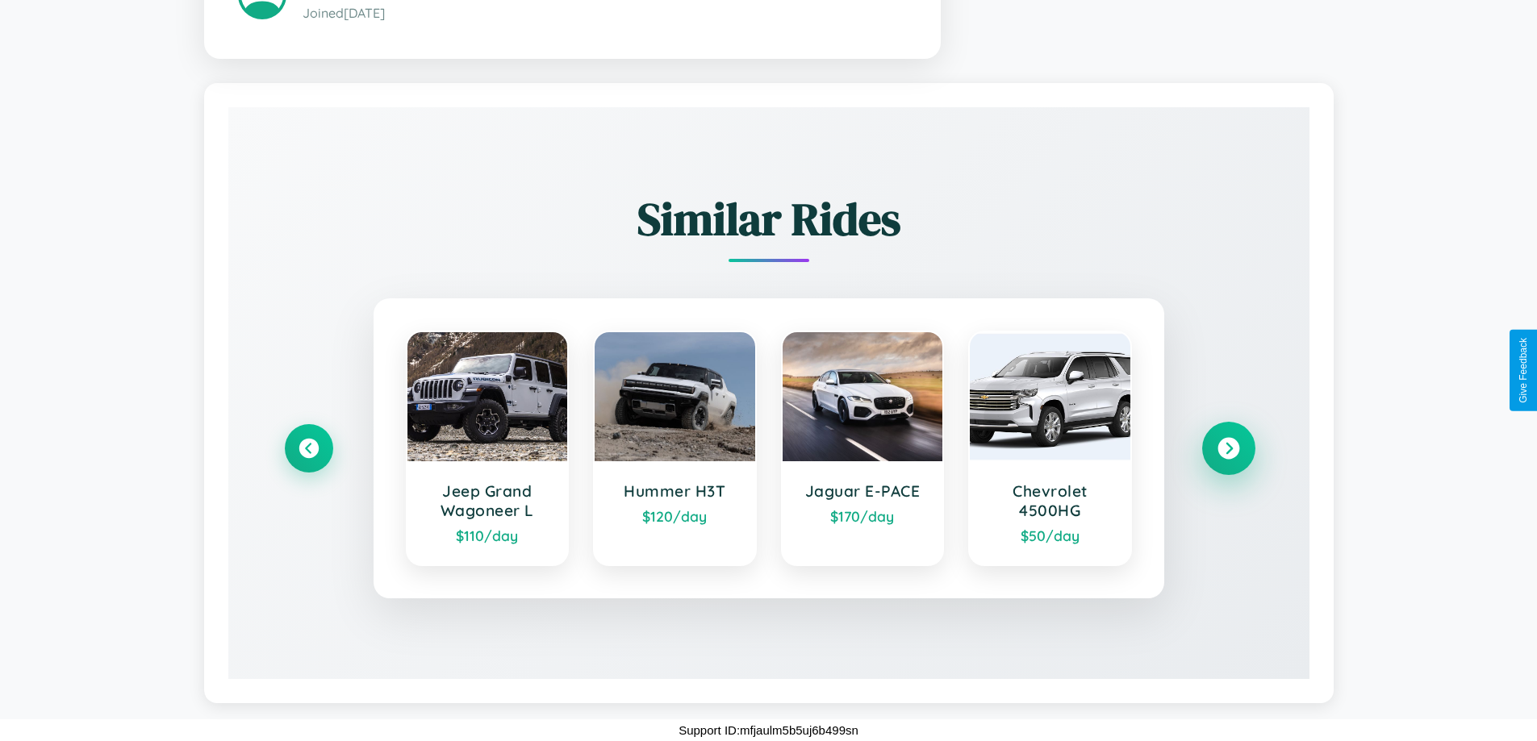
click at [1228, 448] on icon at bounding box center [1228, 448] width 22 height 22
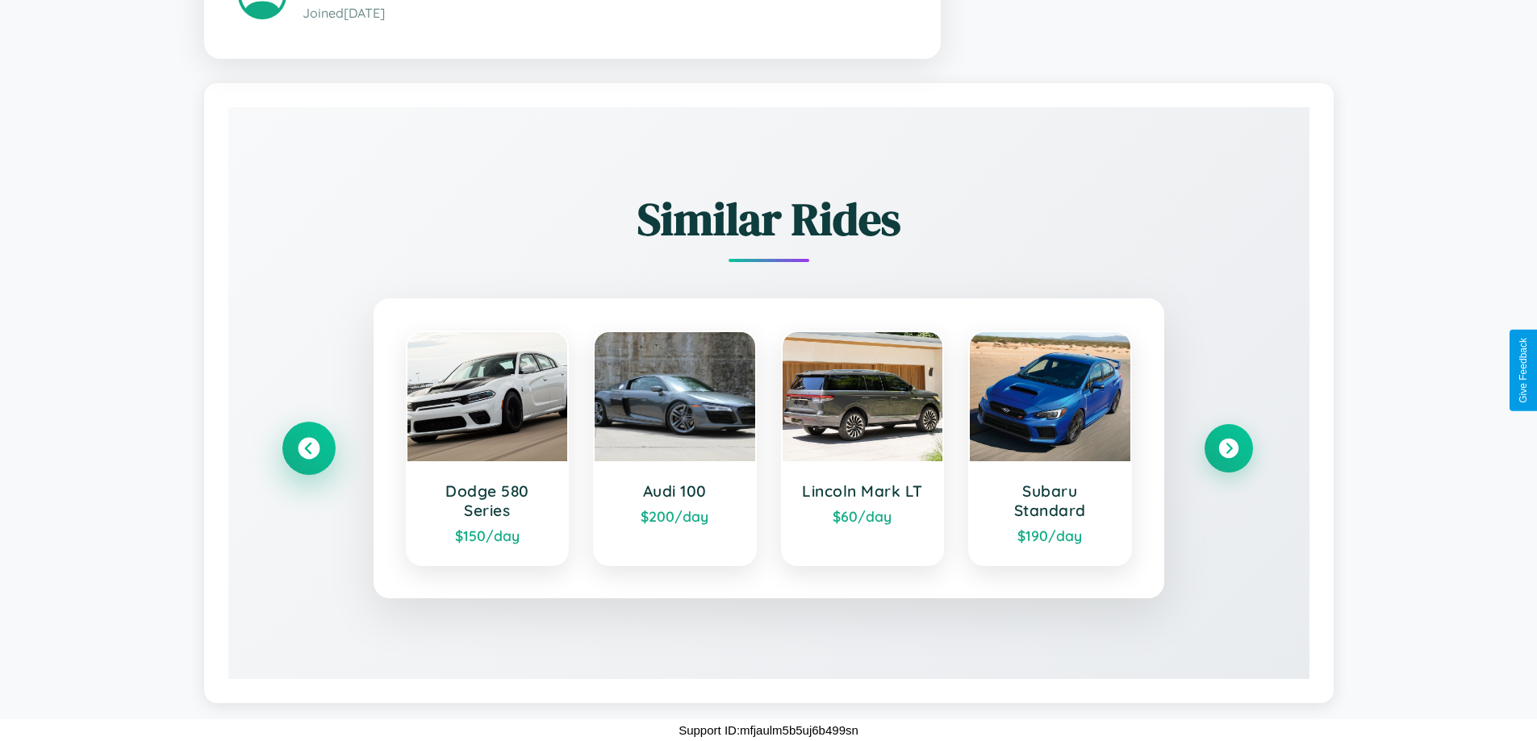
click at [308, 448] on icon at bounding box center [309, 448] width 22 height 22
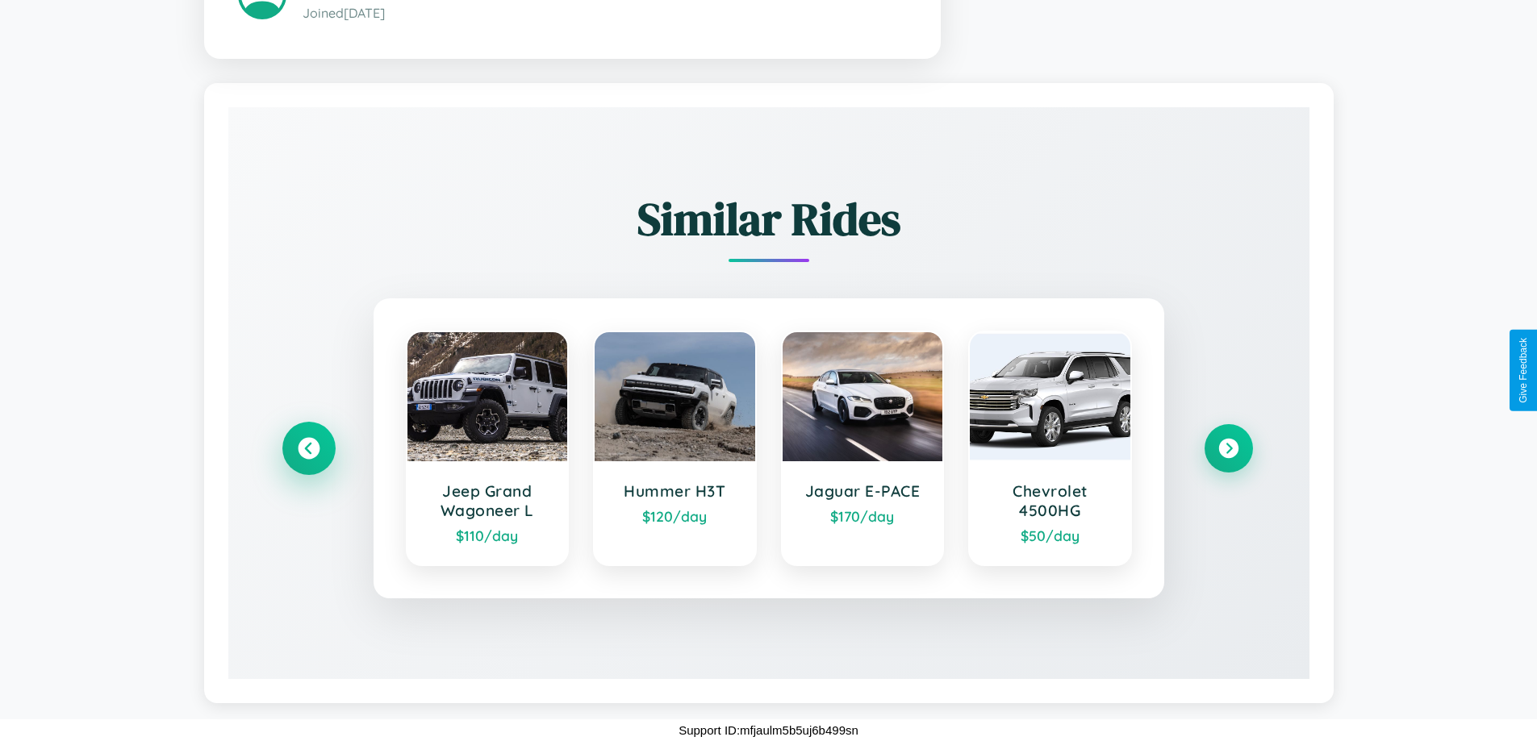
click at [308, 448] on icon at bounding box center [309, 448] width 22 height 22
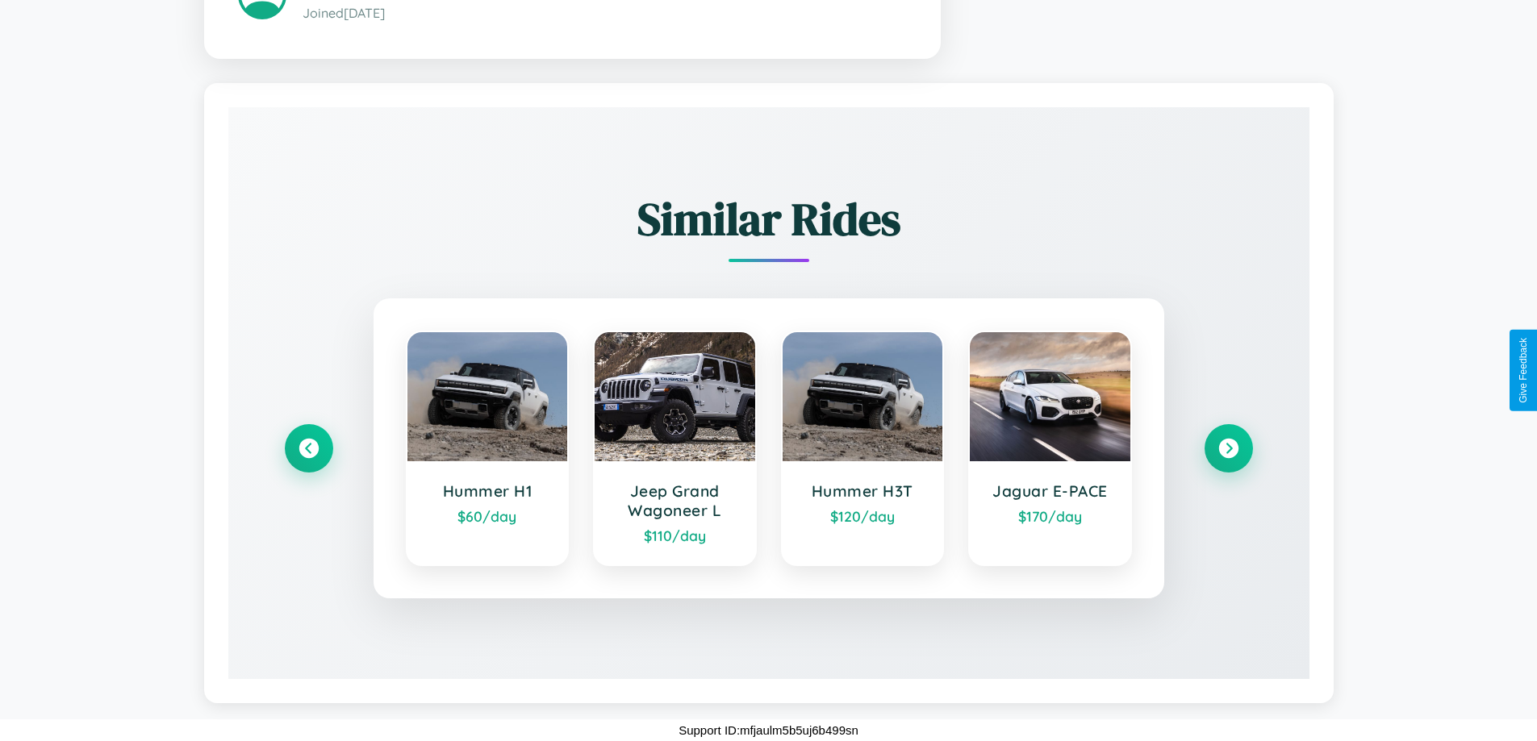
scroll to position [0, 0]
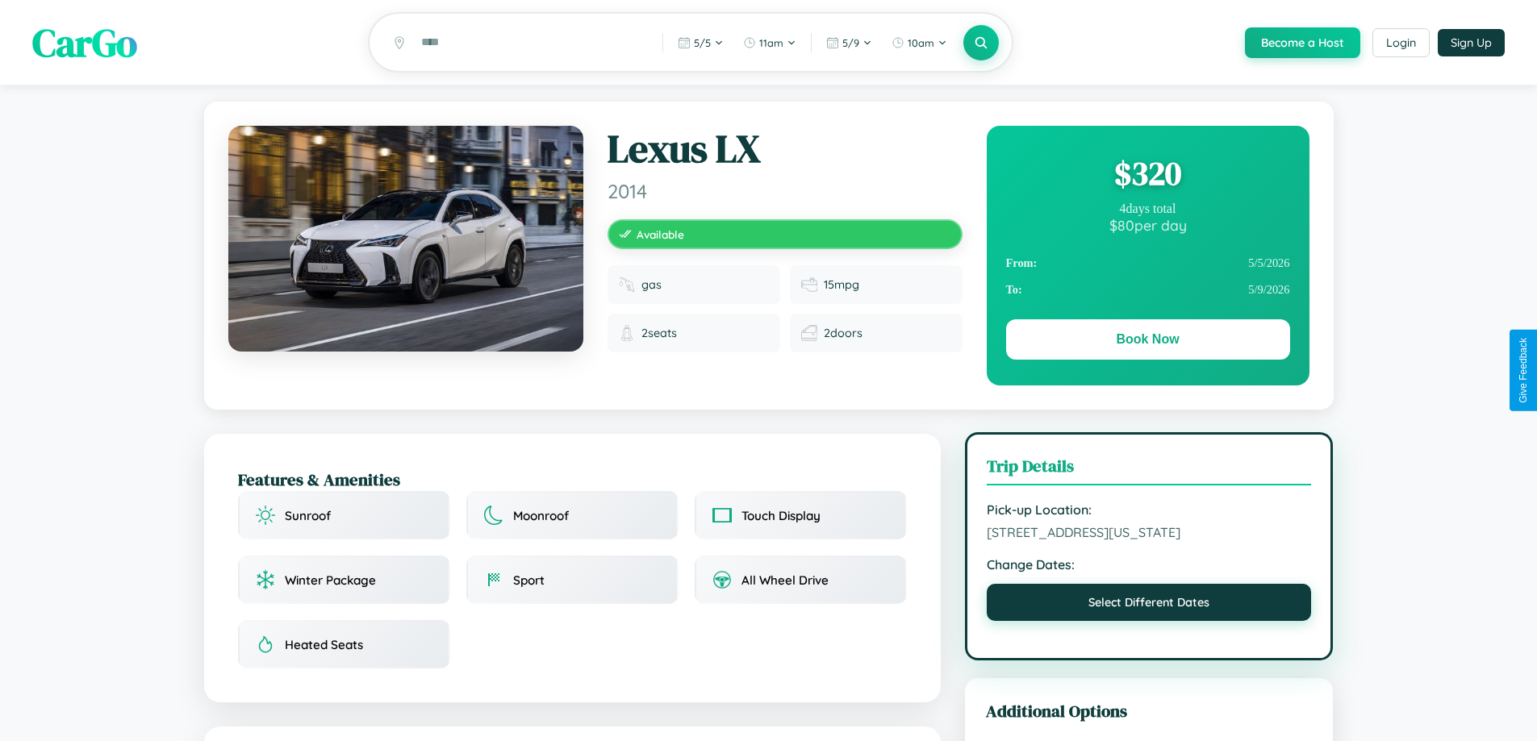
click at [1149, 621] on button "Select Different Dates" at bounding box center [1149, 602] width 325 height 37
select select "*"
select select "****"
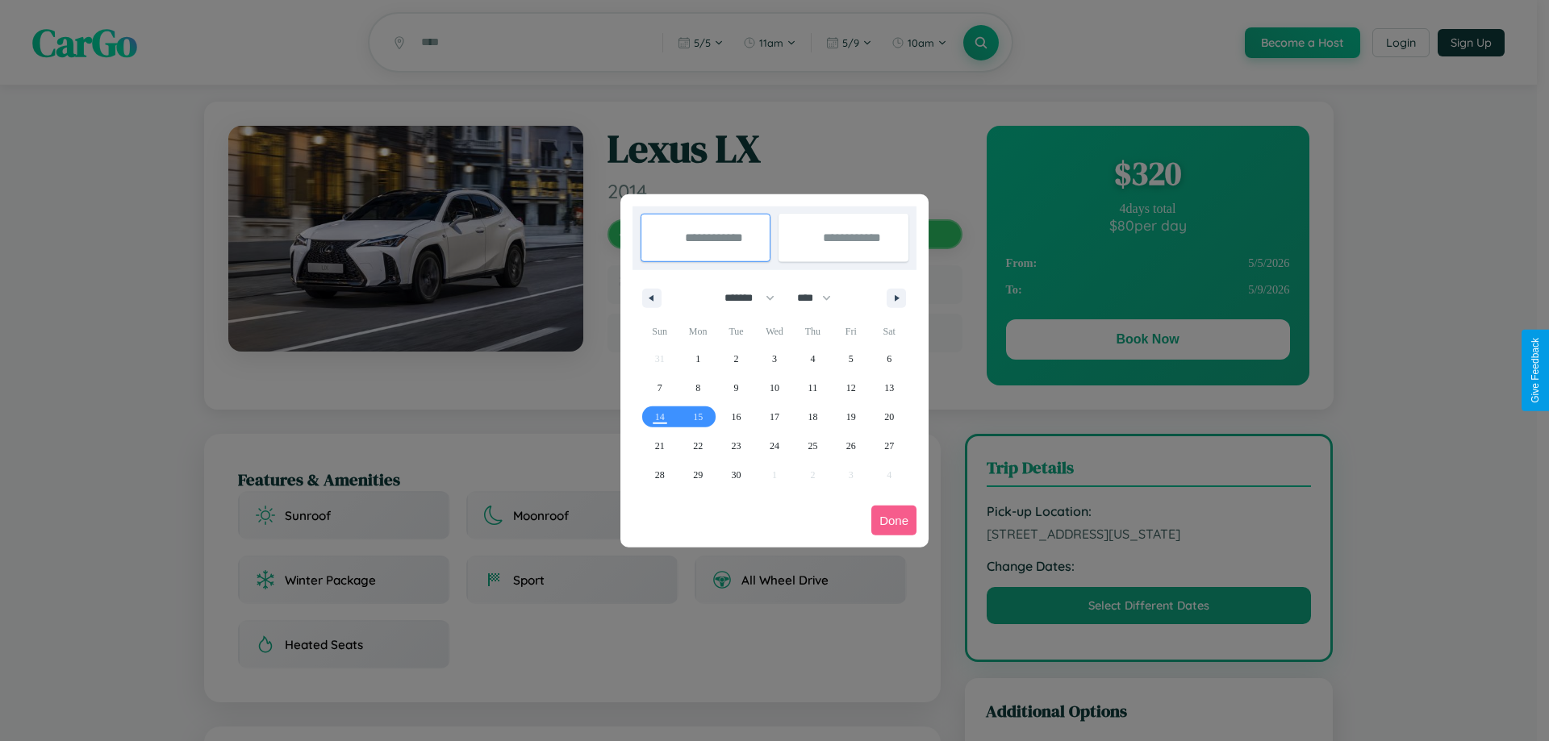
click at [742, 298] on select "******* ******** ***** ***** *** **** **** ****** ********* ******* ******** **…" at bounding box center [746, 298] width 69 height 27
select select "**"
click at [736, 474] on span "30" at bounding box center [737, 475] width 10 height 29
type input "**********"
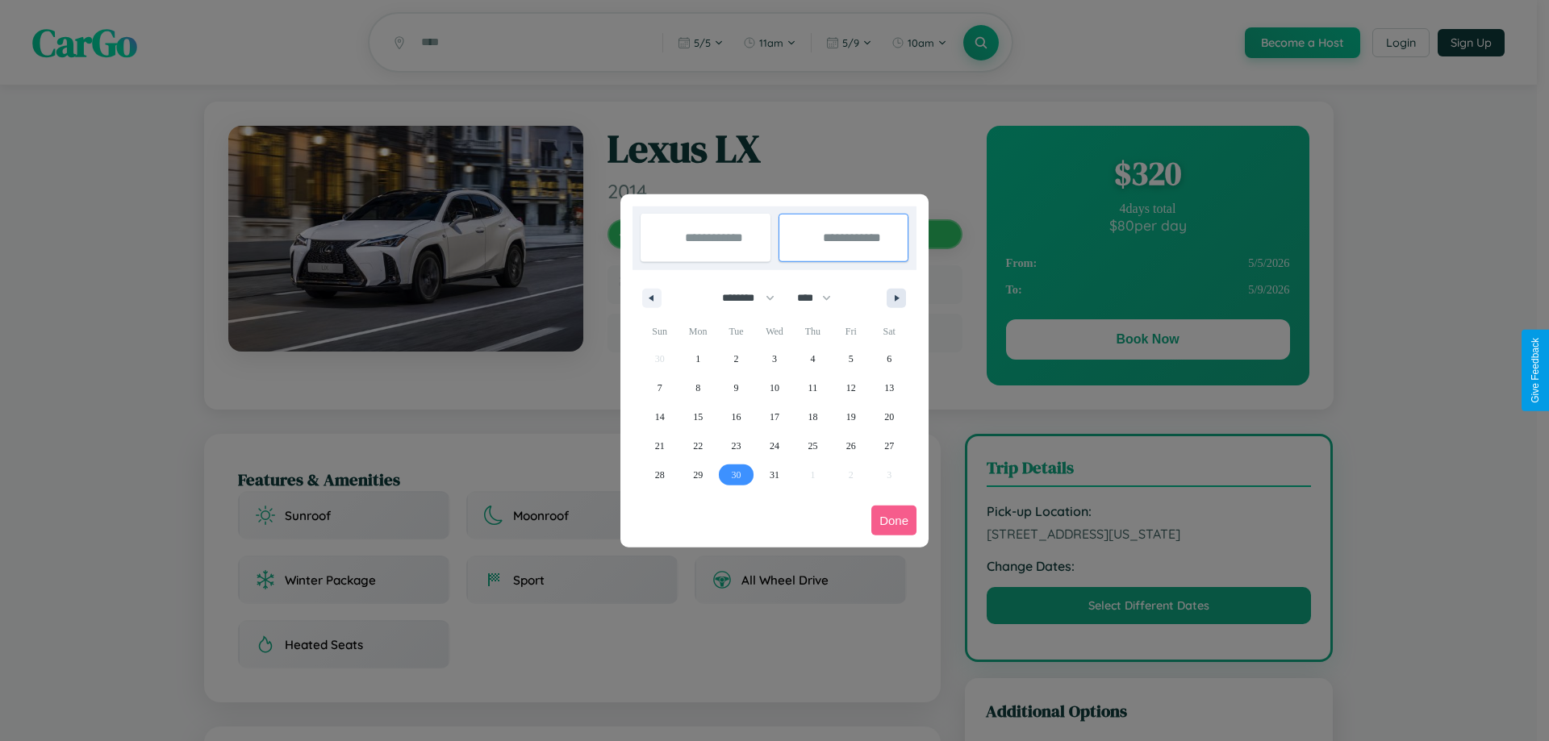
click at [896, 298] on icon "button" at bounding box center [899, 298] width 8 height 6
select select "*"
select select "****"
click at [850, 358] on span "2" at bounding box center [851, 358] width 5 height 29
type input "**********"
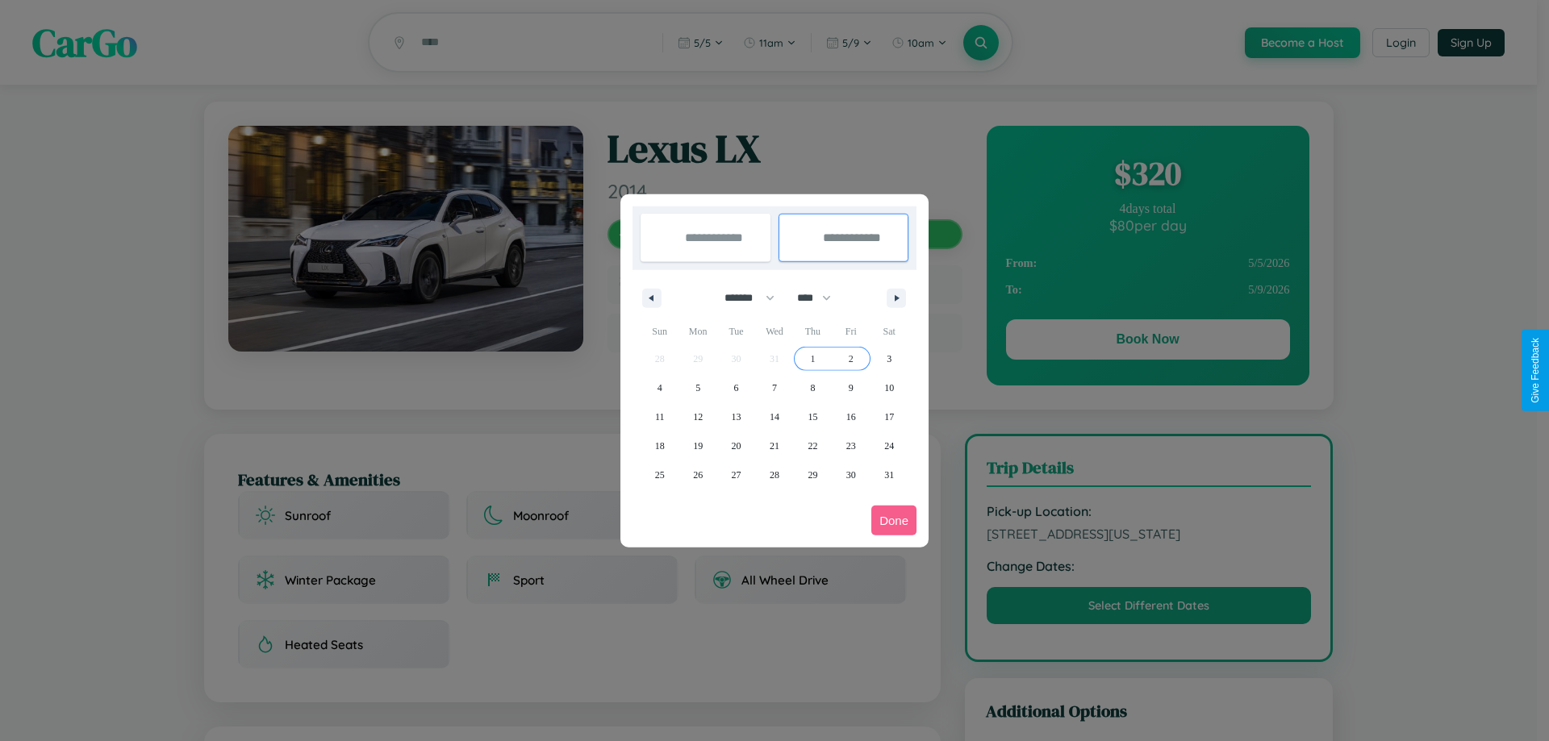
select select "**"
select select "****"
click at [894, 520] on button "Done" at bounding box center [893, 521] width 45 height 30
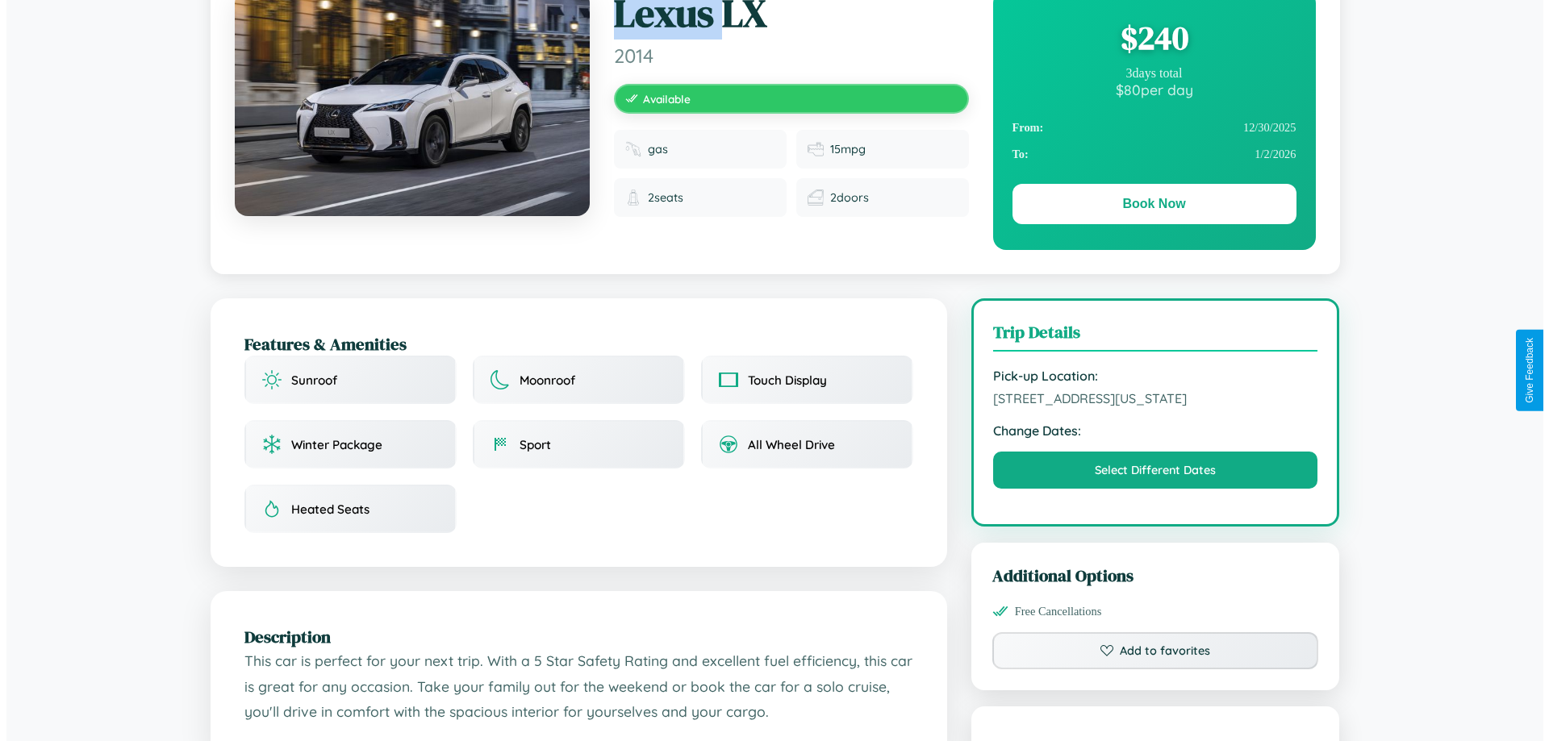
scroll to position [435, 0]
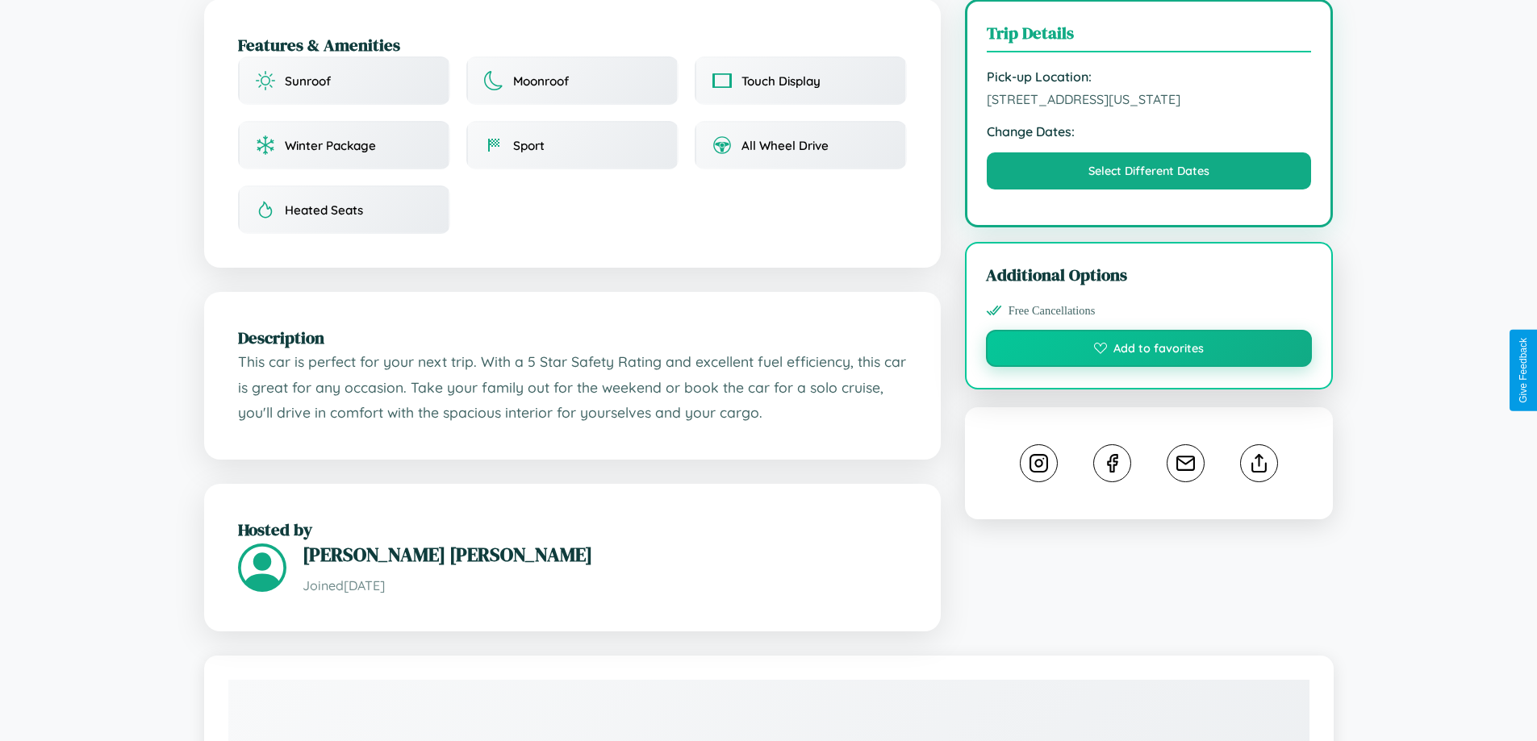
click at [1149, 367] on button "Add to favorites" at bounding box center [1149, 348] width 327 height 37
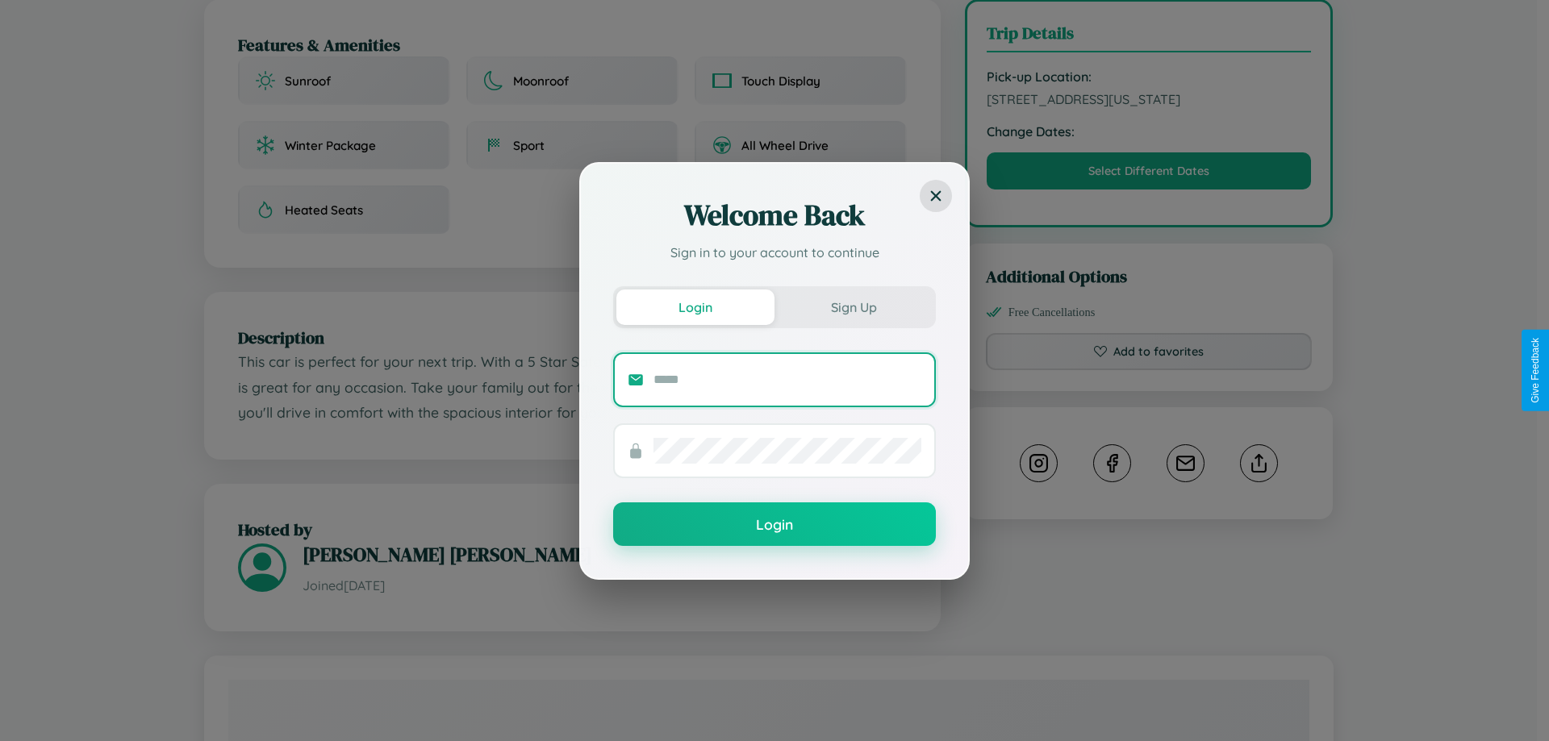
click at [787, 379] on input "text" at bounding box center [787, 380] width 268 height 26
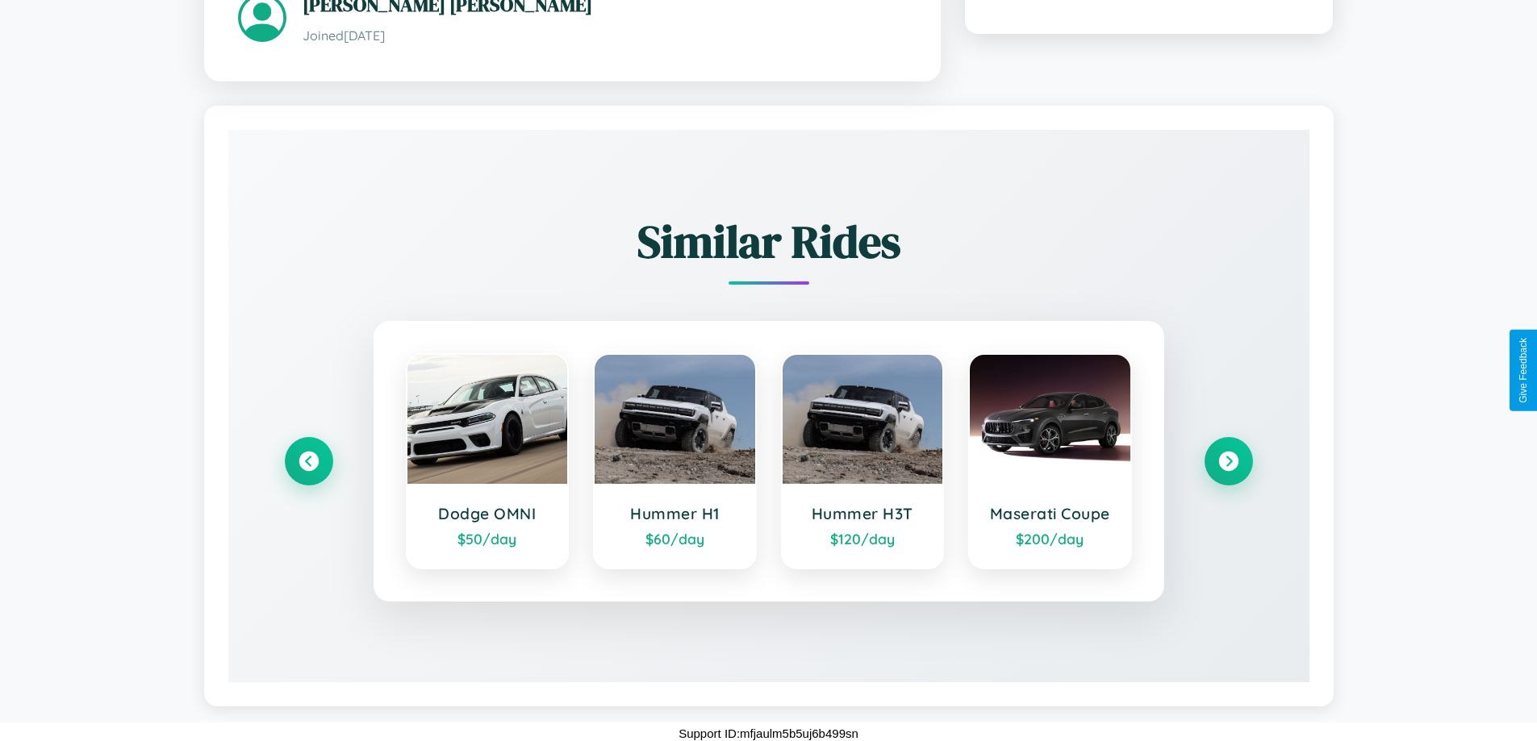
scroll to position [926, 0]
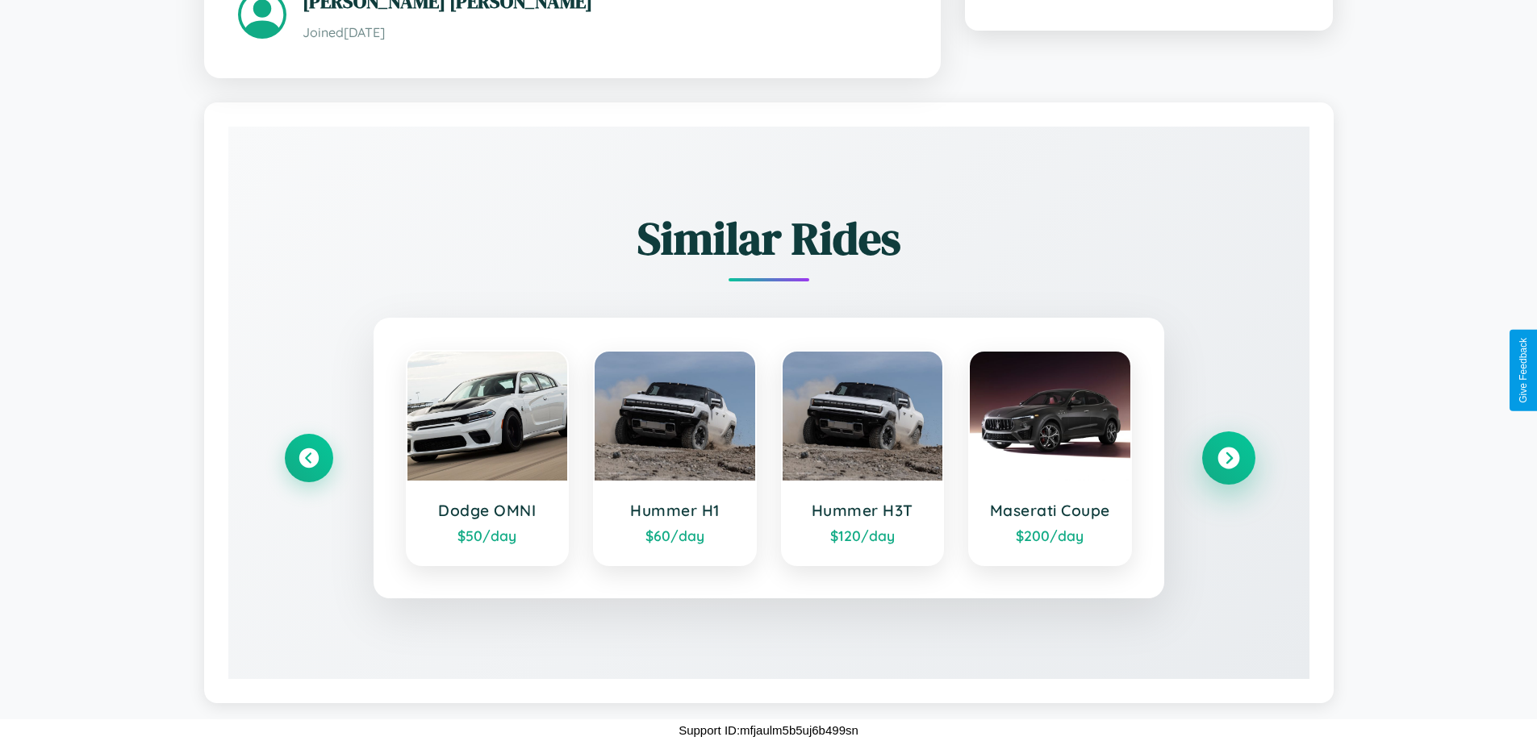
click at [1228, 457] on icon at bounding box center [1228, 458] width 22 height 22
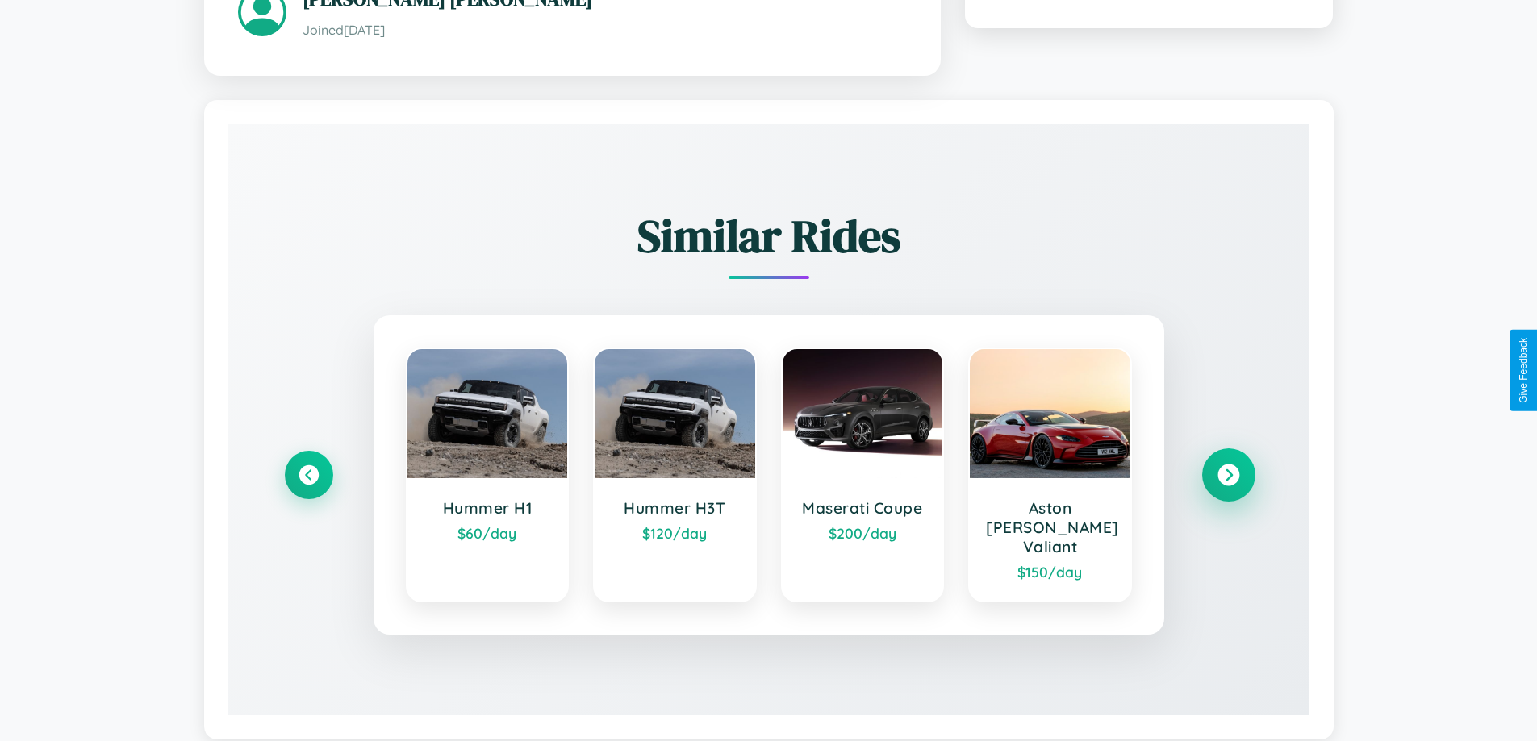
click at [1228, 467] on icon at bounding box center [1228, 475] width 22 height 22
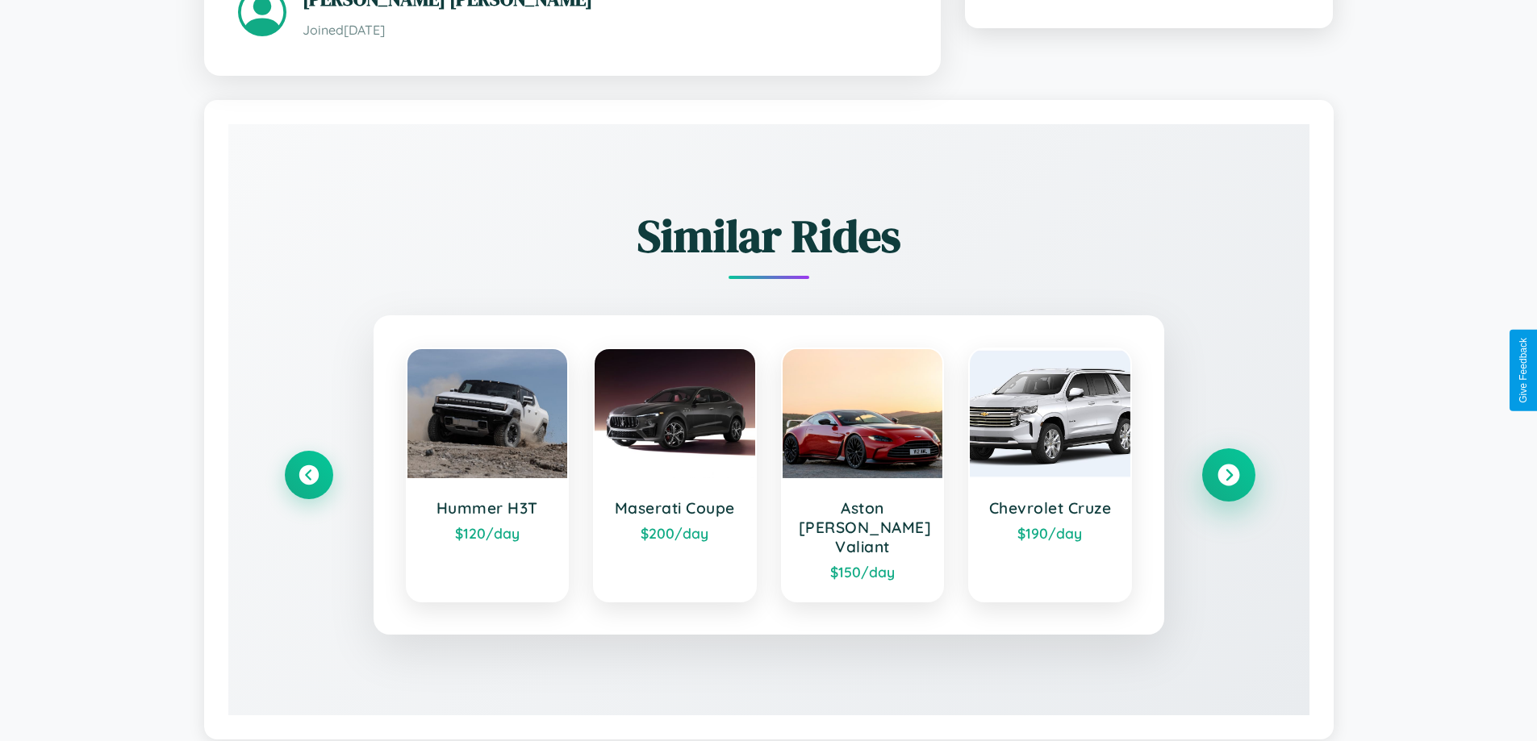
click at [1228, 467] on icon at bounding box center [1228, 475] width 22 height 22
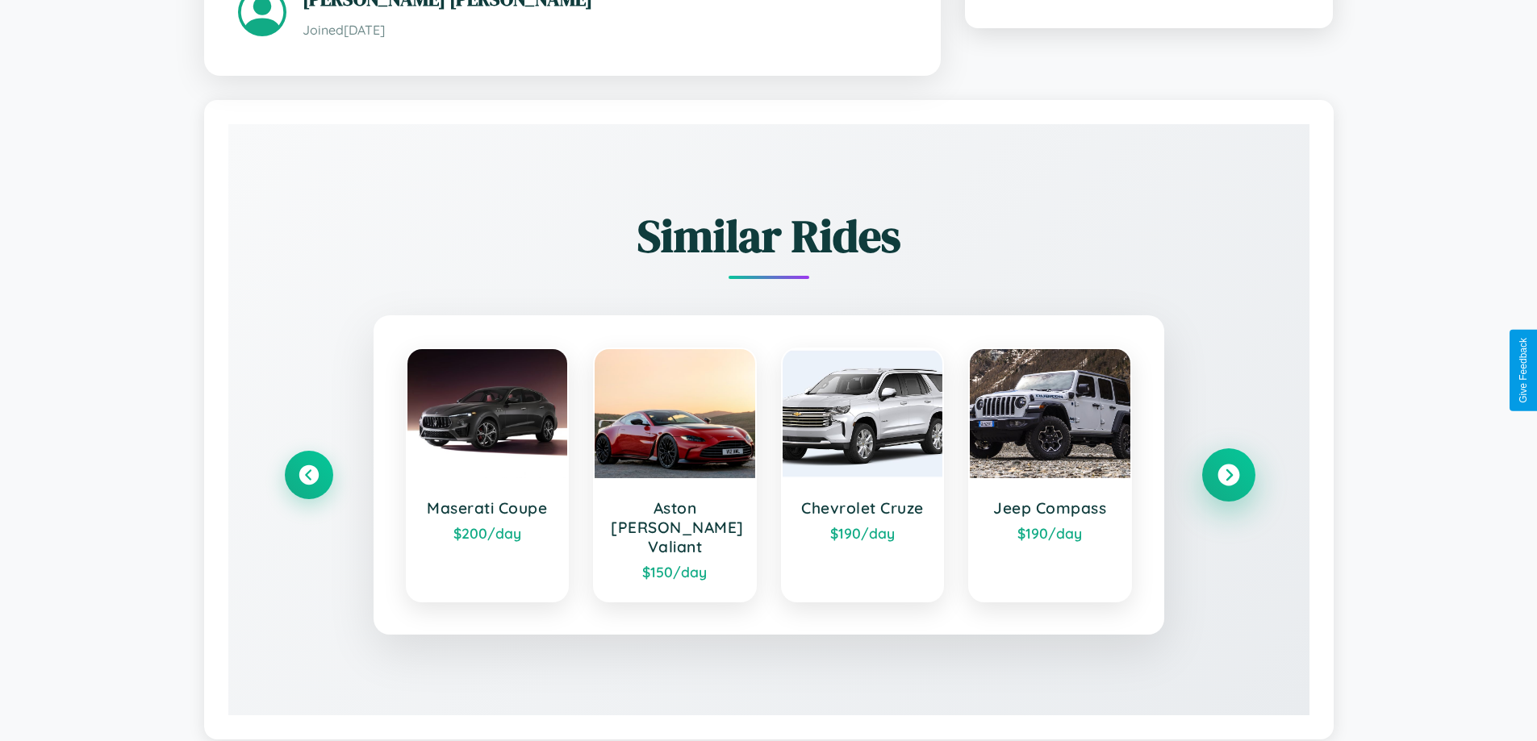
click at [1228, 467] on icon at bounding box center [1228, 475] width 22 height 22
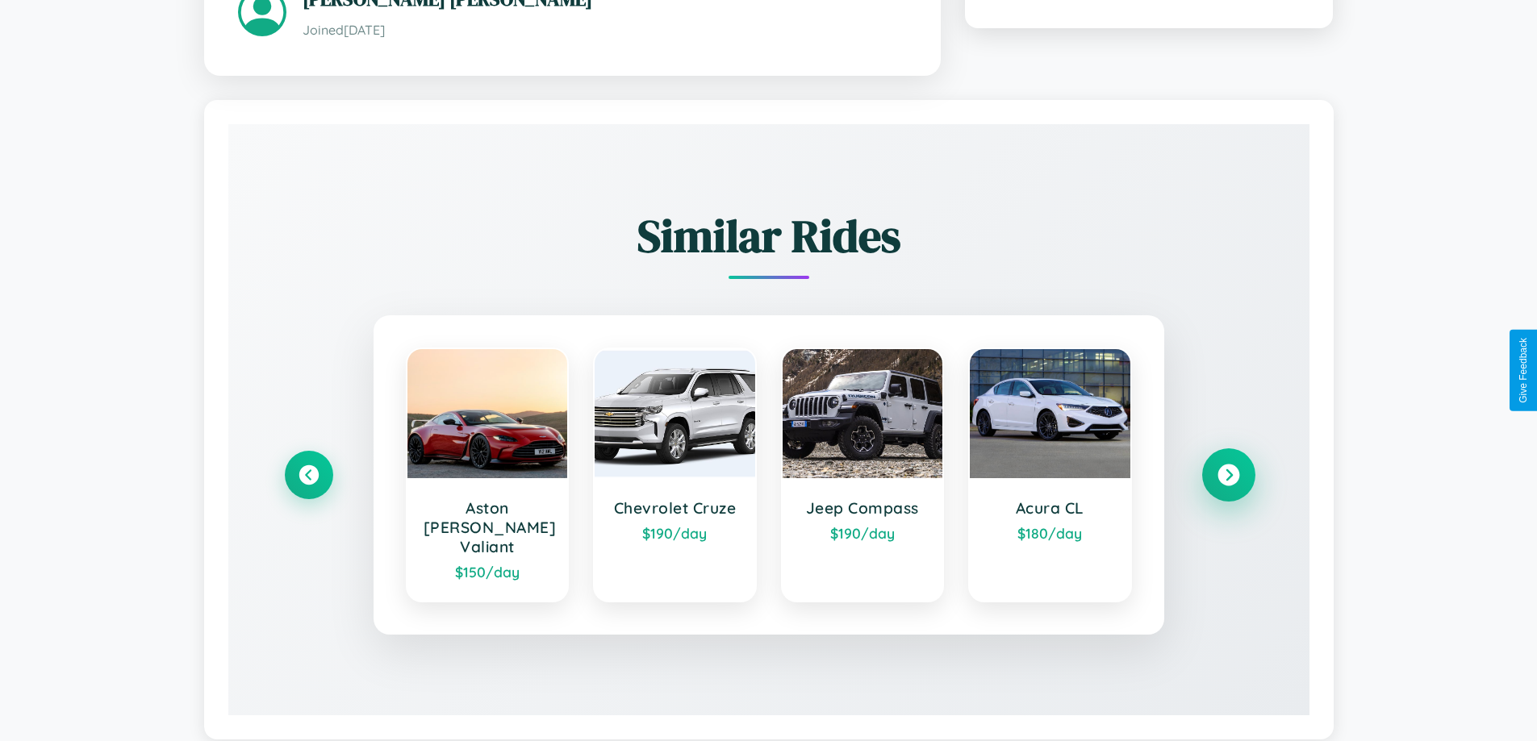
click at [1228, 467] on icon at bounding box center [1228, 475] width 22 height 22
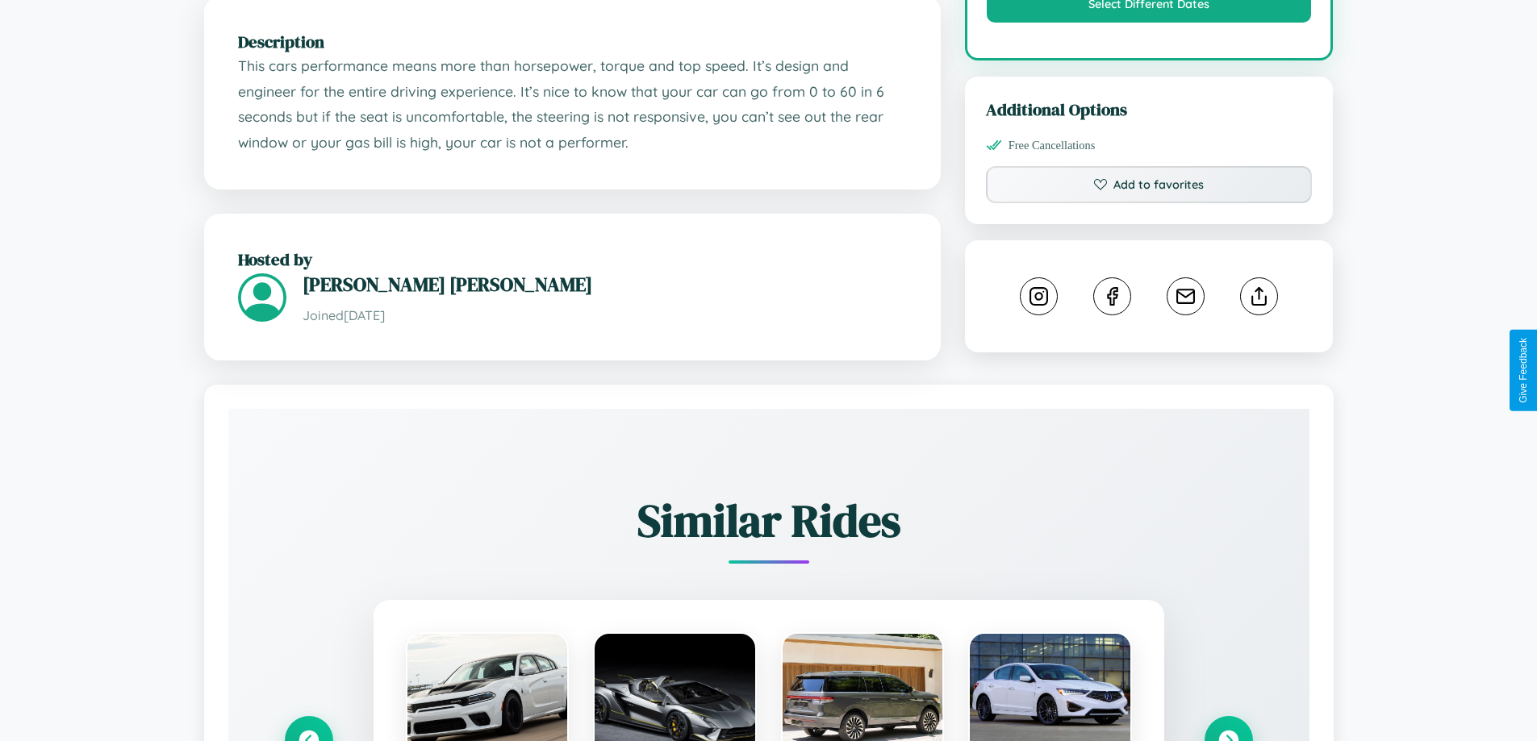
scroll to position [945, 0]
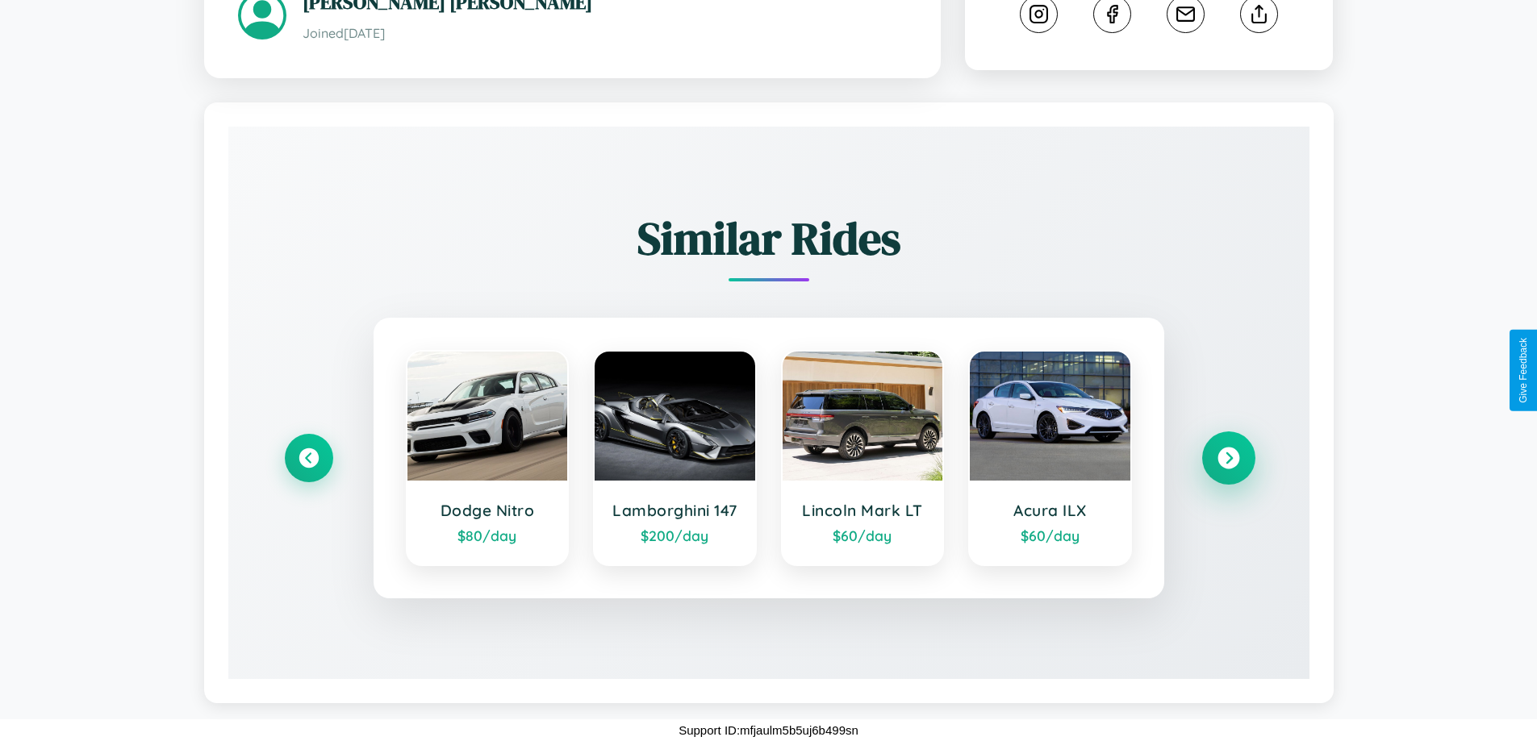
click at [1228, 458] on icon at bounding box center [1228, 459] width 22 height 22
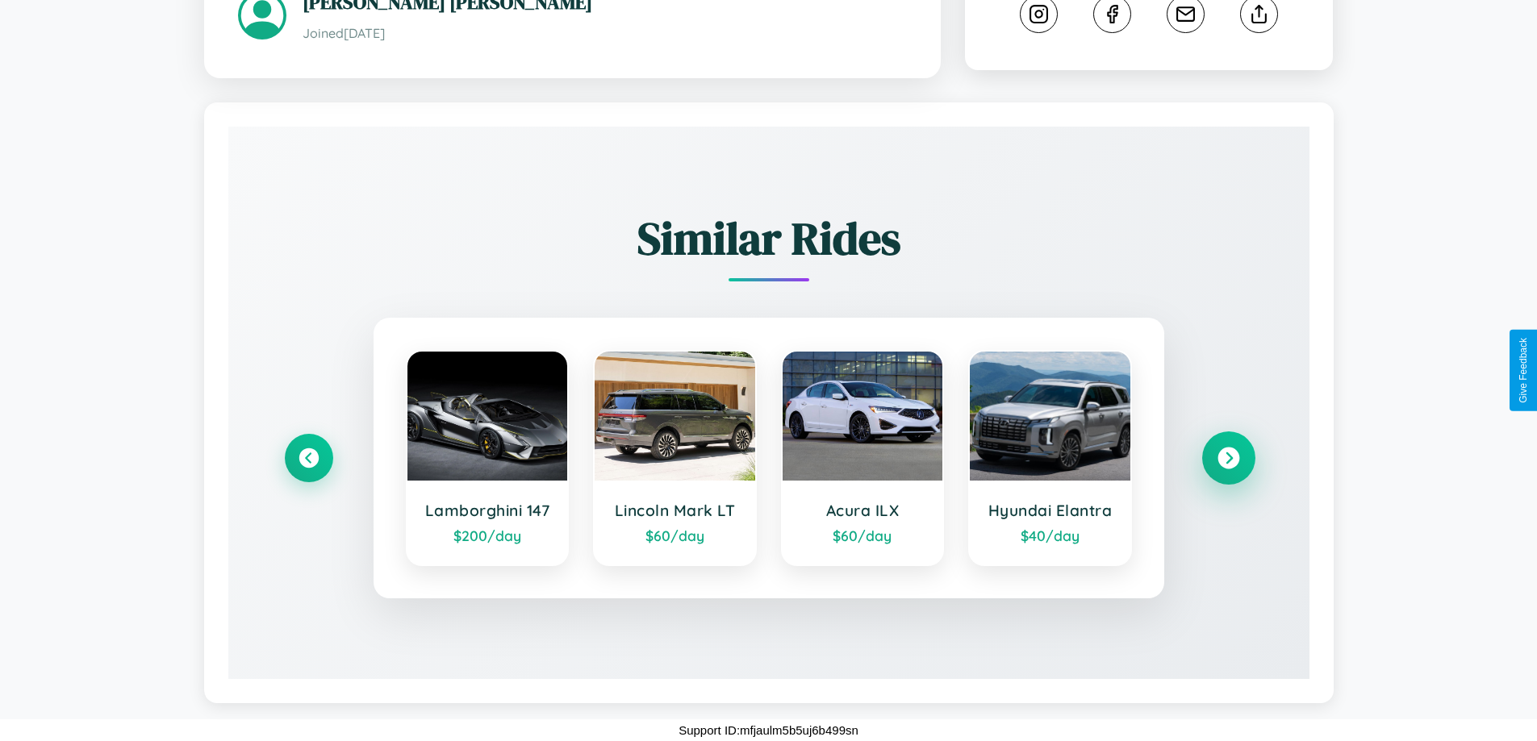
click at [1228, 458] on icon at bounding box center [1228, 459] width 22 height 22
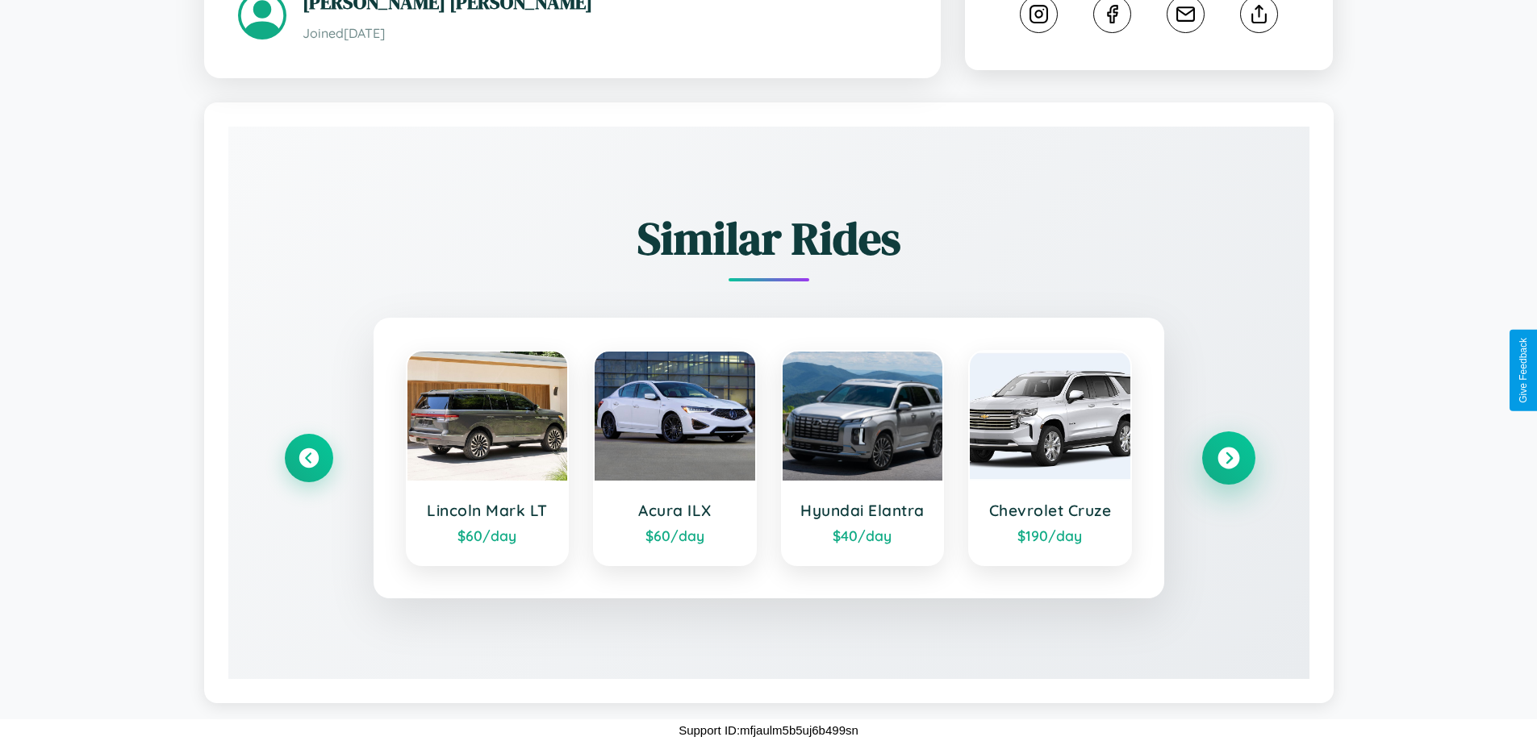
click at [1228, 458] on icon at bounding box center [1228, 459] width 22 height 22
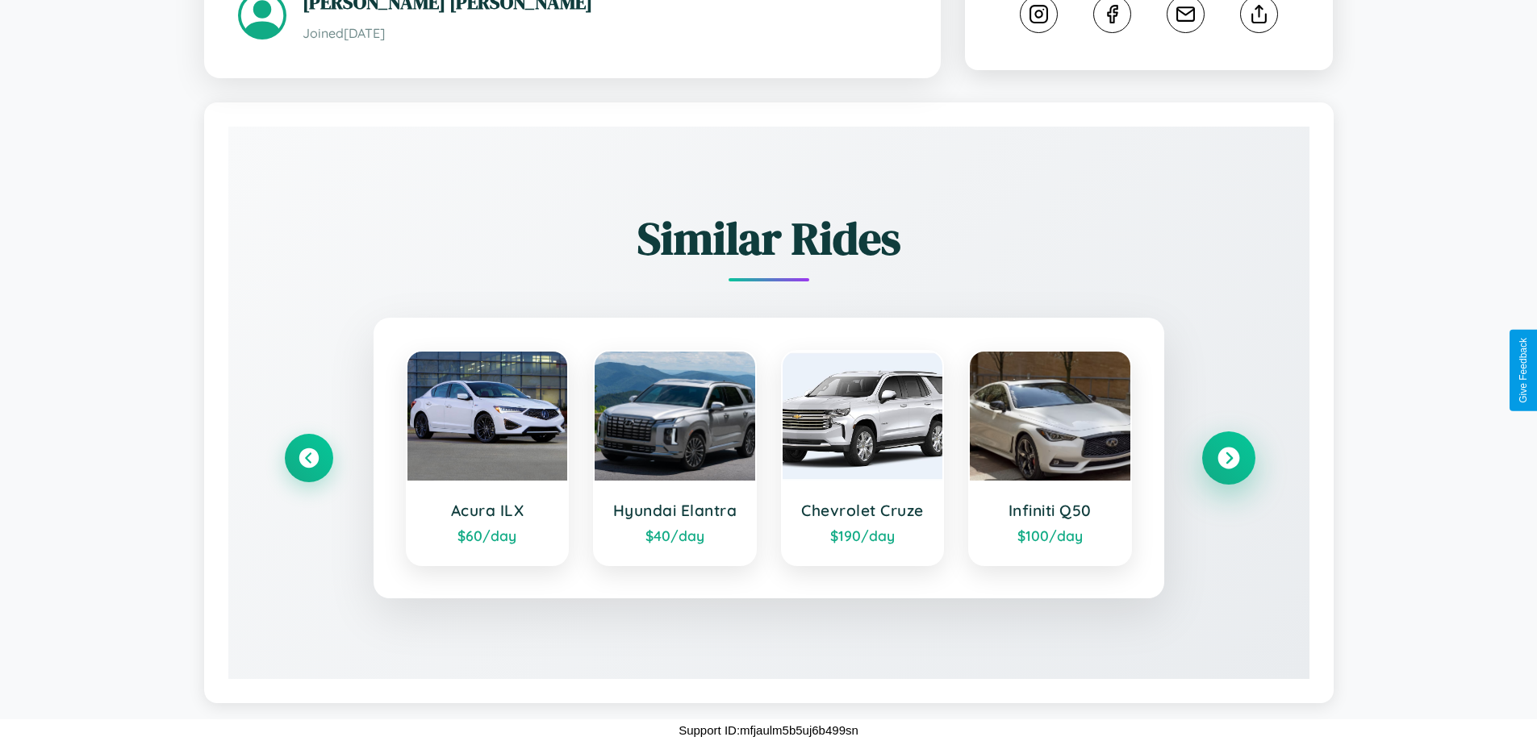
click at [1228, 458] on icon at bounding box center [1228, 459] width 22 height 22
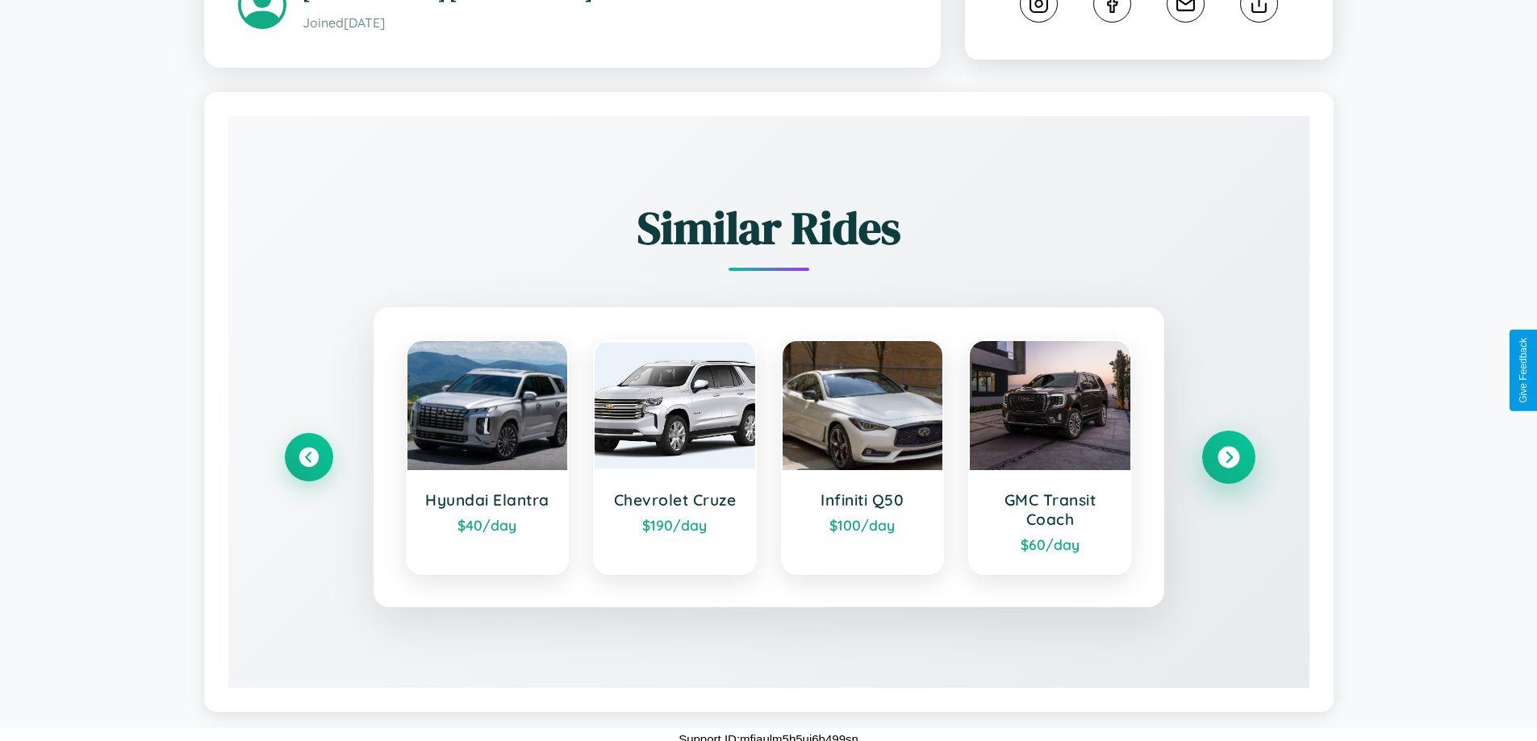
click at [1228, 468] on icon at bounding box center [1228, 458] width 22 height 22
